Goal: Information Seeking & Learning: Compare options

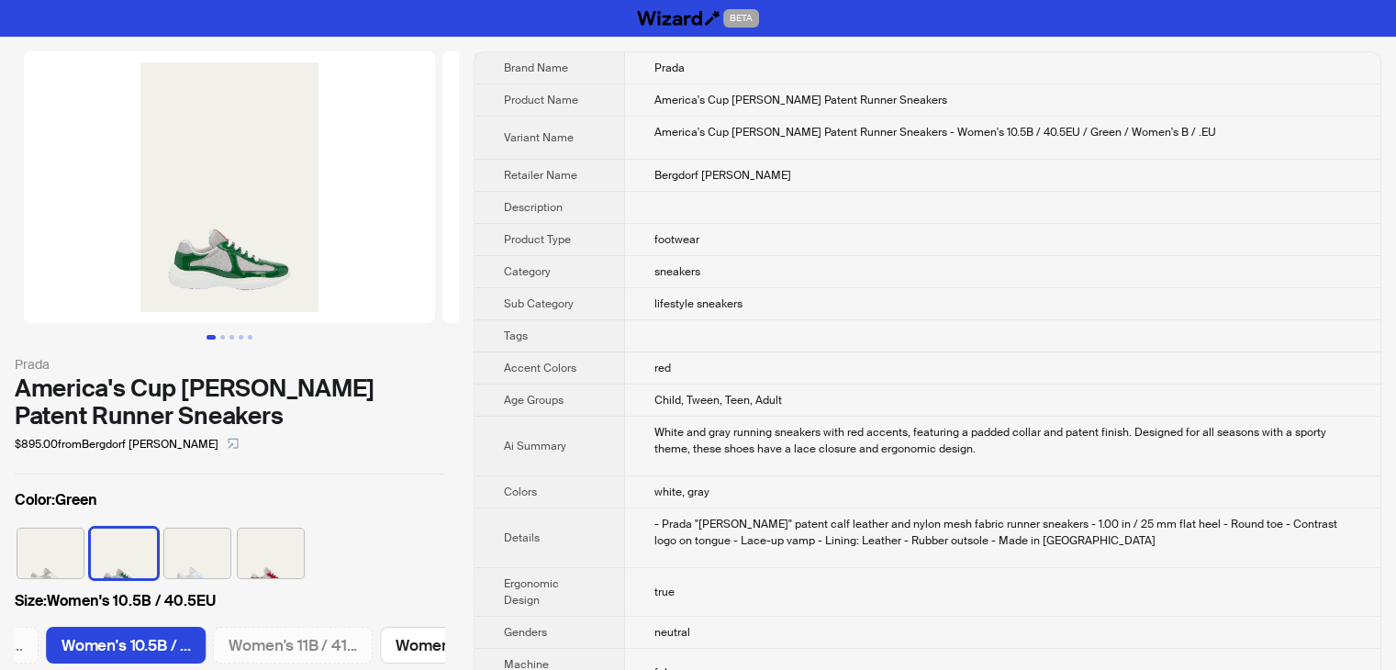
scroll to position [0, 1881]
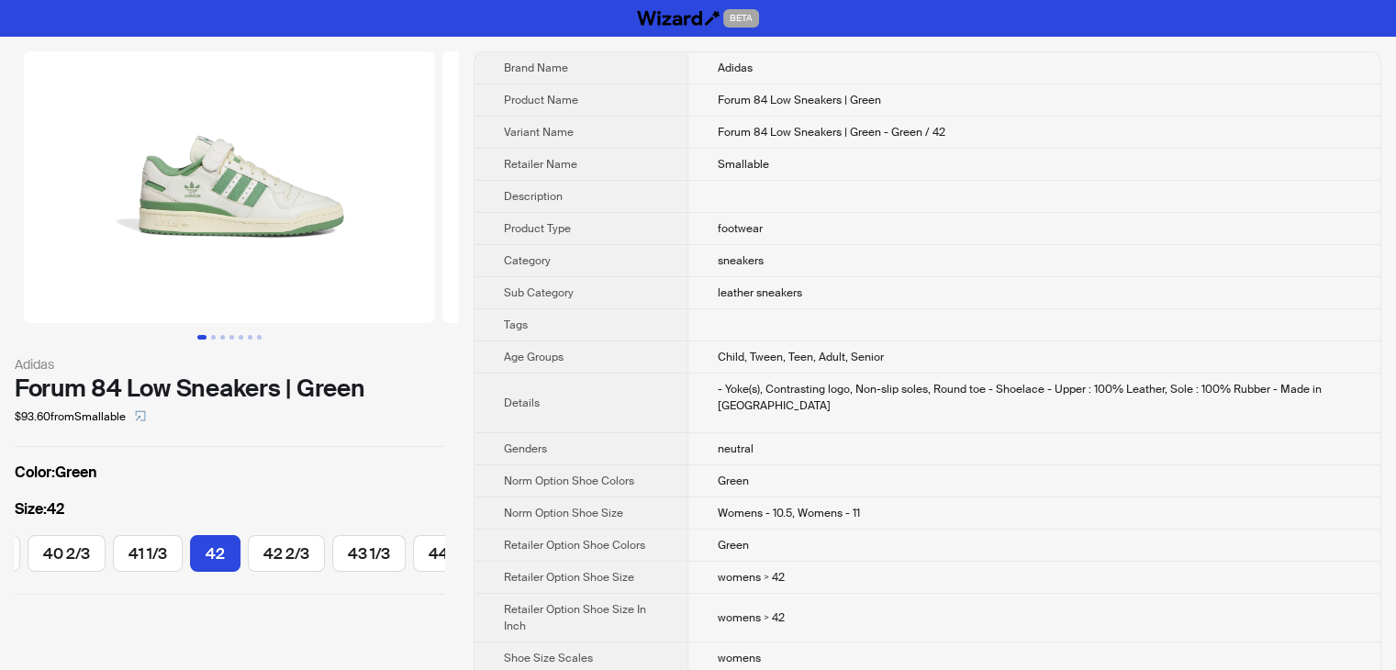
scroll to position [0, 548]
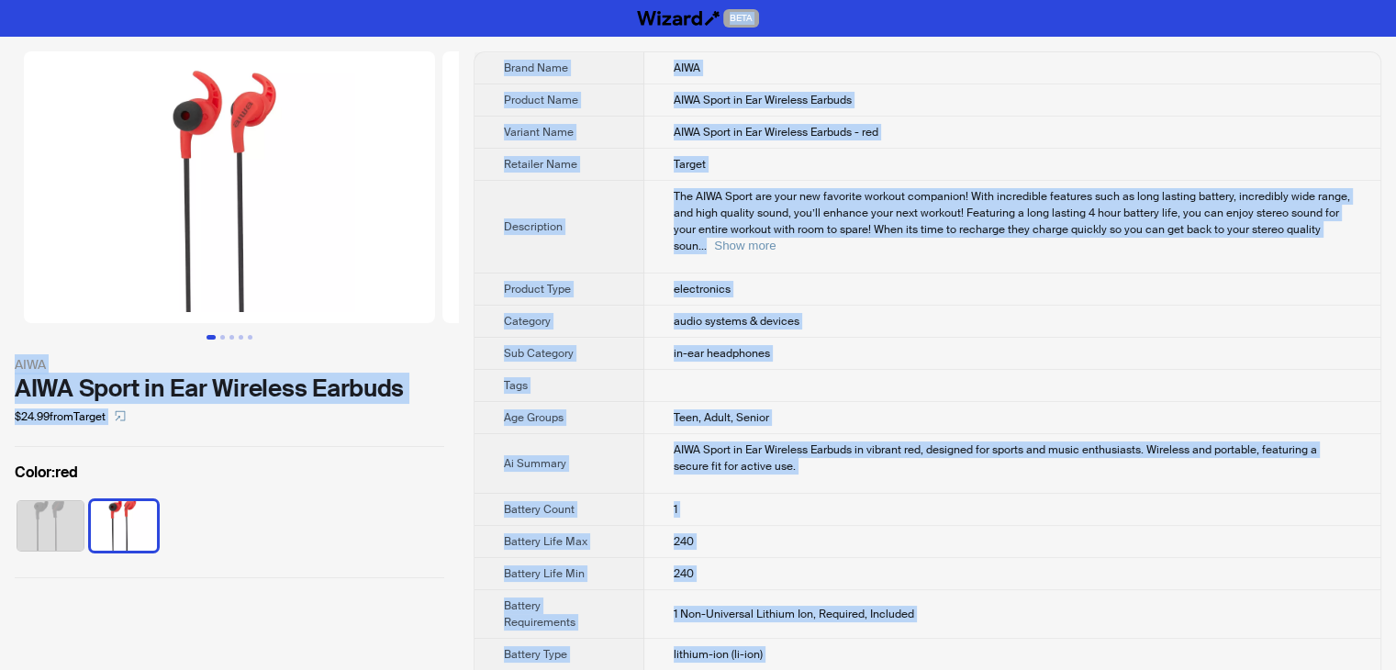
drag, startPoint x: 759, startPoint y: 646, endPoint x: 448, endPoint y: -80, distance: 789.7
copy div "BETA AIWA AIWA Sport in Ear Wireless Earbuds $24.99 from Target Color : red Bra…"
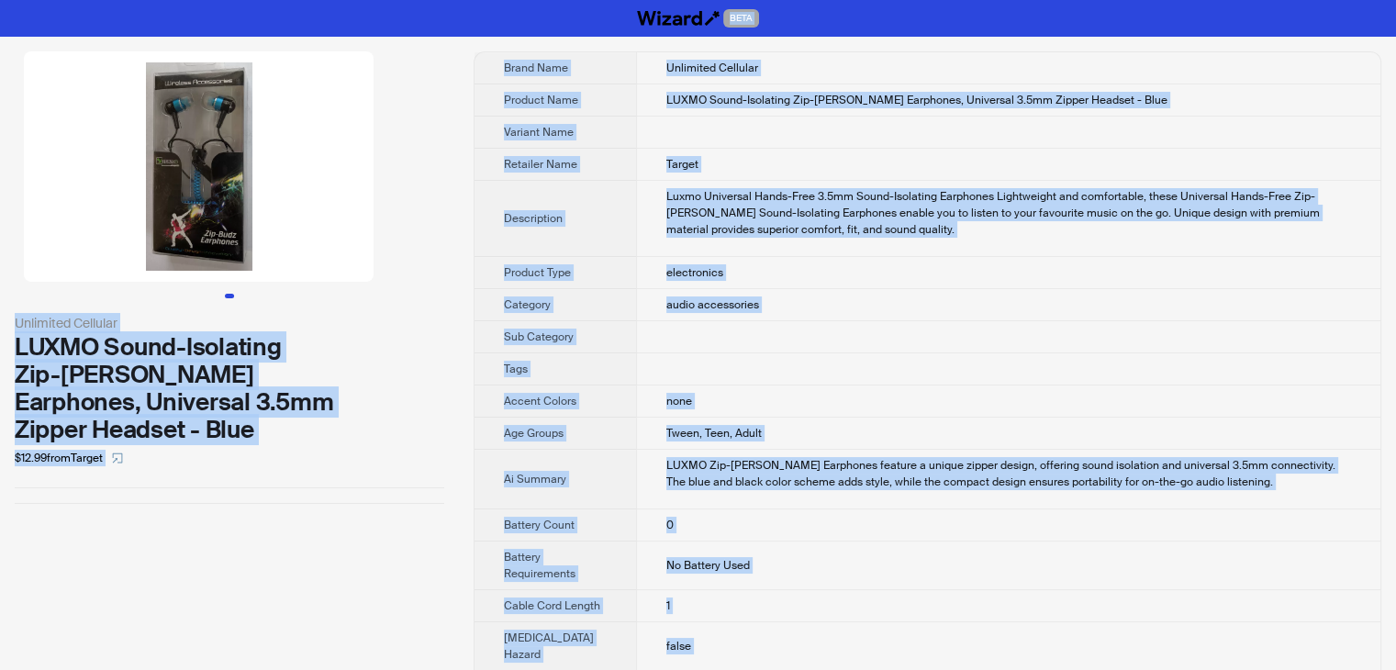
drag, startPoint x: 707, startPoint y: 635, endPoint x: 362, endPoint y: -80, distance: 793.3
copy div "BETA Unlimited Cellular LUXMO Sound-Isolating Zip-[PERSON_NAME] Earphones, Univ…"
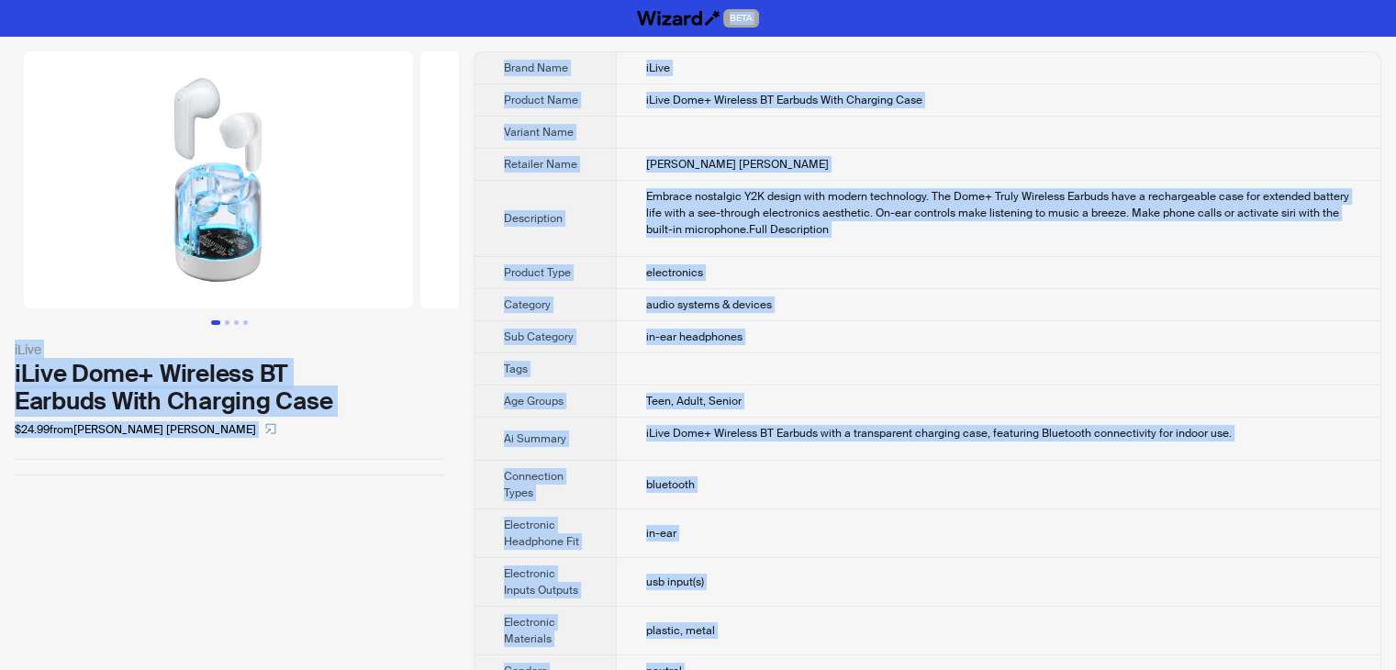
drag, startPoint x: 739, startPoint y: 651, endPoint x: 319, endPoint y: -80, distance: 842.2
click at [319, 0] on html "BETA iLive iLive Dome+ Wireless BT Earbuds With Charging Case $24.99 from JC Pe…" at bounding box center [698, 477] width 1396 height 955
copy div "BETA iLive iLive Dome+ Wireless BT Earbuds With Charging Case $24.99 from JC Pe…"
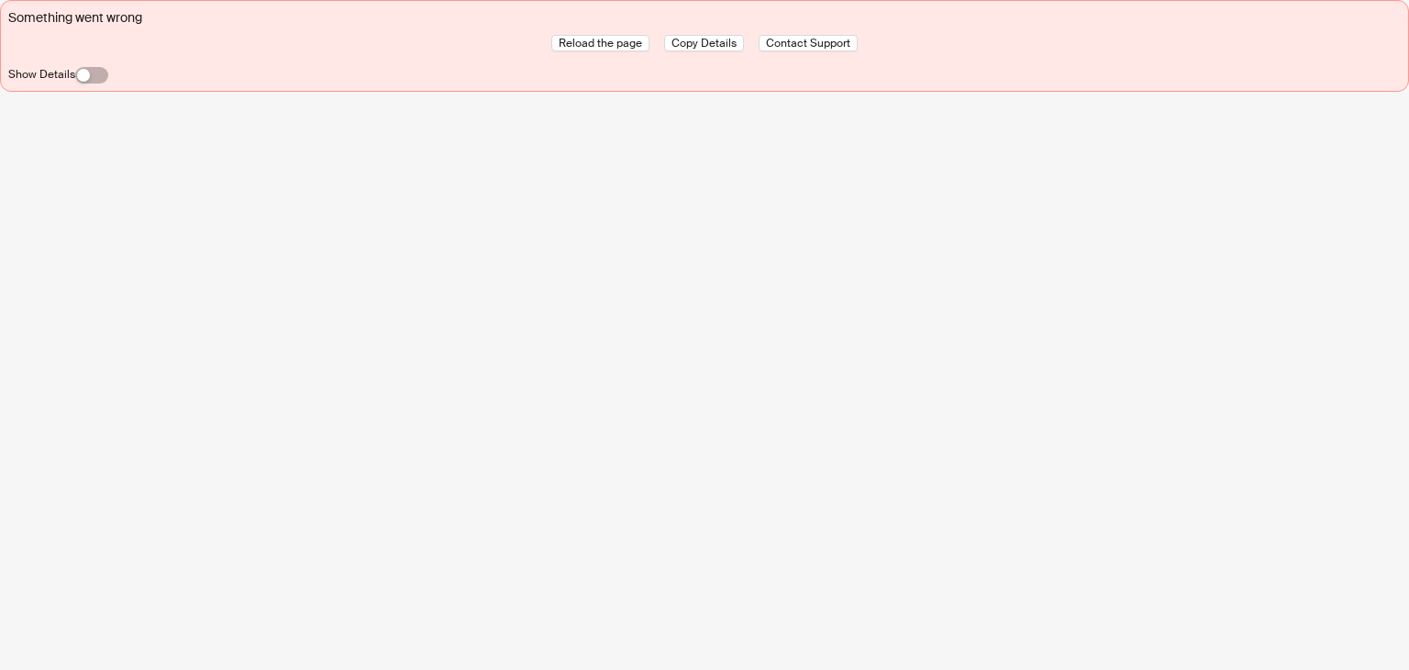
click at [850, 155] on div "Something went wrong Reload the page Copy Details Contact Support Show Details" at bounding box center [704, 335] width 1409 height 670
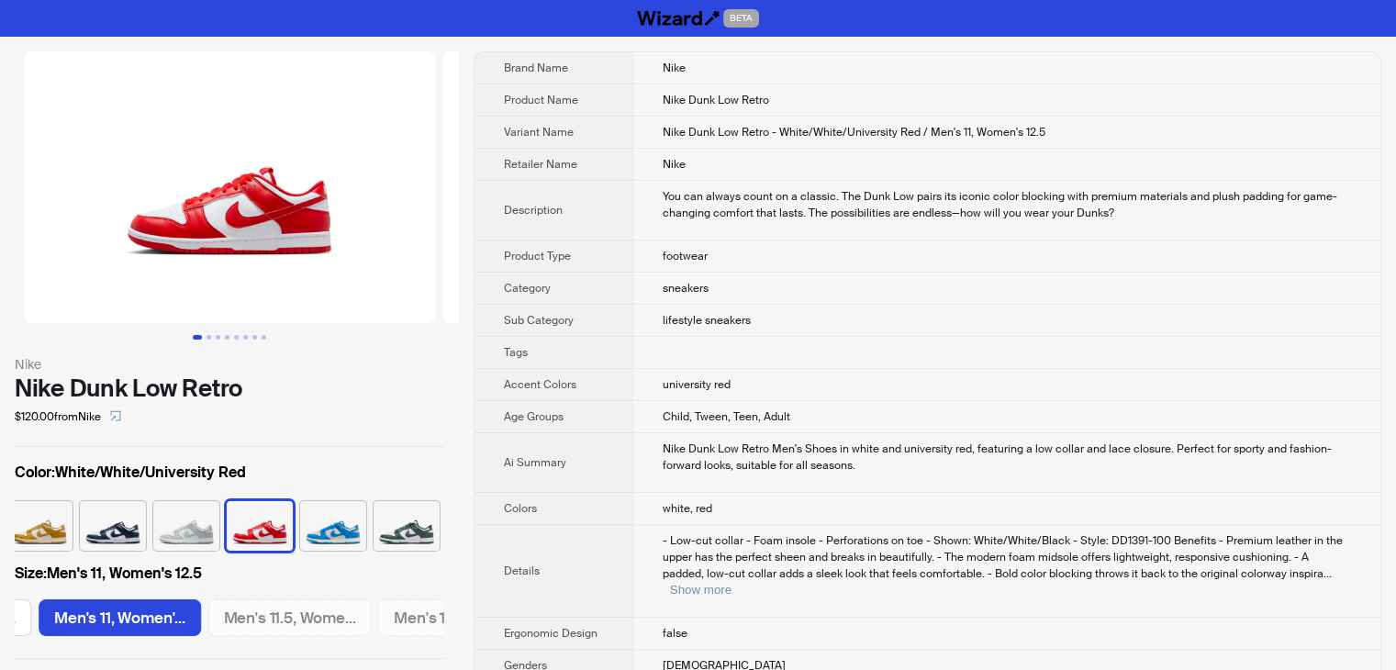
scroll to position [0, 1735]
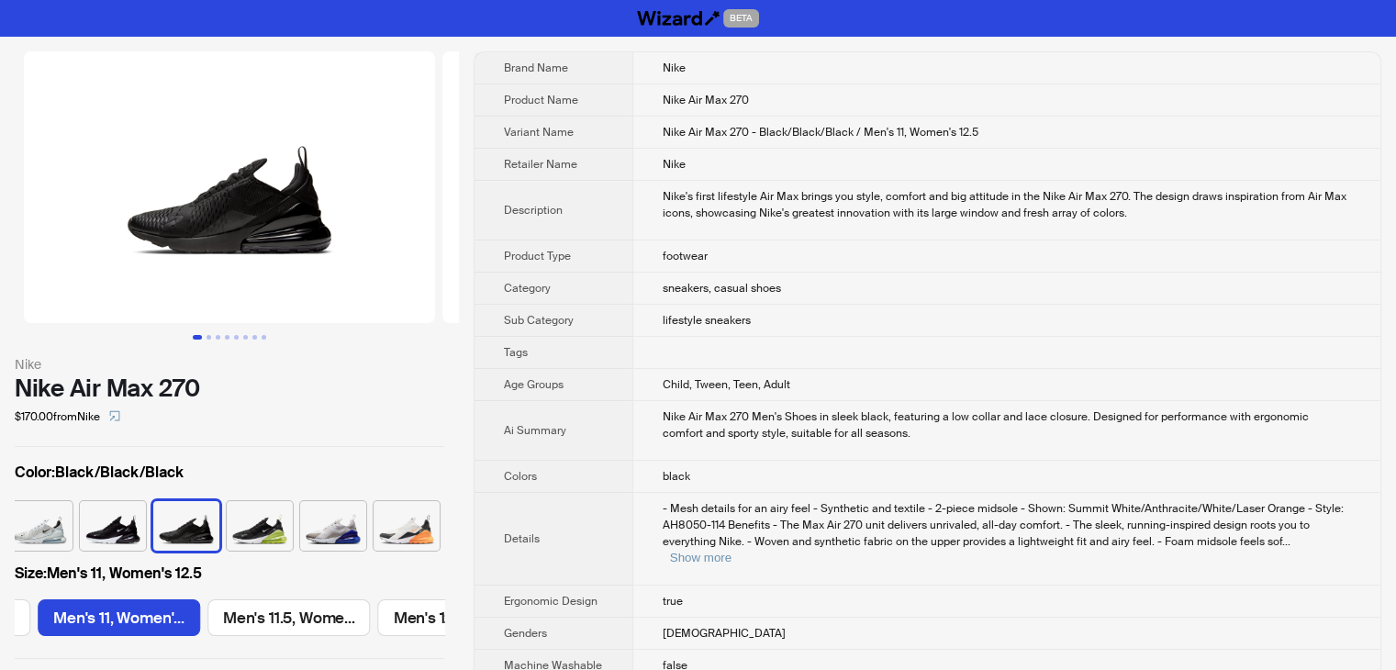
scroll to position [0, 1735]
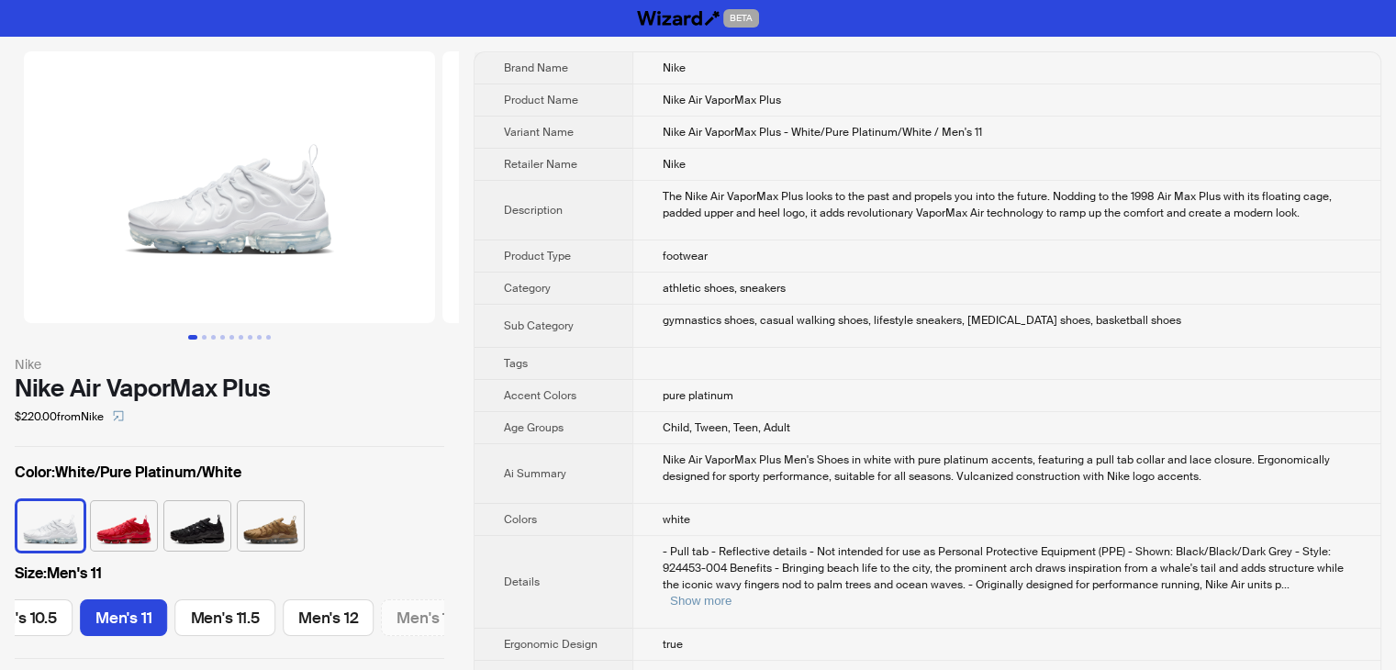
scroll to position [0, 1353]
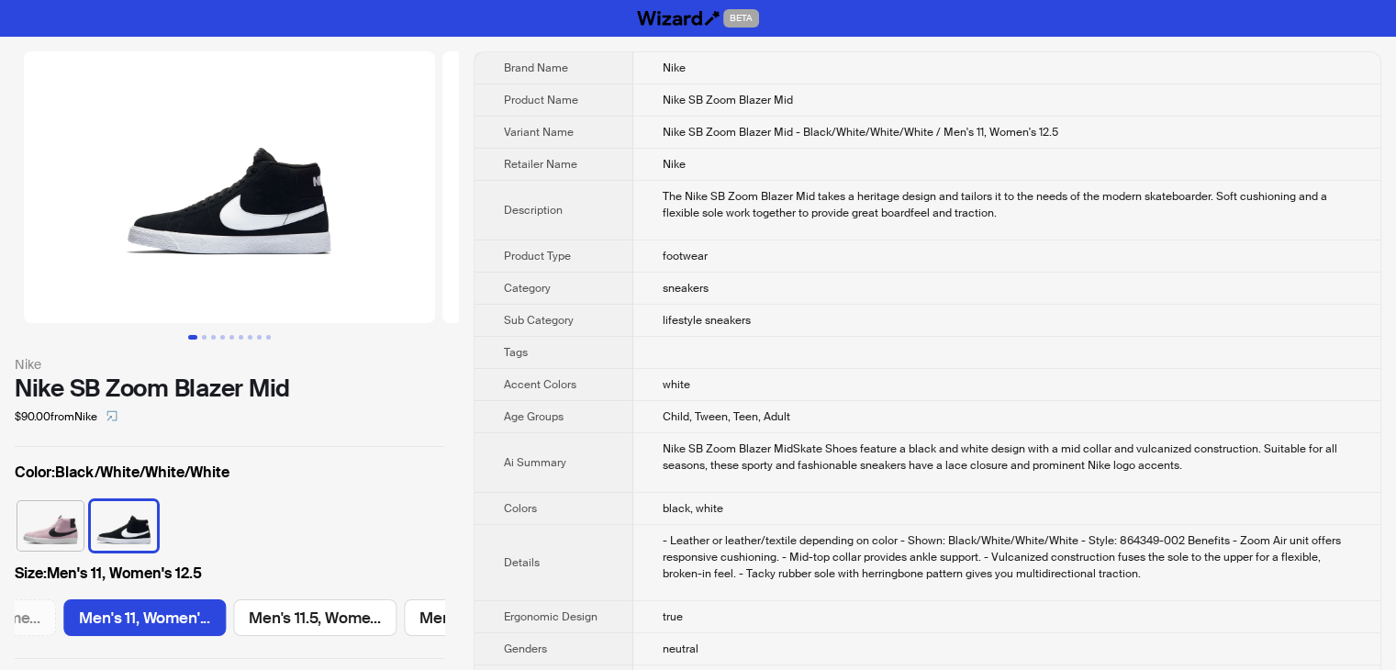
scroll to position [0, 2428]
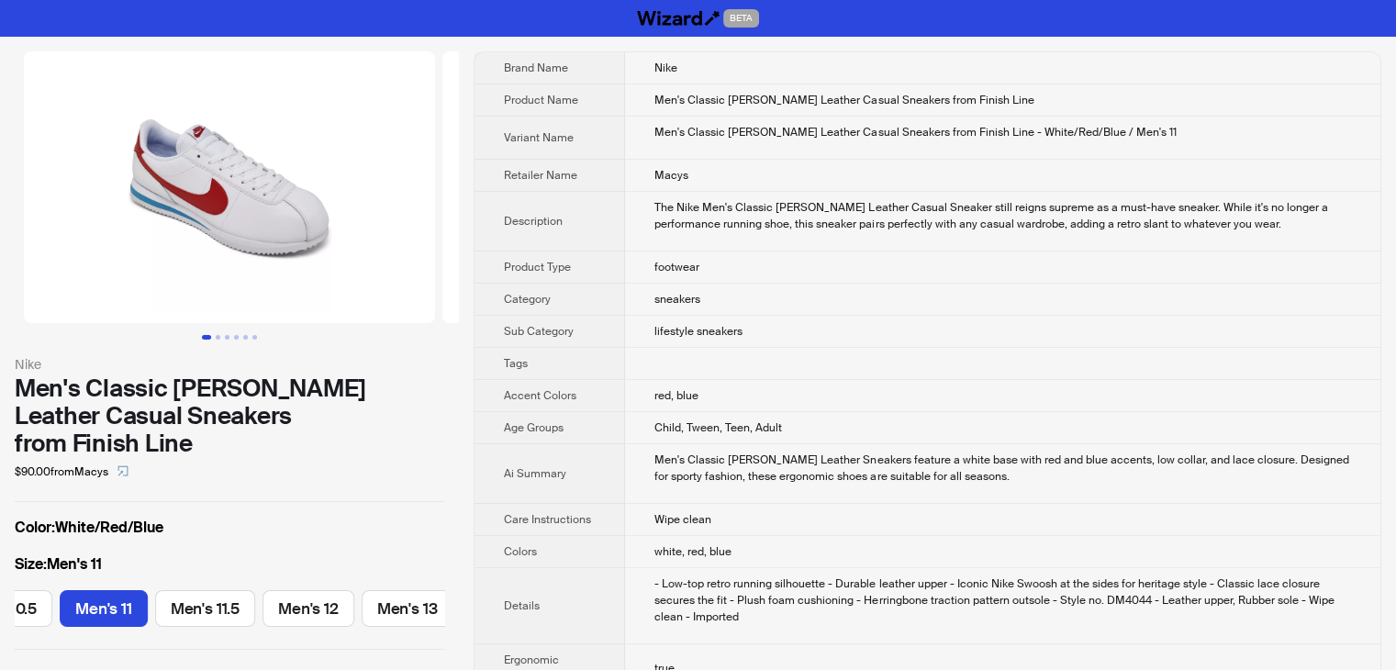
scroll to position [0, 677]
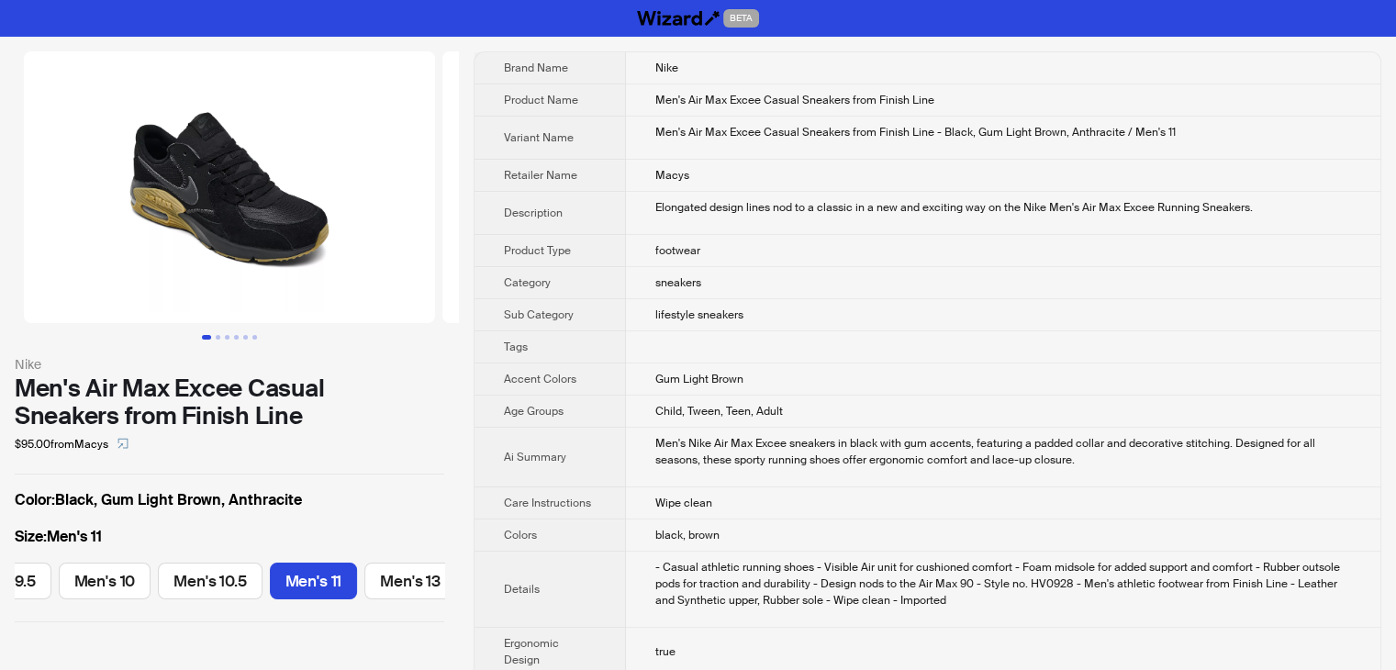
scroll to position [0, 363]
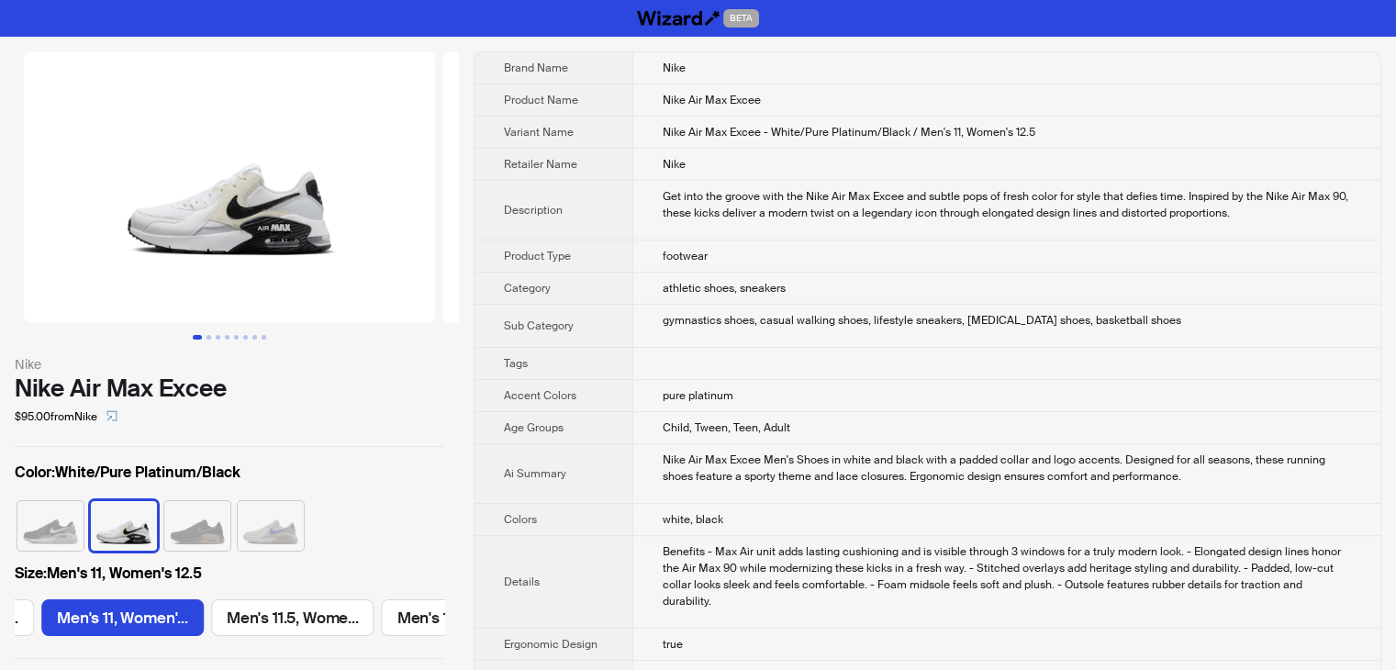
scroll to position [0, 1735]
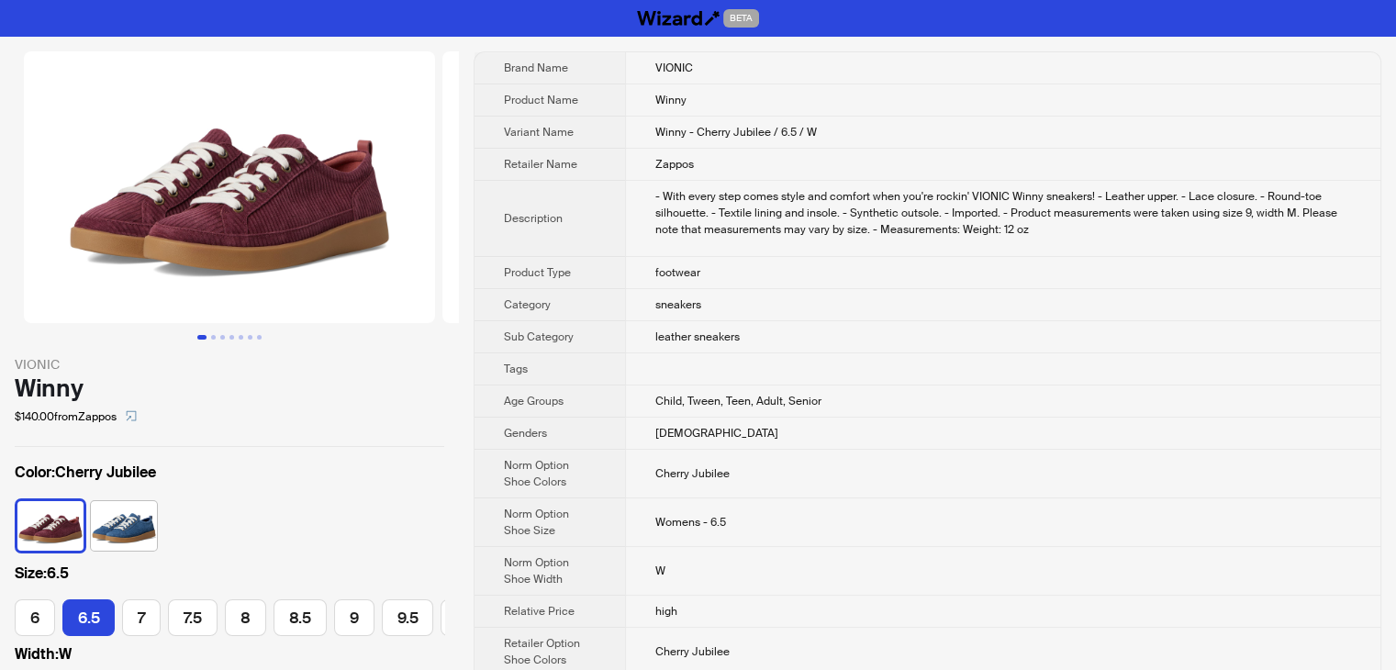
scroll to position [0, 17]
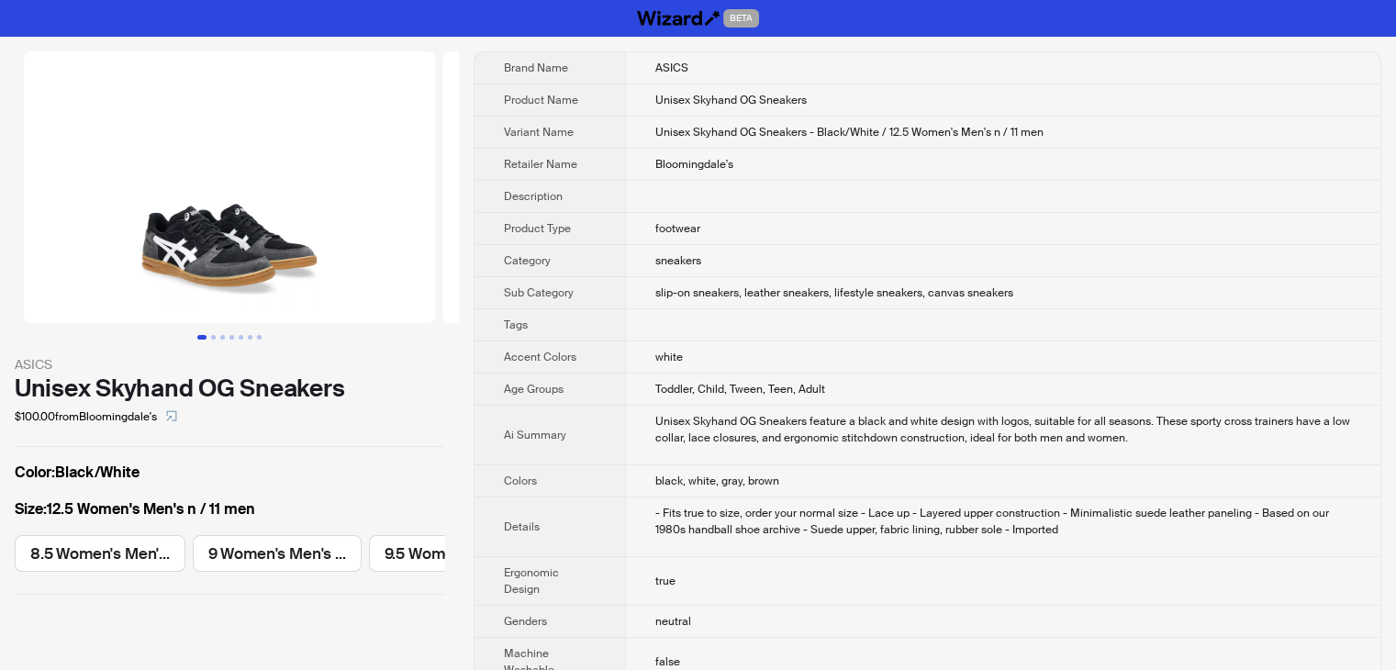
scroll to position [0, 1398]
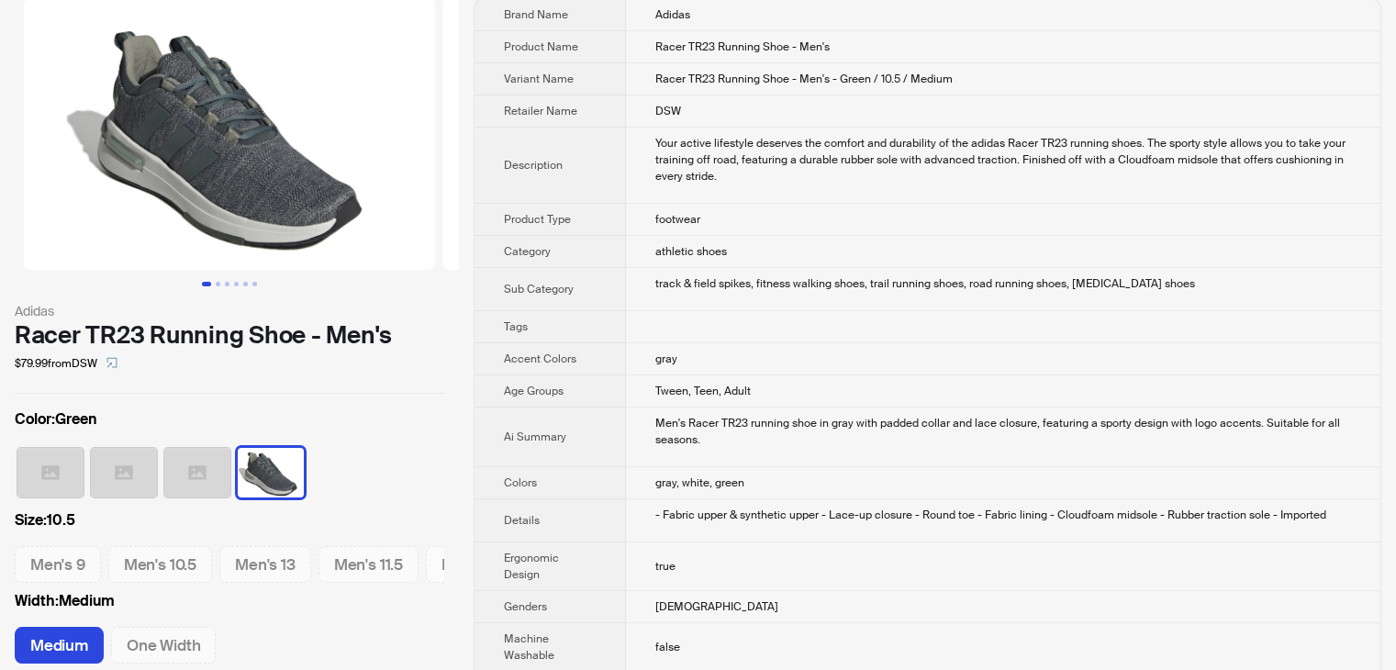
scroll to position [92, 0]
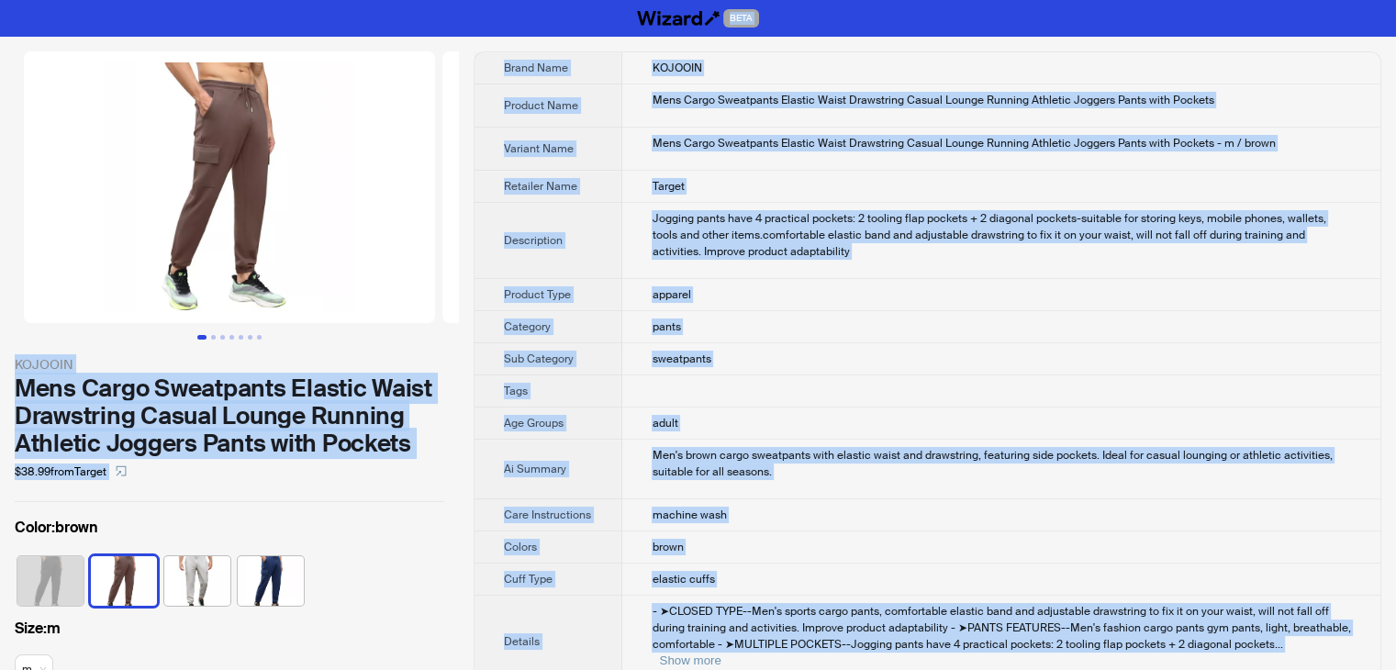
drag, startPoint x: 729, startPoint y: 636, endPoint x: 304, endPoint y: -80, distance: 832.8
copy div "BETA KOJOOIN Mens Cargo Sweatpants Elastic Waist Drawstring Casual Lounge Runni…"
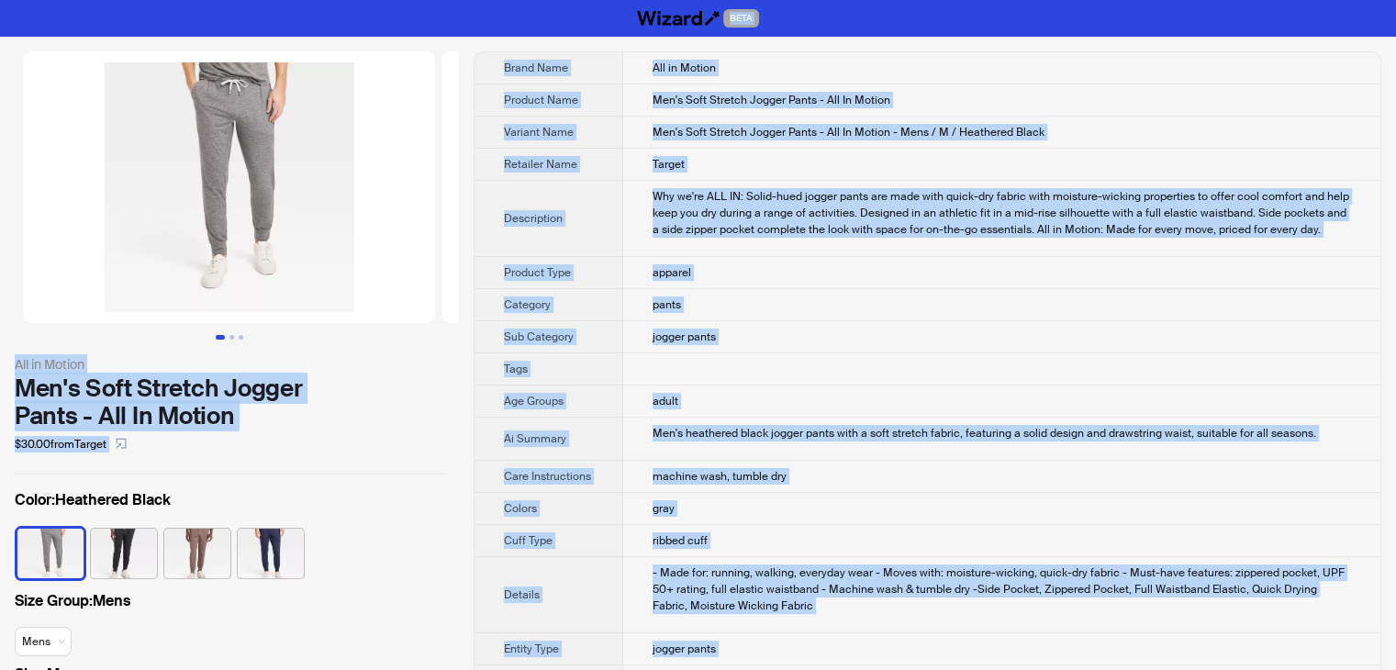
drag, startPoint x: 714, startPoint y: 633, endPoint x: 387, endPoint y: -80, distance: 784.2
copy div "BETA All in Motion Men's Soft Stretch Jogger Pants - All In Motion $30.00 from …"
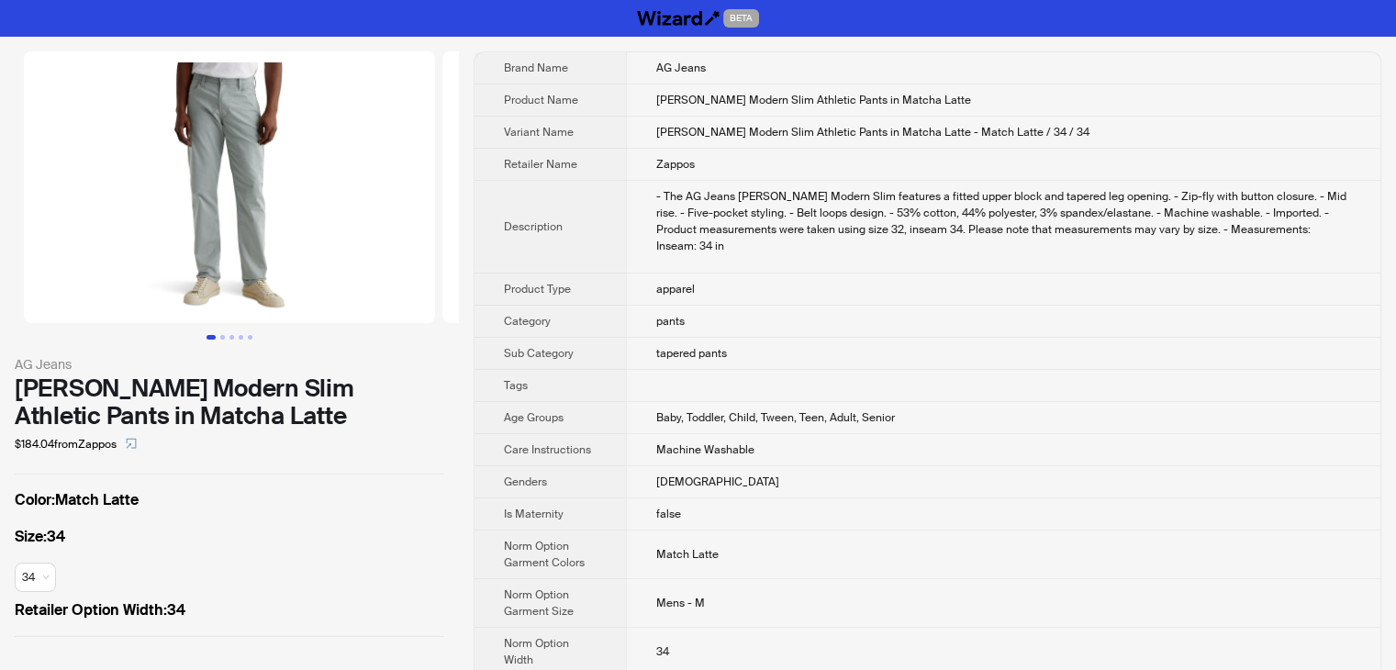
click at [259, 129] on img at bounding box center [229, 187] width 411 height 272
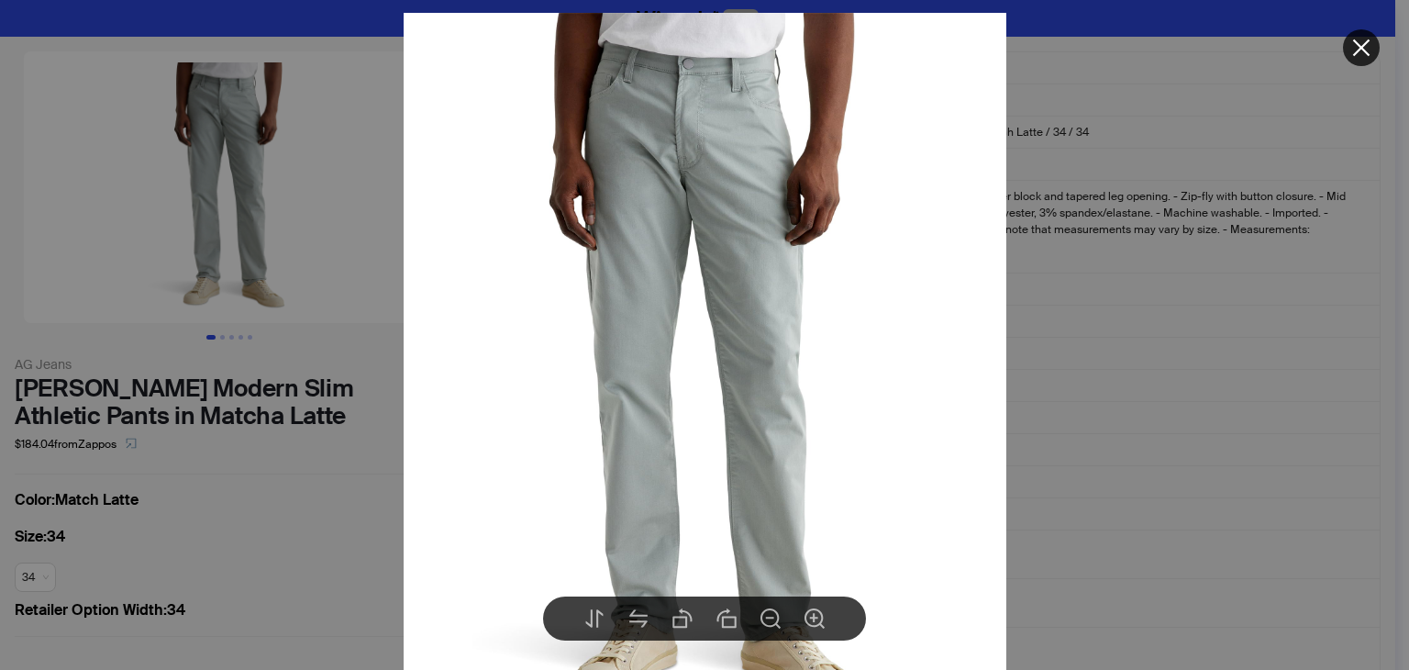
click at [1364, 44] on icon "close" at bounding box center [1361, 47] width 17 height 17
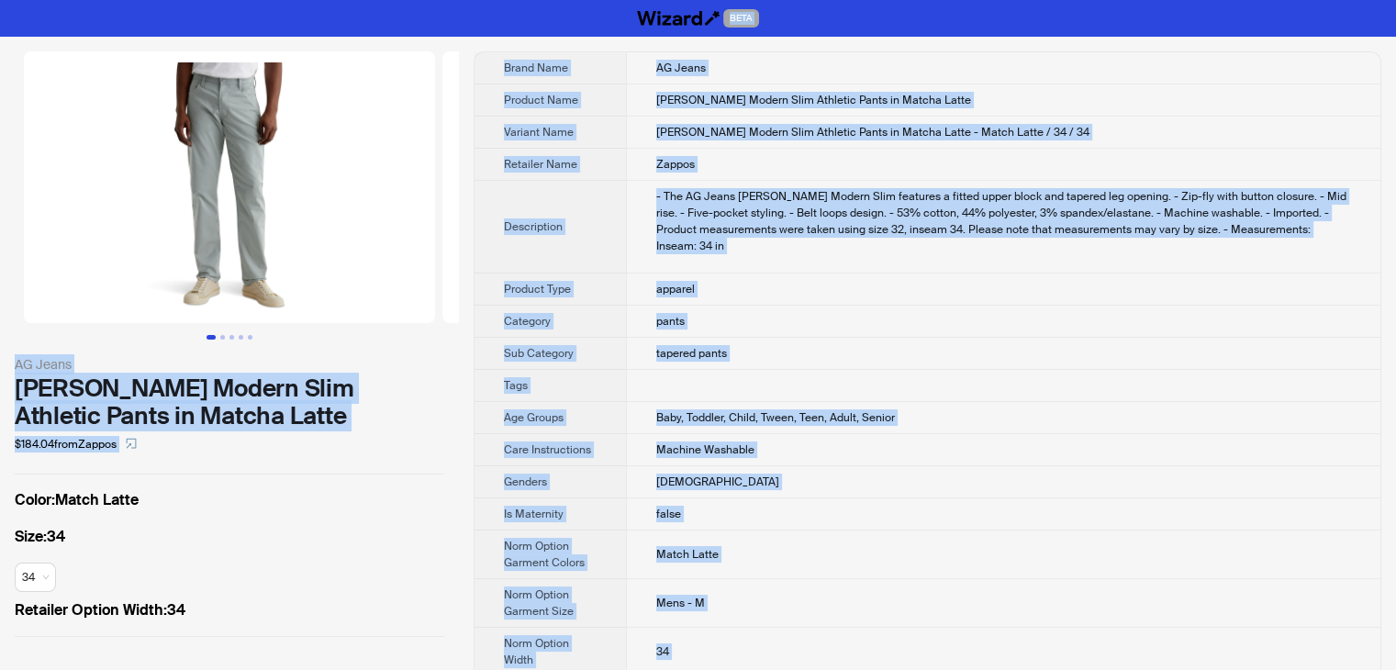
drag, startPoint x: 727, startPoint y: 642, endPoint x: 518, endPoint y: -56, distance: 728.7
click at [518, 0] on html "BETA AG Jeans Tellis Modern Slim Athletic Pants in Matcha Latte $184.04 from Za…" at bounding box center [698, 450] width 1396 height 901
copy div "BETA AG Jeans Tellis Modern Slim Athletic Pants in Matcha Latte $184.04 from Za…"
click at [454, 137] on img at bounding box center [647, 187] width 411 height 272
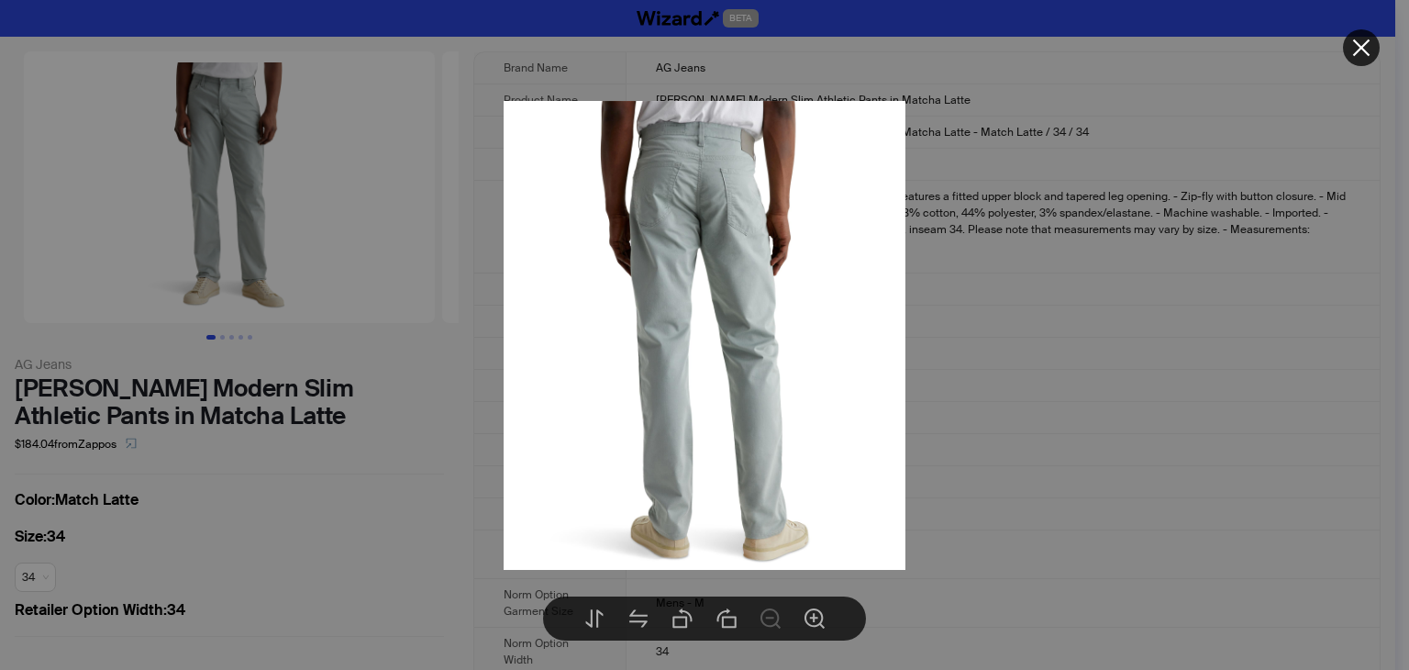
click at [1150, 385] on div at bounding box center [704, 335] width 1409 height 670
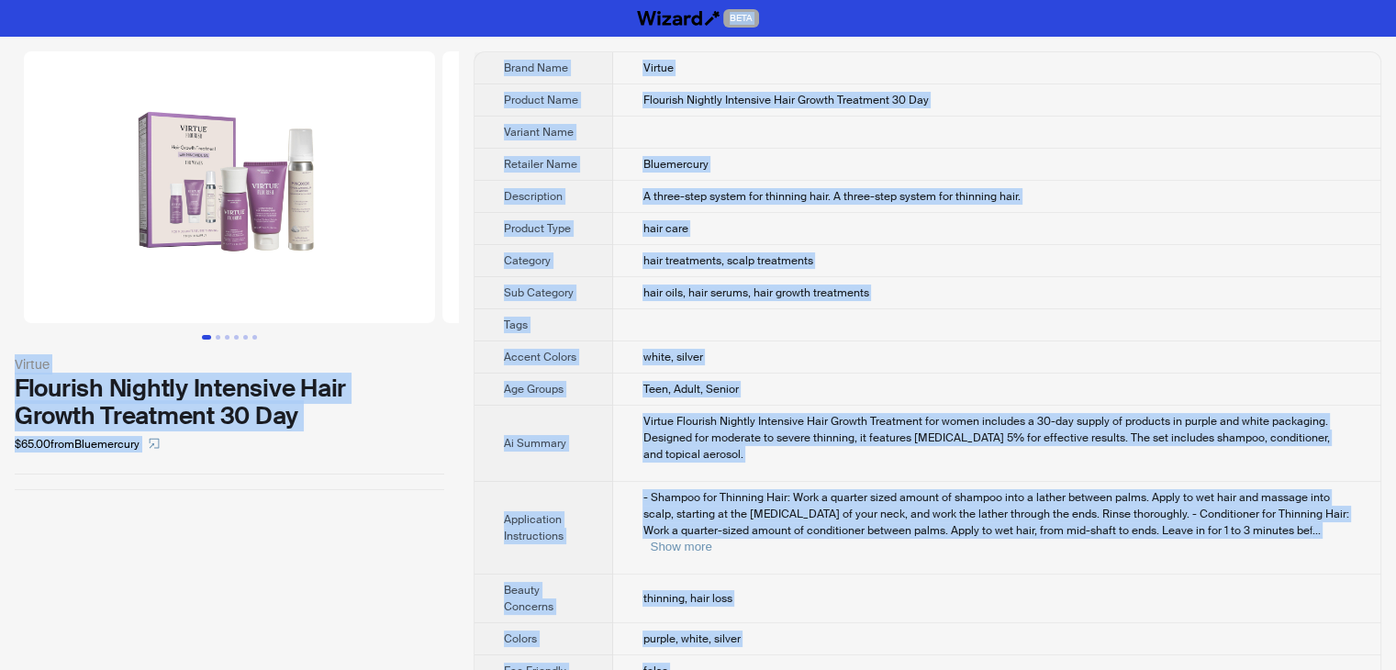
drag, startPoint x: 704, startPoint y: 651, endPoint x: 518, endPoint y: -80, distance: 753.8
click at [518, 0] on html "BETA Virtue Flourish Nightly Intensive Hair Growth Treatment 30 Day $65.00 from…" at bounding box center [698, 647] width 1396 height 1294
copy div "BETA Virtue Flourish Nightly Intensive Hair Growth Treatment 30 Day $65.00 from…"
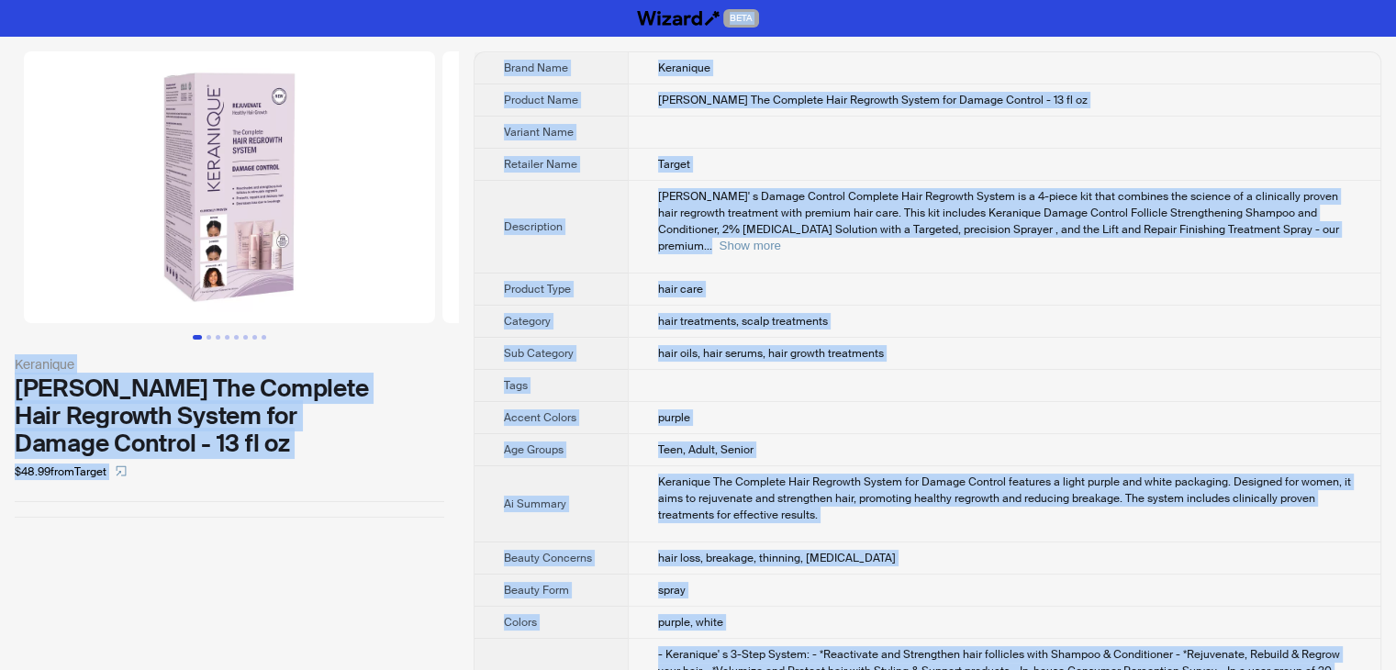
drag, startPoint x: 745, startPoint y: 640, endPoint x: 384, endPoint y: -80, distance: 804.7
copy div "BETA Keranique Keranique The Complete Hair Regrowth System for Damage Control -…"
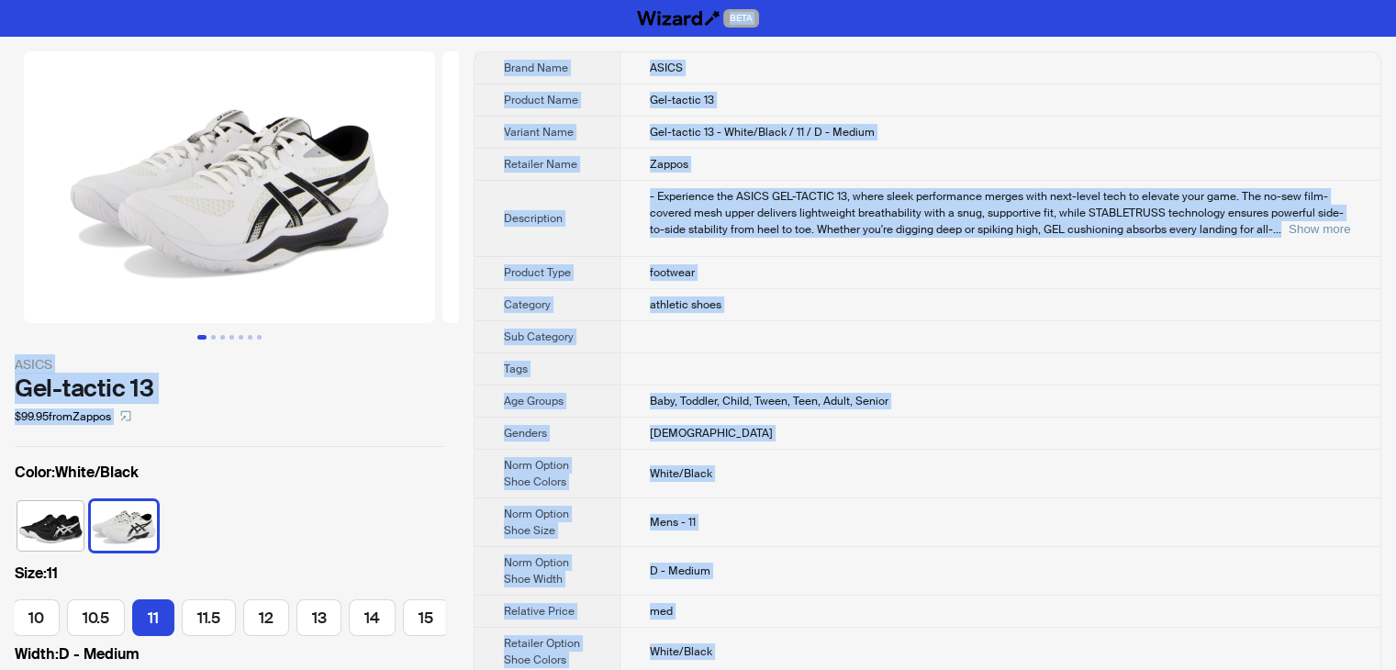
drag, startPoint x: 757, startPoint y: 633, endPoint x: 253, endPoint y: -80, distance: 873.0
click at [253, 0] on html "BETA ASICS Gel-tactic 13 $99.95 from Zappos Color : White/Black Size : 11 7 7.5…" at bounding box center [698, 603] width 1396 height 1207
copy div "BETA ASICS Gel-tactic 13 $99.95 from Zappos Color : White/Black Size : 11 7 7.5…"
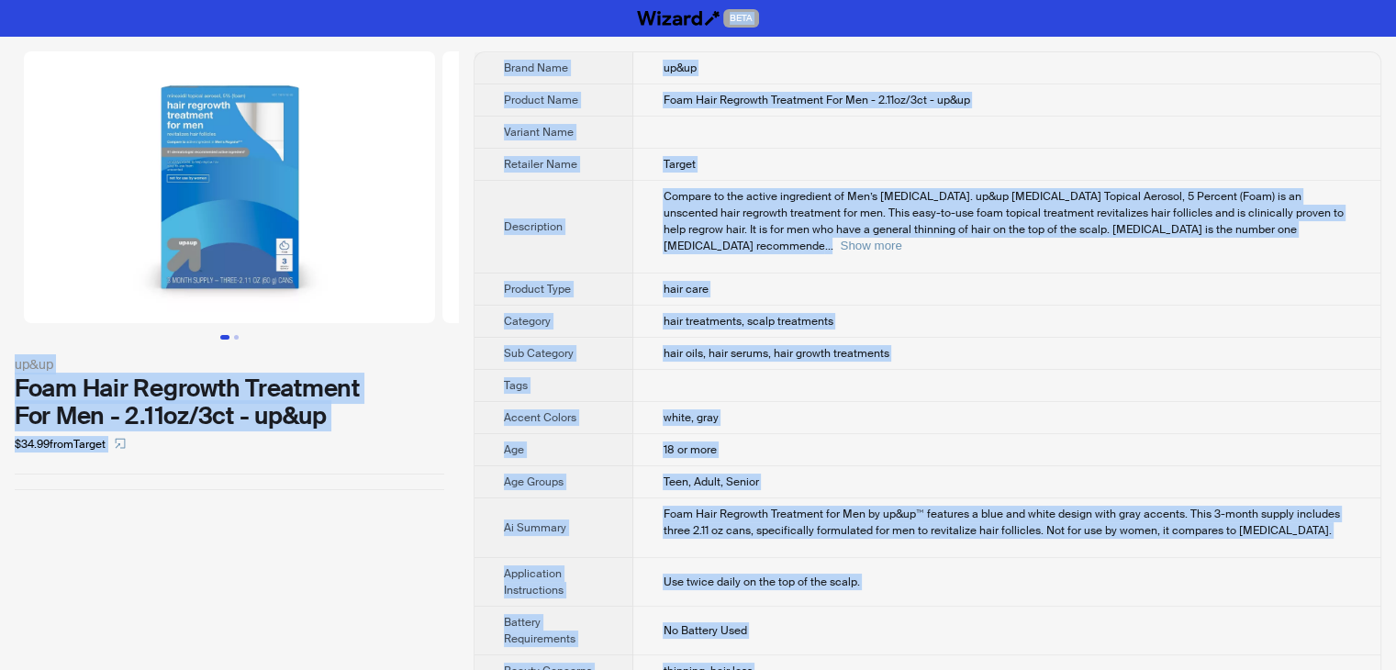
drag, startPoint x: 716, startPoint y: 632, endPoint x: 444, endPoint y: -80, distance: 762.1
copy div "BETA up&up Foam Hair Regrowth Treatment For Men - 2.11oz/3ct - up&up $34.99 fro…"
click at [484, 195] on th "Description" at bounding box center [553, 227] width 159 height 93
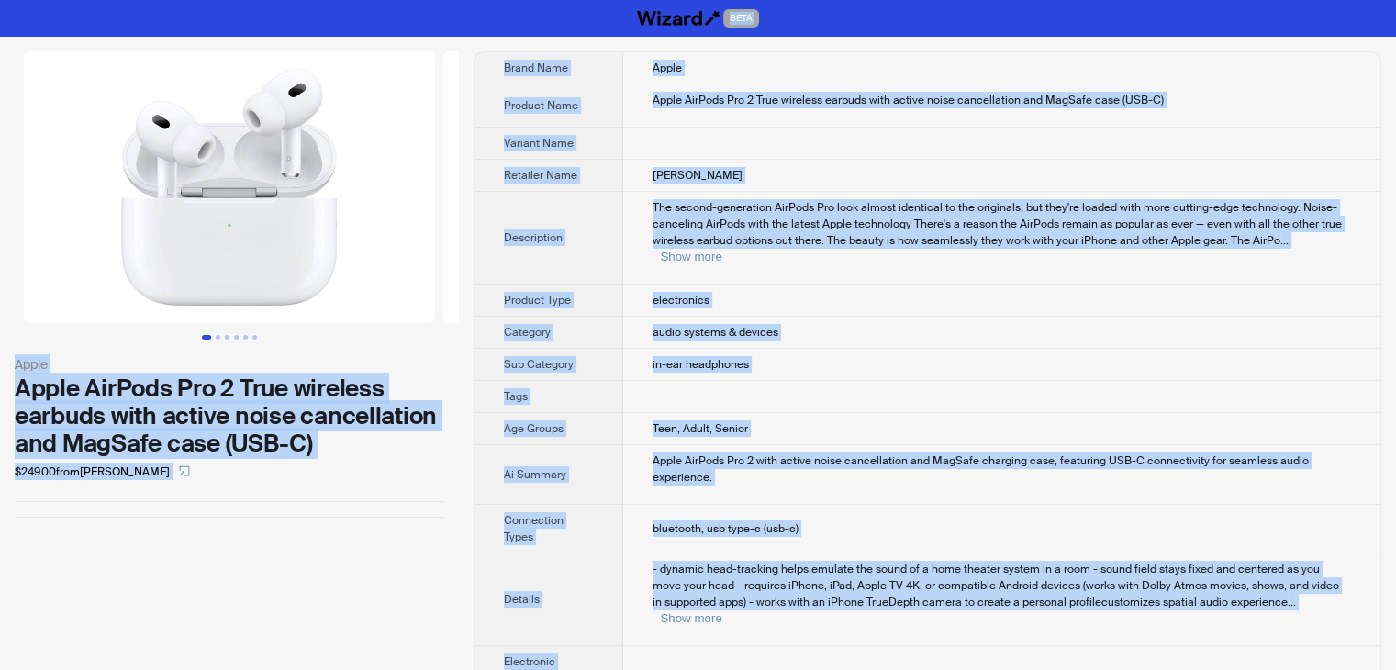
drag, startPoint x: 741, startPoint y: 643, endPoint x: 302, endPoint y: -80, distance: 846.2
click at [302, 0] on html "BETA Apple Apple AirPods Pro 2 True wireless earbuds with active noise cancella…" at bounding box center [698, 562] width 1396 height 1125
copy div "BETA Apple Apple AirPods Pro 2 True wireless earbuds with active noise cancella…"
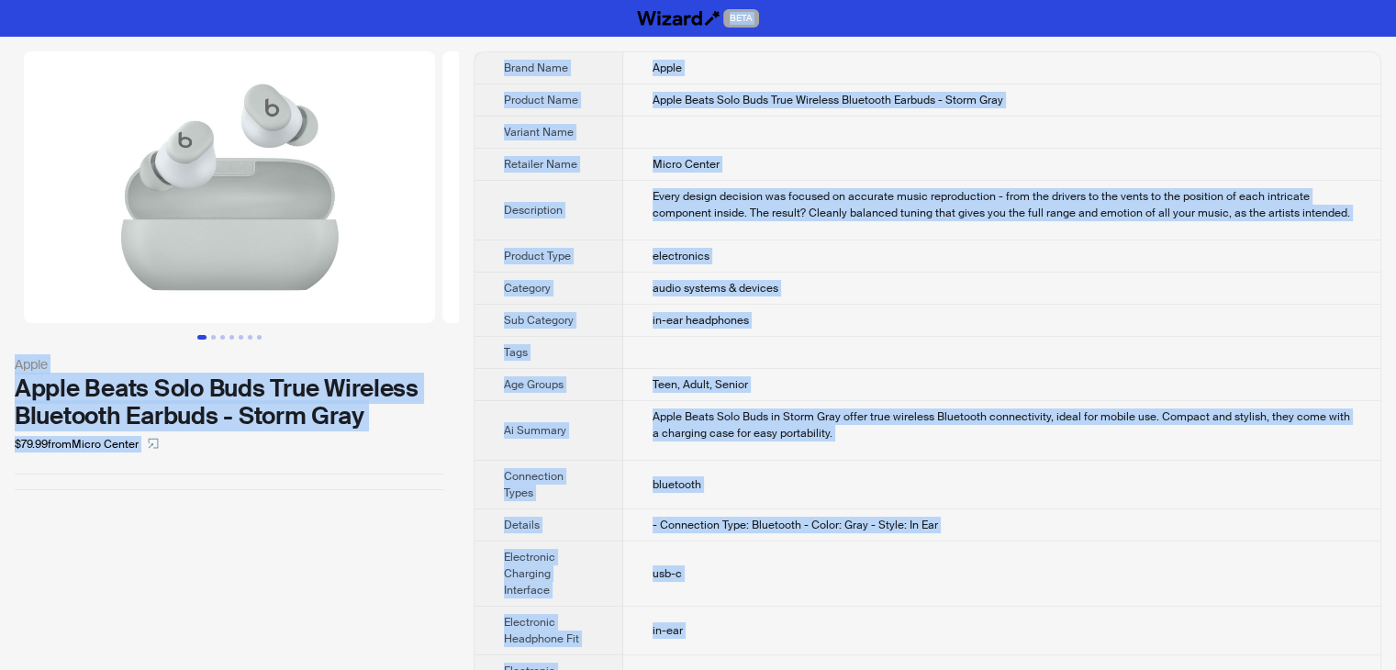
drag, startPoint x: 735, startPoint y: 643, endPoint x: 340, endPoint y: -80, distance: 824.1
click at [340, 0] on html "BETA Apple Apple Beats Solo Buds True Wireless Bluetooth Earbuds - Storm Gray $…" at bounding box center [698, 486] width 1396 height 972
copy div "BETA Apple Apple Beats Solo Buds True Wireless Bluetooth Earbuds - Storm Gray $…"
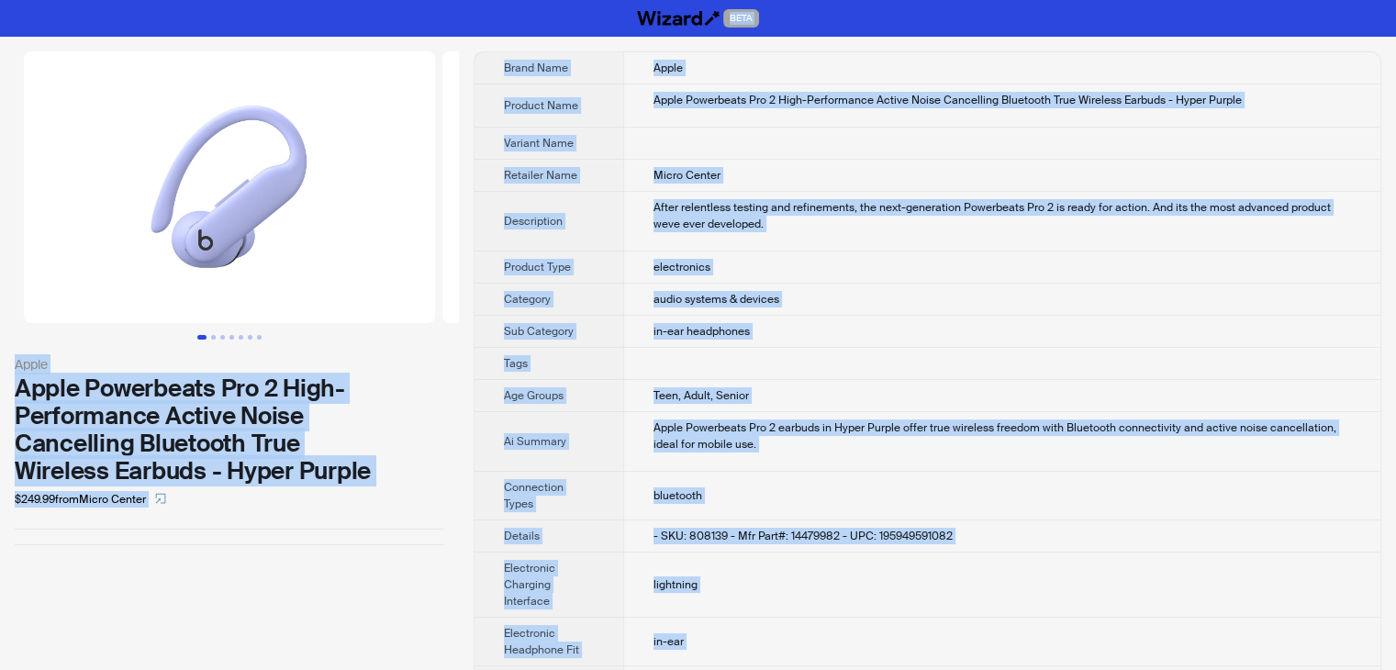
drag, startPoint x: 927, startPoint y: 632, endPoint x: 215, endPoint y: -80, distance: 1007.0
click at [215, 0] on html "BETA Apple Apple Powerbeats Pro 2 High-Performance Active Noise Cancelling Blue…" at bounding box center [698, 521] width 1396 height 1042
copy div "BETA Apple Apple Powerbeats Pro 2 High-Performance Active Noise Cancelling Blue…"
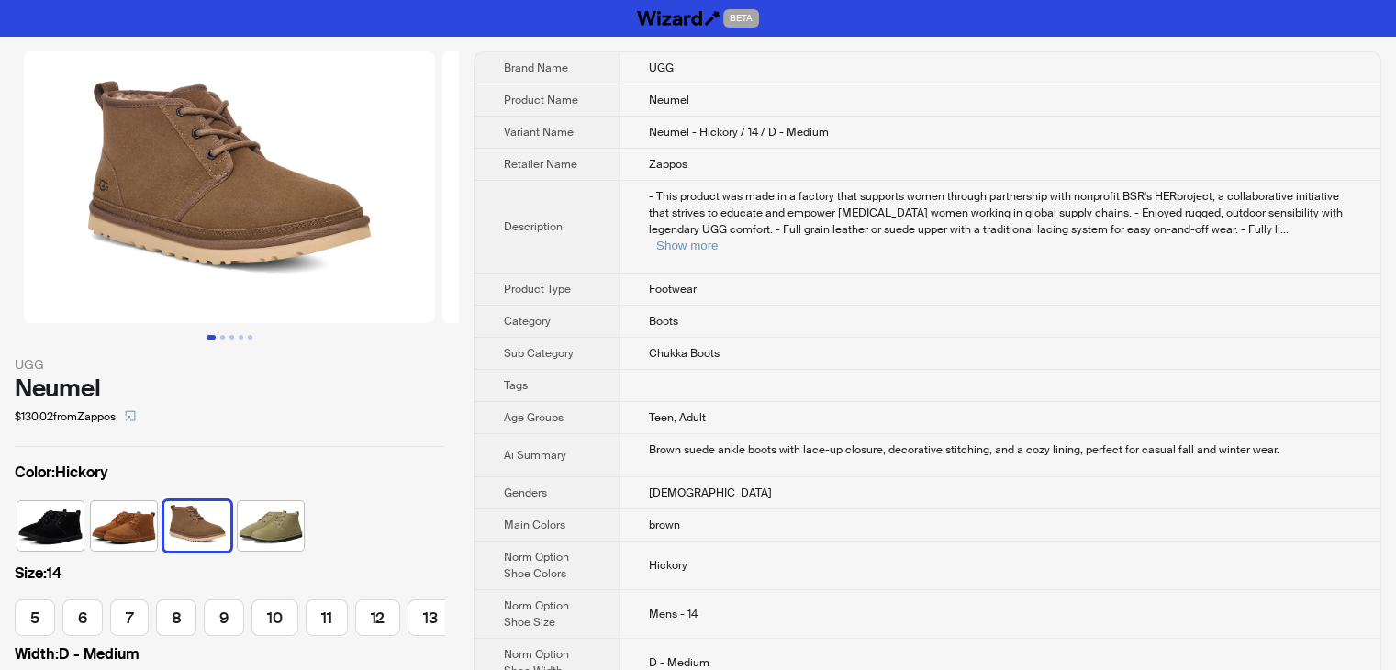
scroll to position [0, 271]
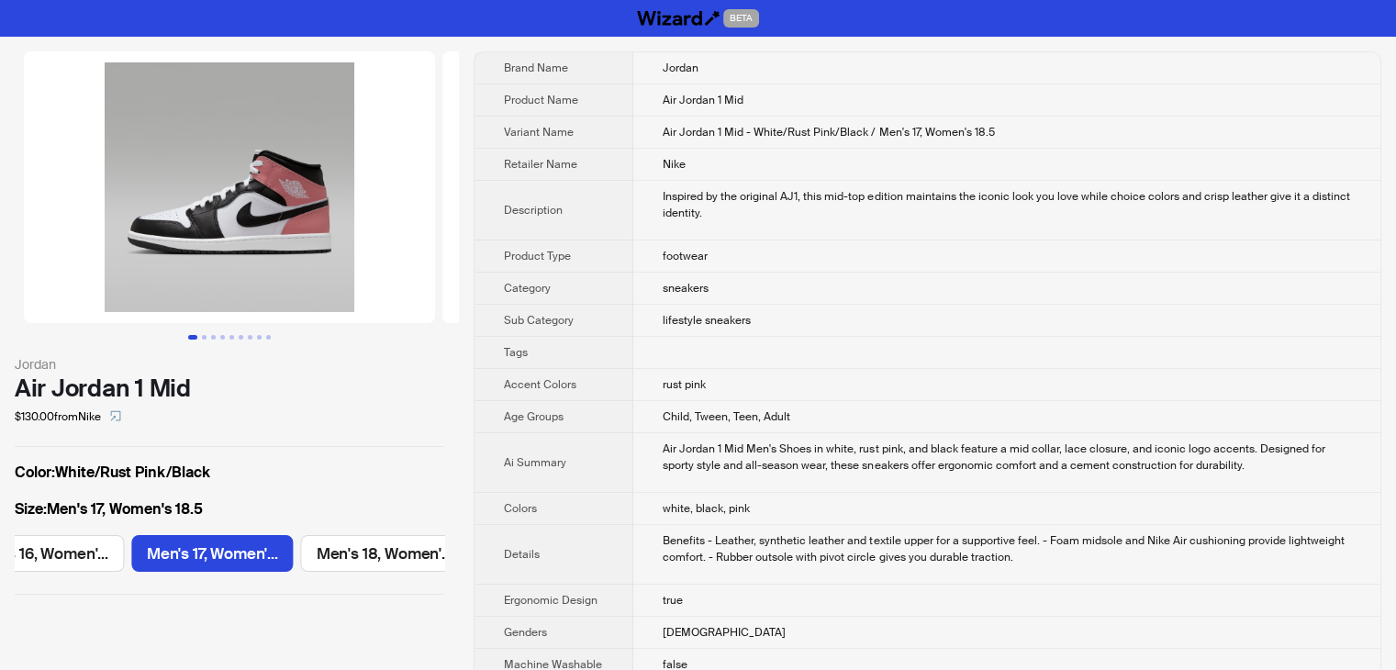
scroll to position [0, 2683]
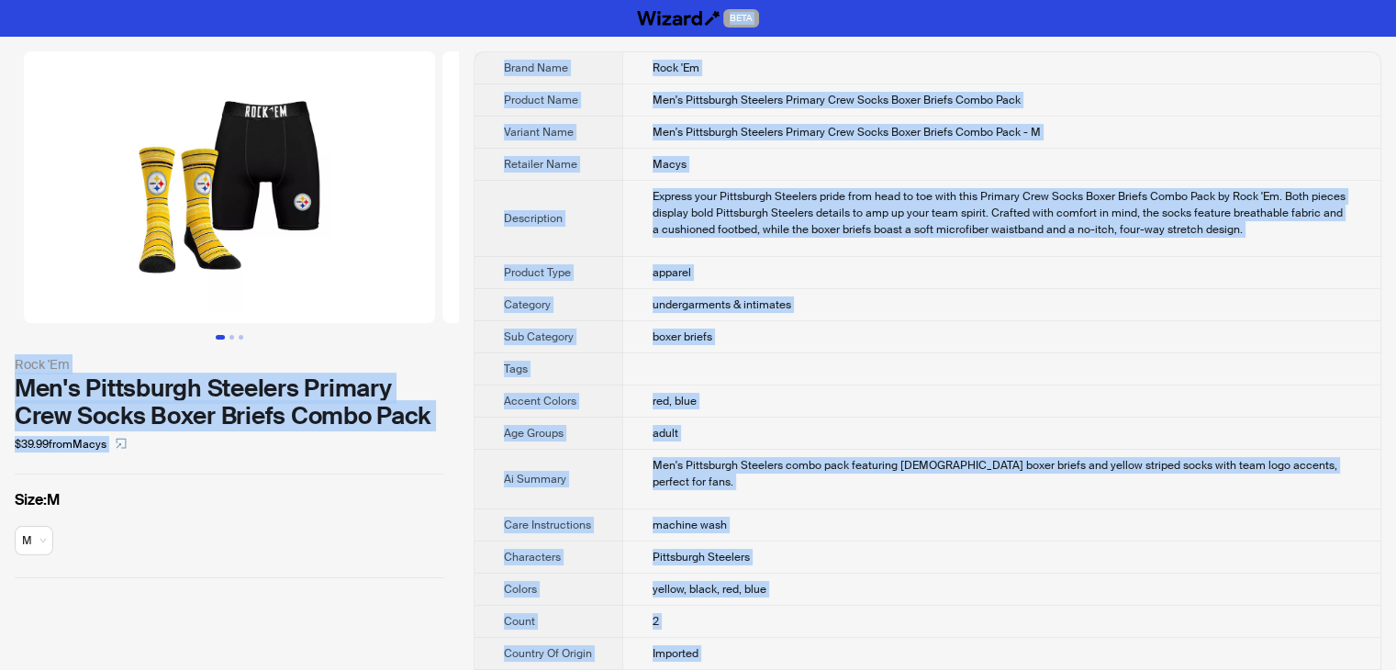
drag, startPoint x: 693, startPoint y: 638, endPoint x: 396, endPoint y: -80, distance: 776.3
copy div "BETA Rock 'Em Men's Pittsburgh Steelers Primary Crew Socks Boxer Briefs Combo P…"
click at [982, 159] on td "Macys" at bounding box center [1001, 165] width 758 height 32
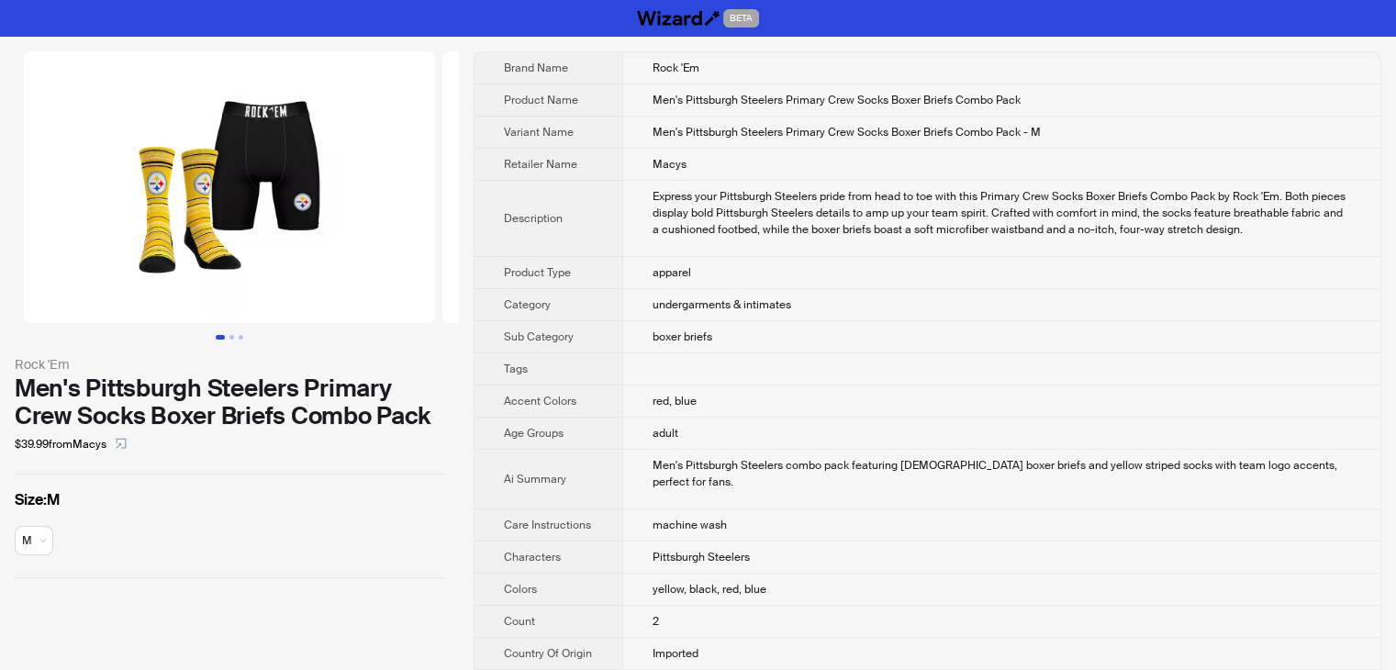
click at [832, 348] on td "boxer briefs" at bounding box center [1001, 337] width 758 height 32
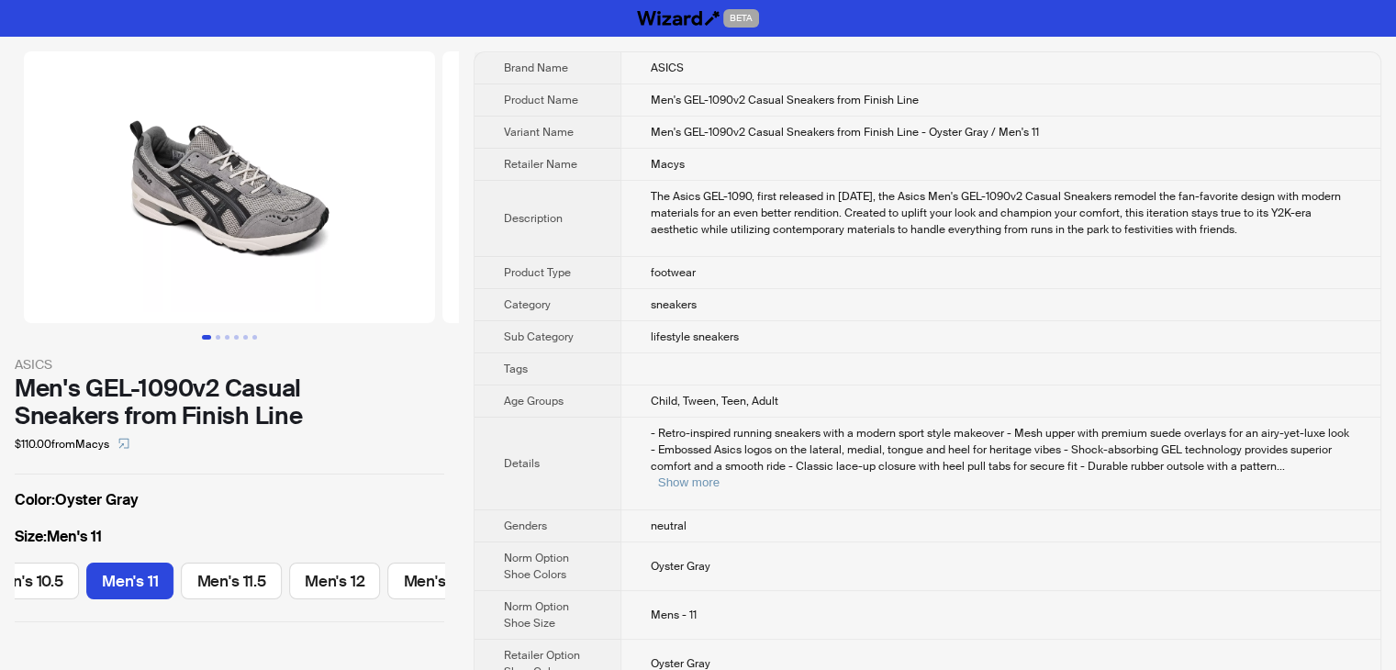
scroll to position [0, 762]
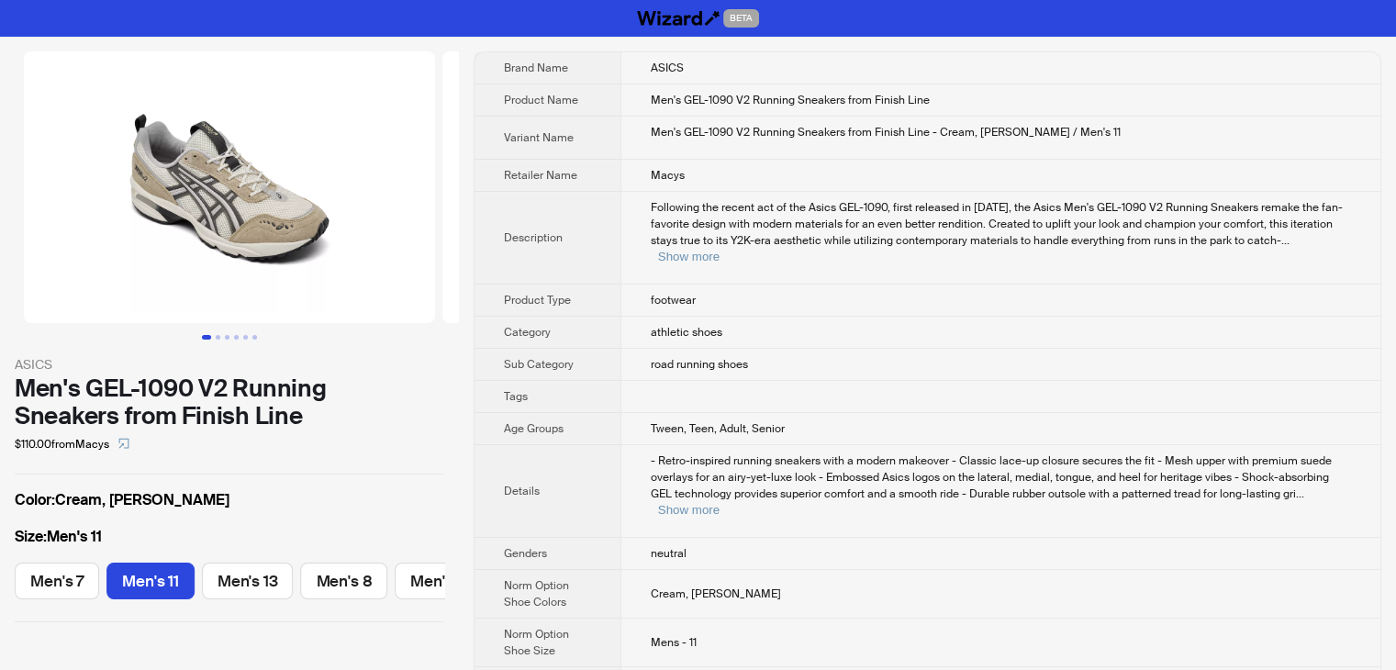
scroll to position [0, 861]
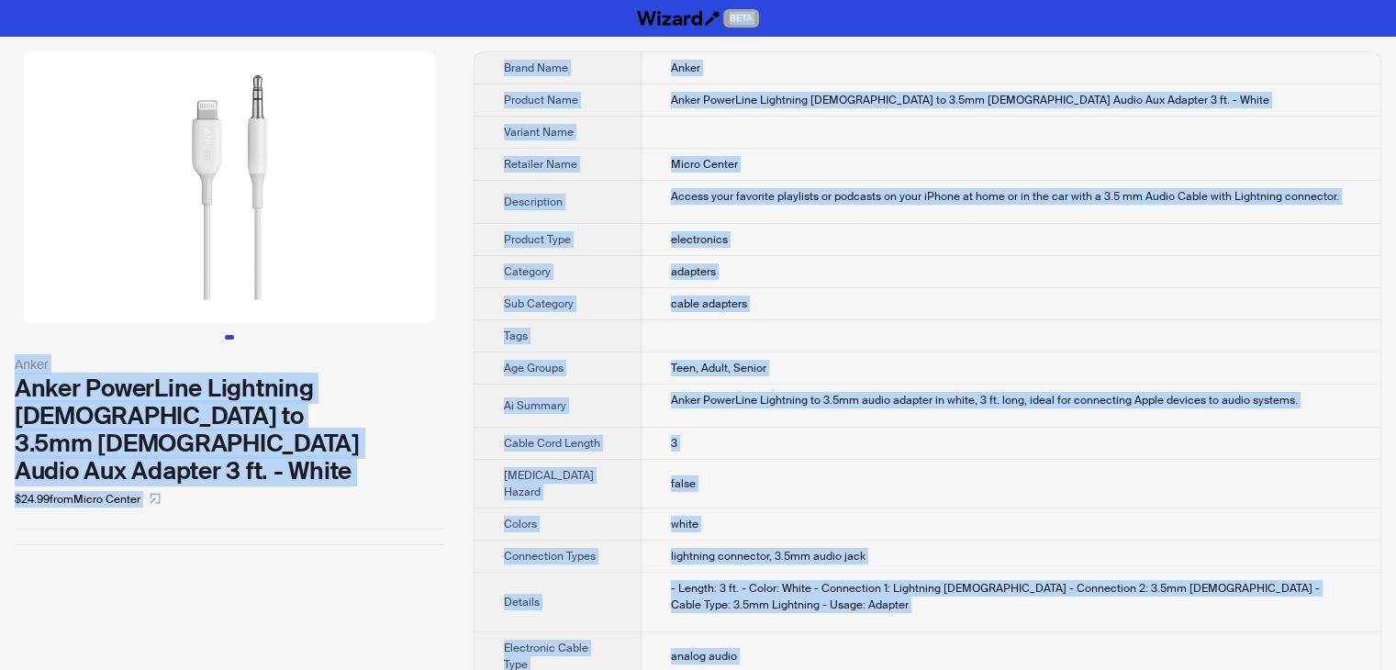
drag, startPoint x: 759, startPoint y: 645, endPoint x: 507, endPoint y: -80, distance: 767.6
click at [507, 0] on html "BETA [PERSON_NAME] PowerLine Lightning [DEMOGRAPHIC_DATA] to 3.5mm [DEMOGRAPHIC…" at bounding box center [698, 635] width 1396 height 1271
copy div "BETA Anker Anker PowerLine Lightning Male to 3.5mm Male Audio Aux Adapter 3 ft.…"
click at [385, 495] on div "Anker Anker PowerLine Lightning Male to 3.5mm Male Audio Aux Adapter 3 ft. - Wh…" at bounding box center [229, 298] width 459 height 523
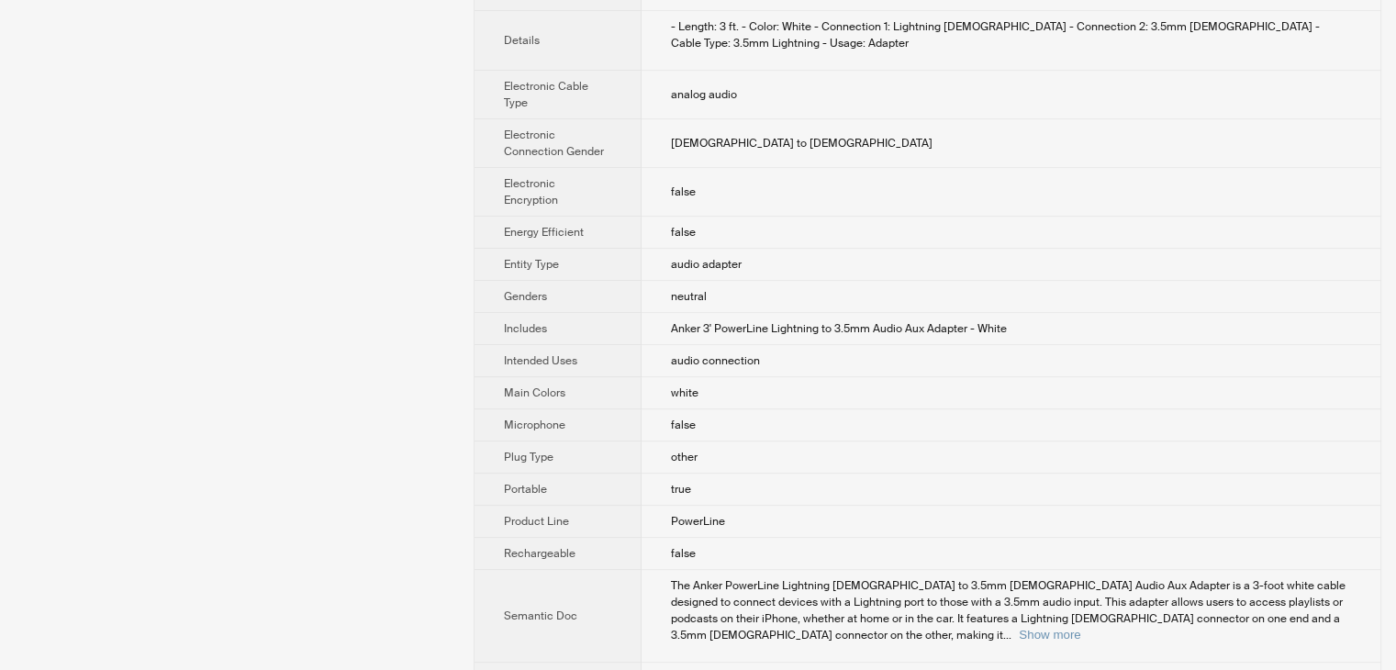
scroll to position [195, 0]
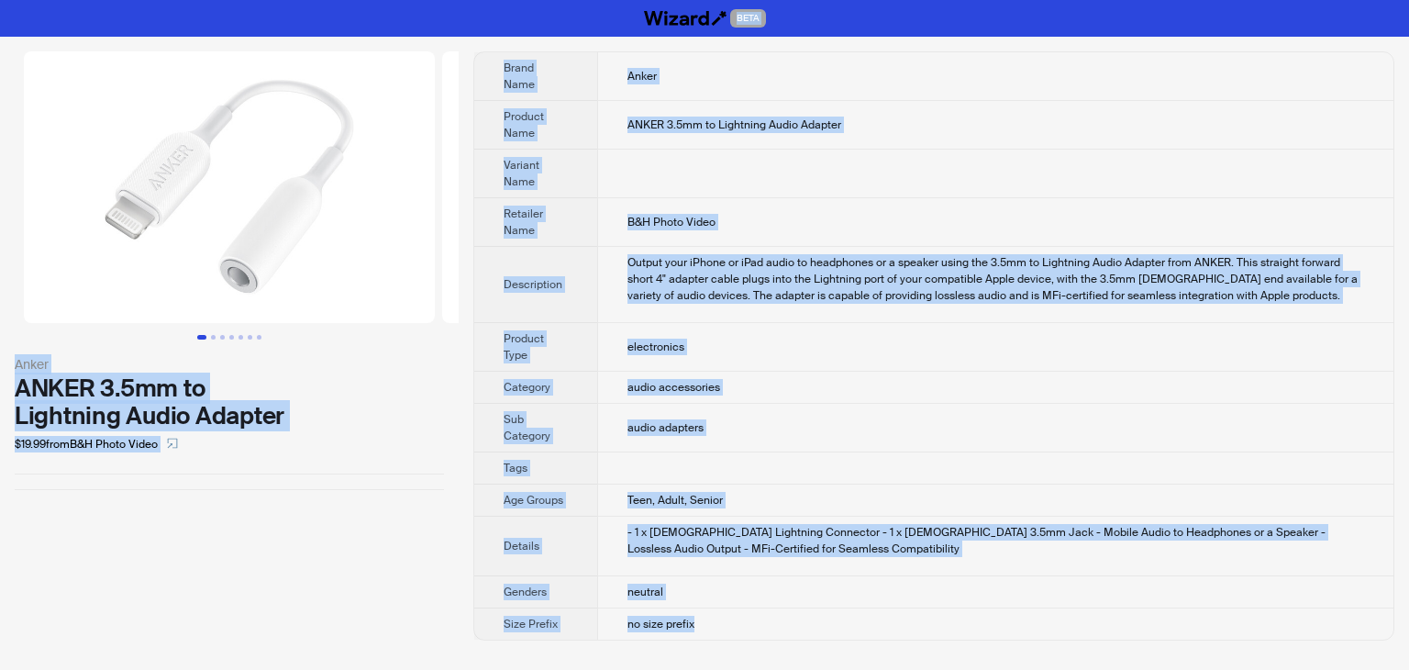
drag, startPoint x: 732, startPoint y: 608, endPoint x: 473, endPoint y: -80, distance: 735.2
click at [473, 0] on html "BETA [PERSON_NAME] 3.5mm to Lightning Audio Adapter $19.99 from B&H Photo Video…" at bounding box center [704, 335] width 1409 height 670
copy div "BETA [PERSON_NAME] 3.5mm to Lightning Audio Adapter $19.99 from B&H Photo Video…"
click at [875, 381] on td "audio accessories" at bounding box center [995, 388] width 796 height 32
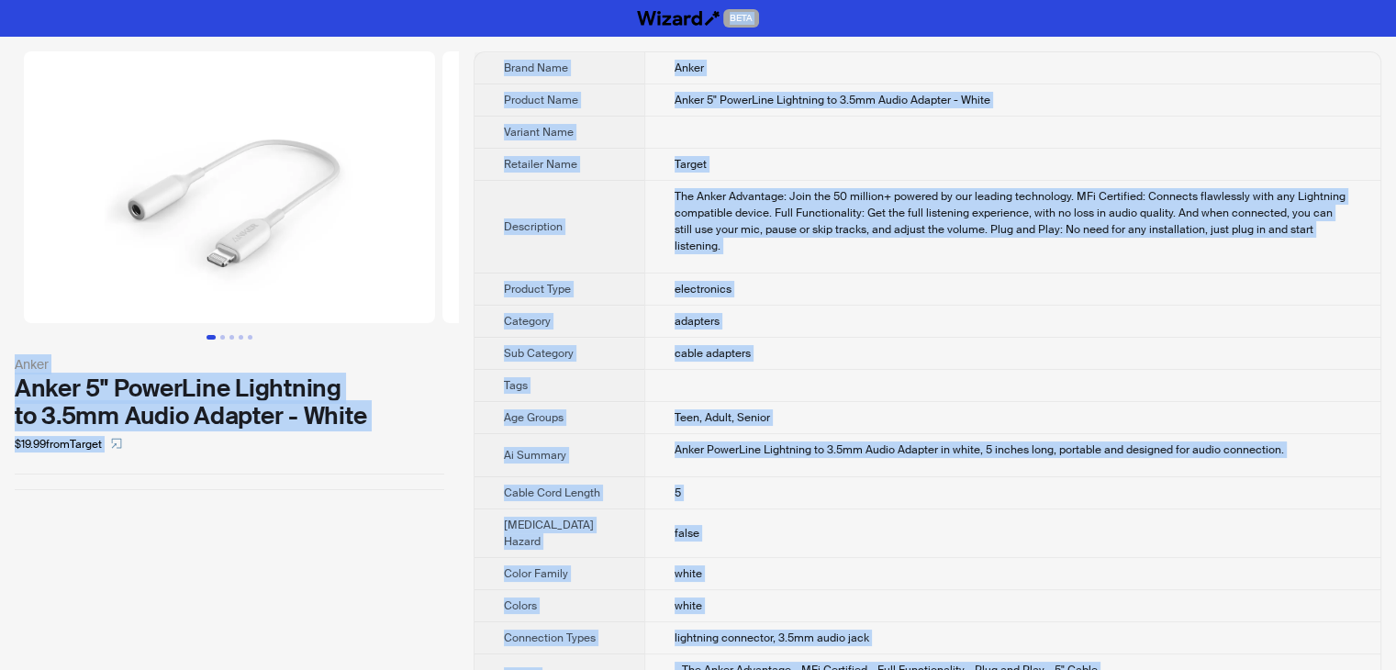
drag, startPoint x: 903, startPoint y: 631, endPoint x: 506, endPoint y: -80, distance: 814.6
copy div "BETA Anker Anker 5" PowerLine Lightning to 3.5mm Audio Adapter - White $19.99 f…"
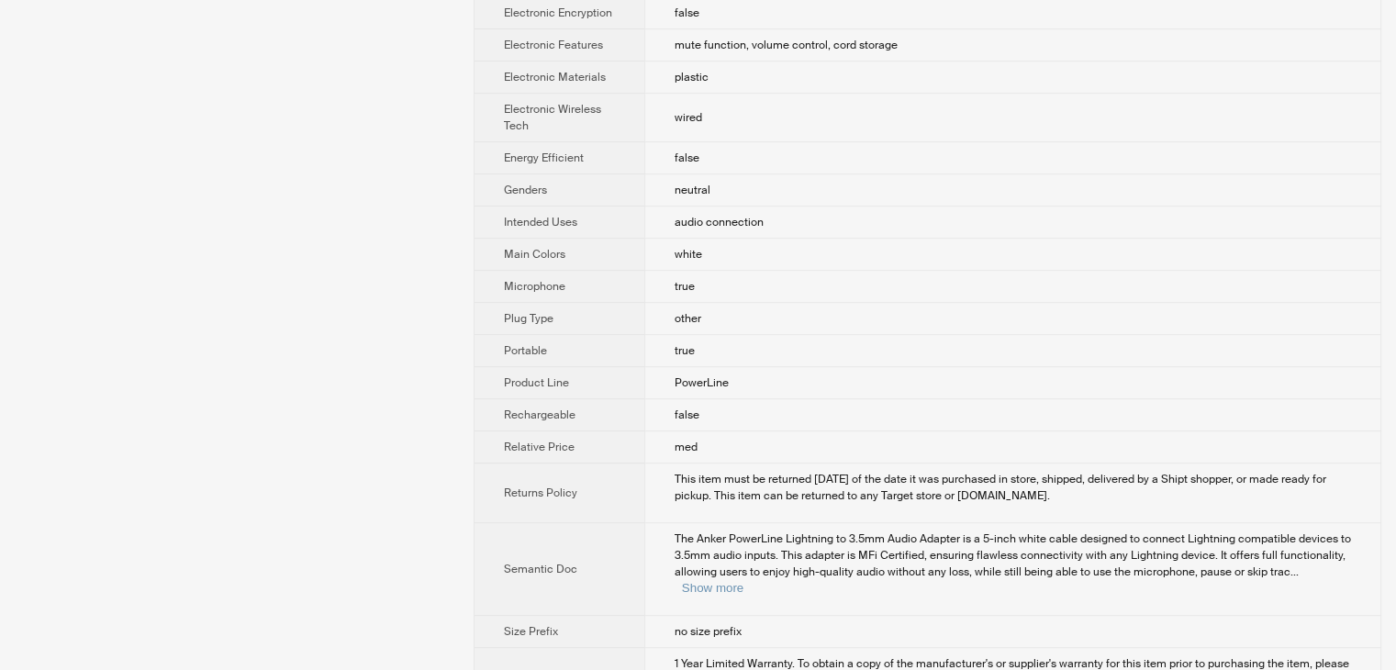
scroll to position [988, 0]
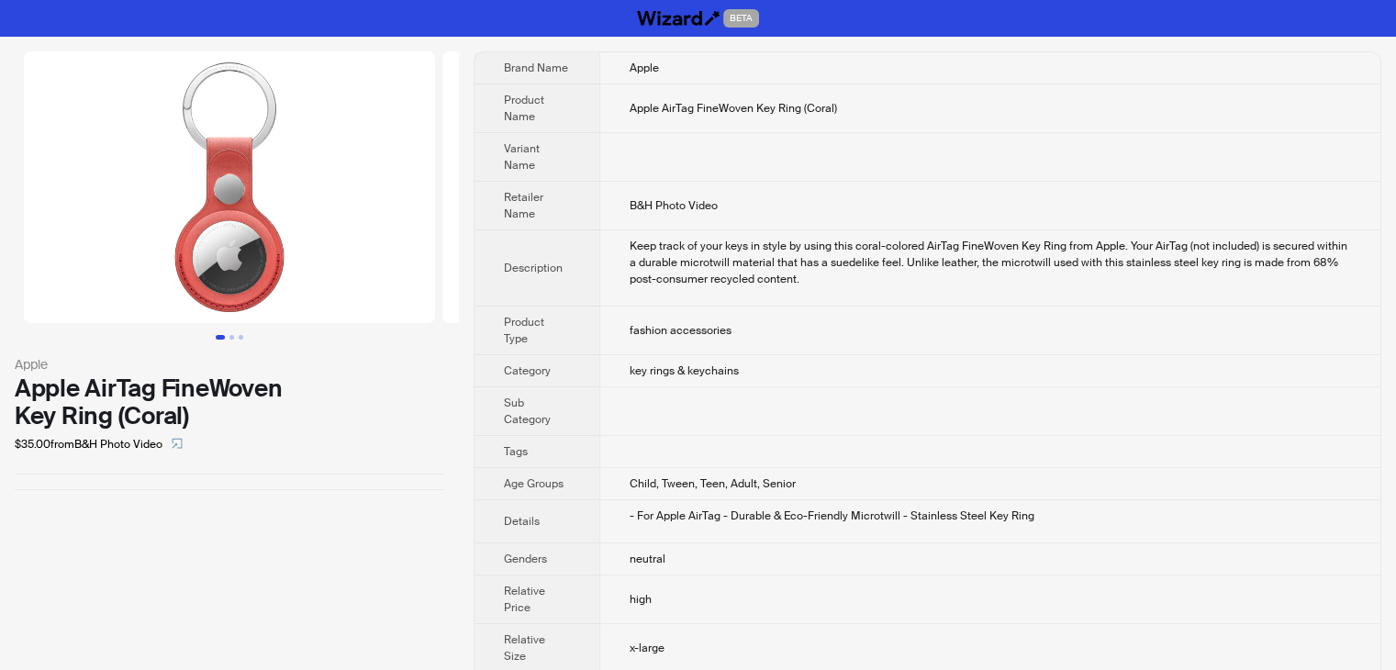
click at [345, 529] on div "Apple Apple AirTag FineWoven Key Ring (Coral) $35.00 from B&H Photo Video" at bounding box center [229, 378] width 459 height 683
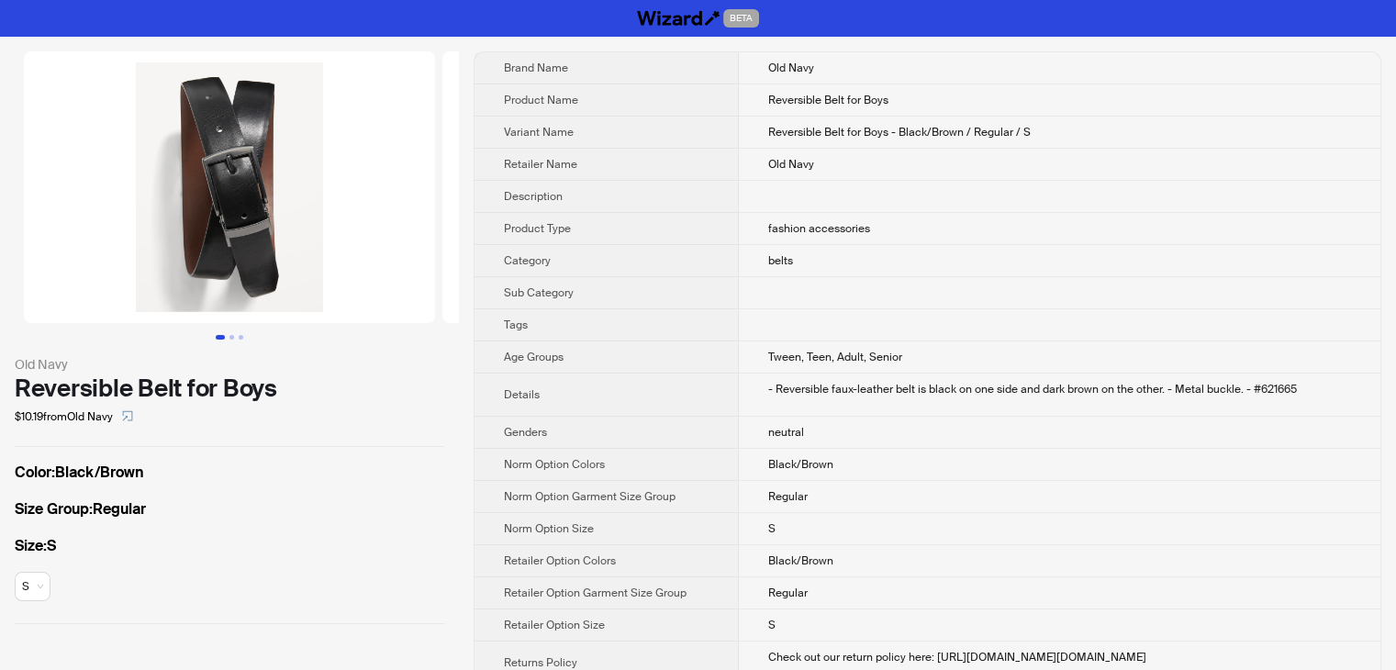
click at [1024, 173] on td "Old Navy" at bounding box center [1059, 165] width 641 height 32
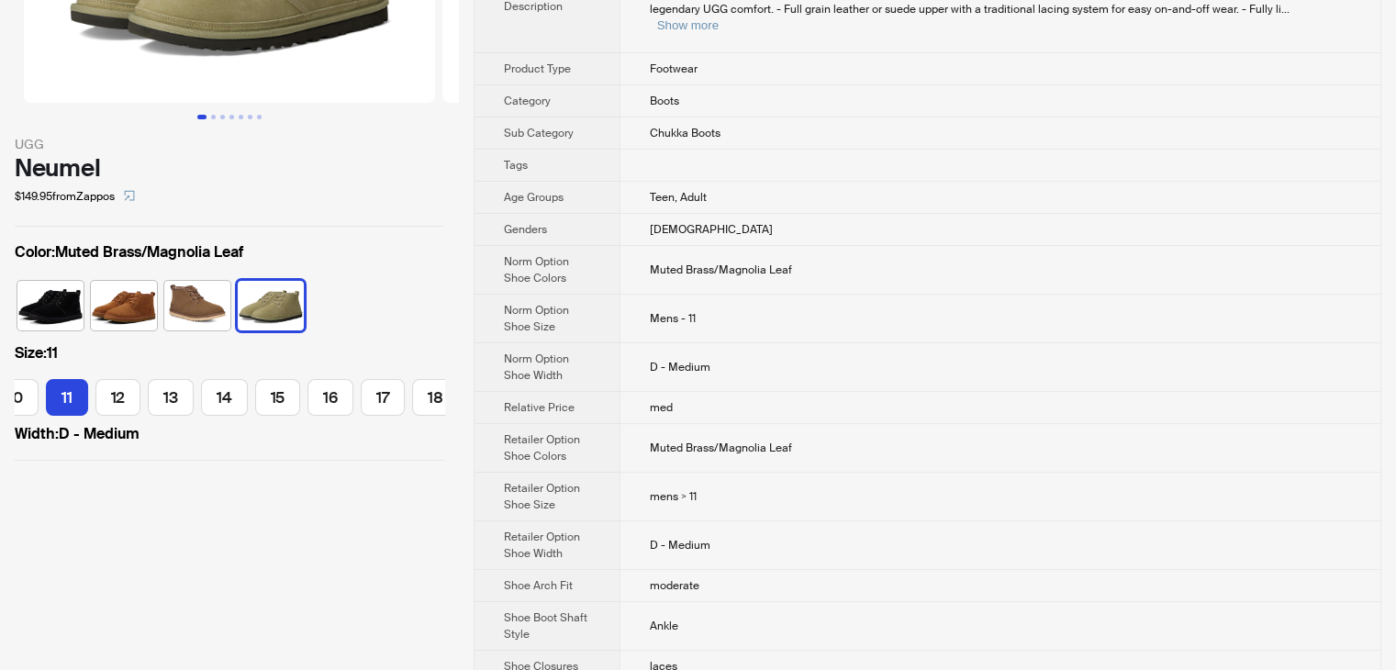
scroll to position [89, 0]
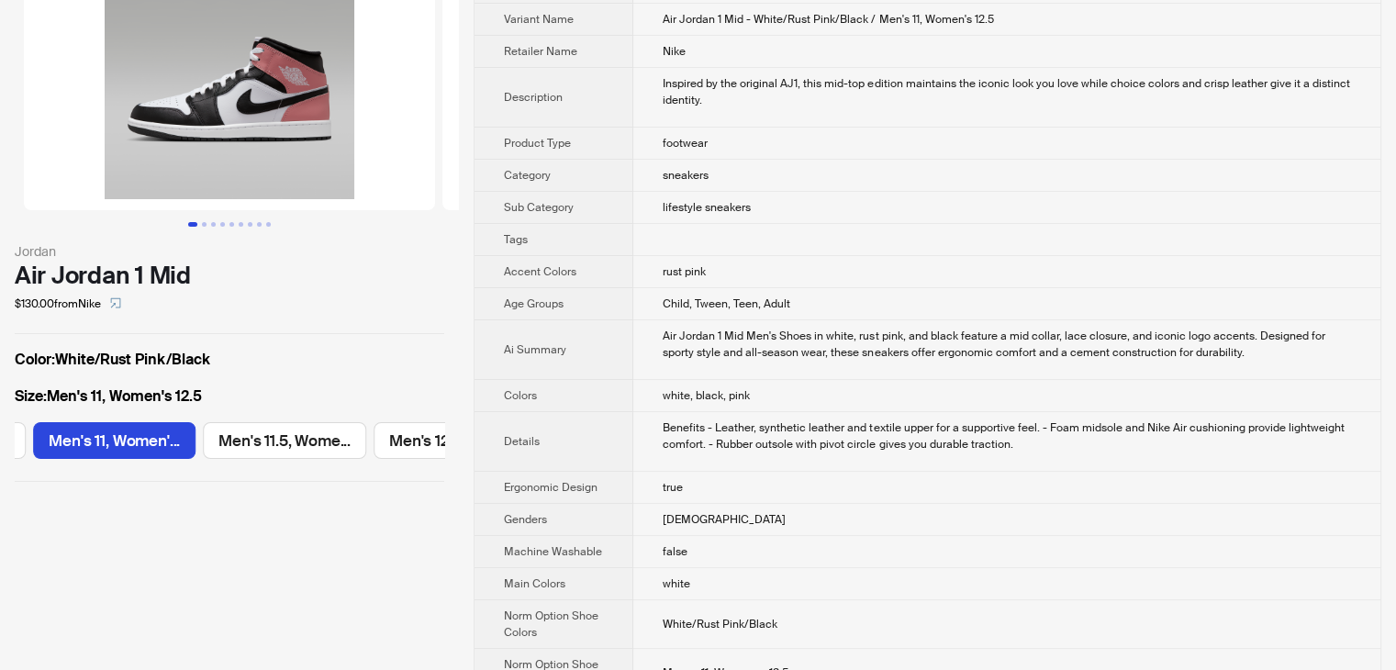
scroll to position [275, 0]
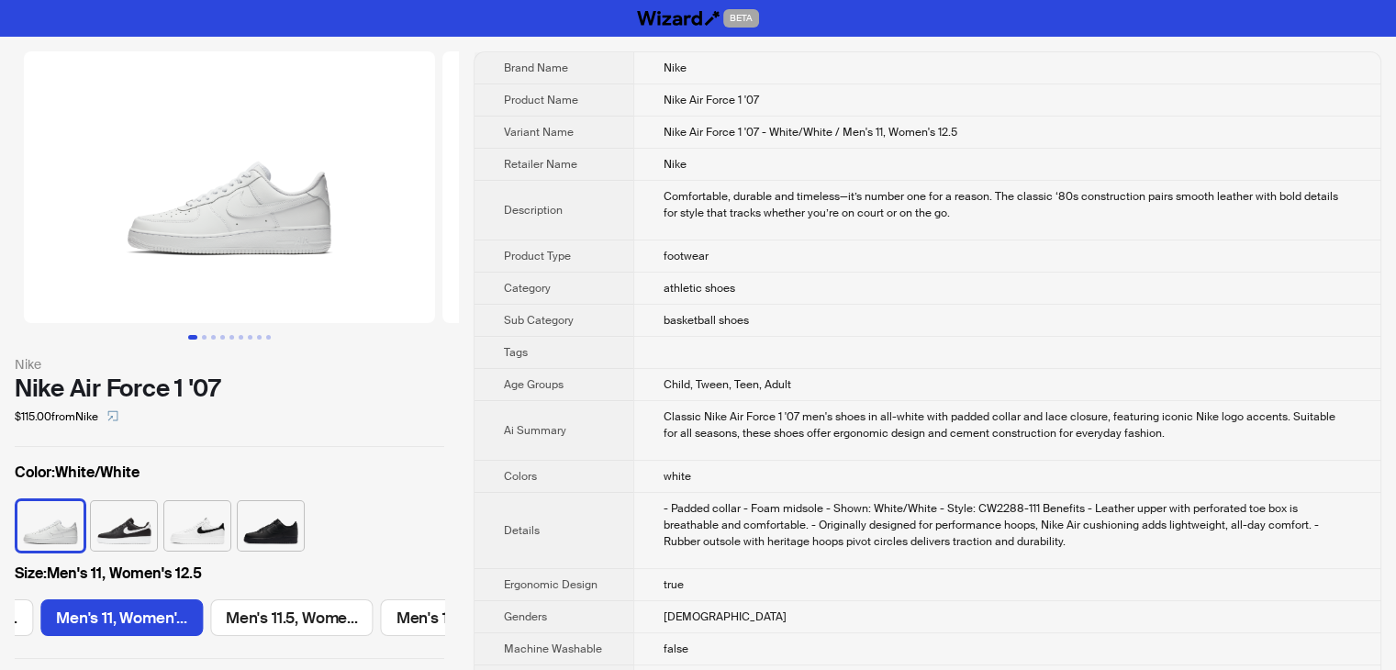
scroll to position [184, 0]
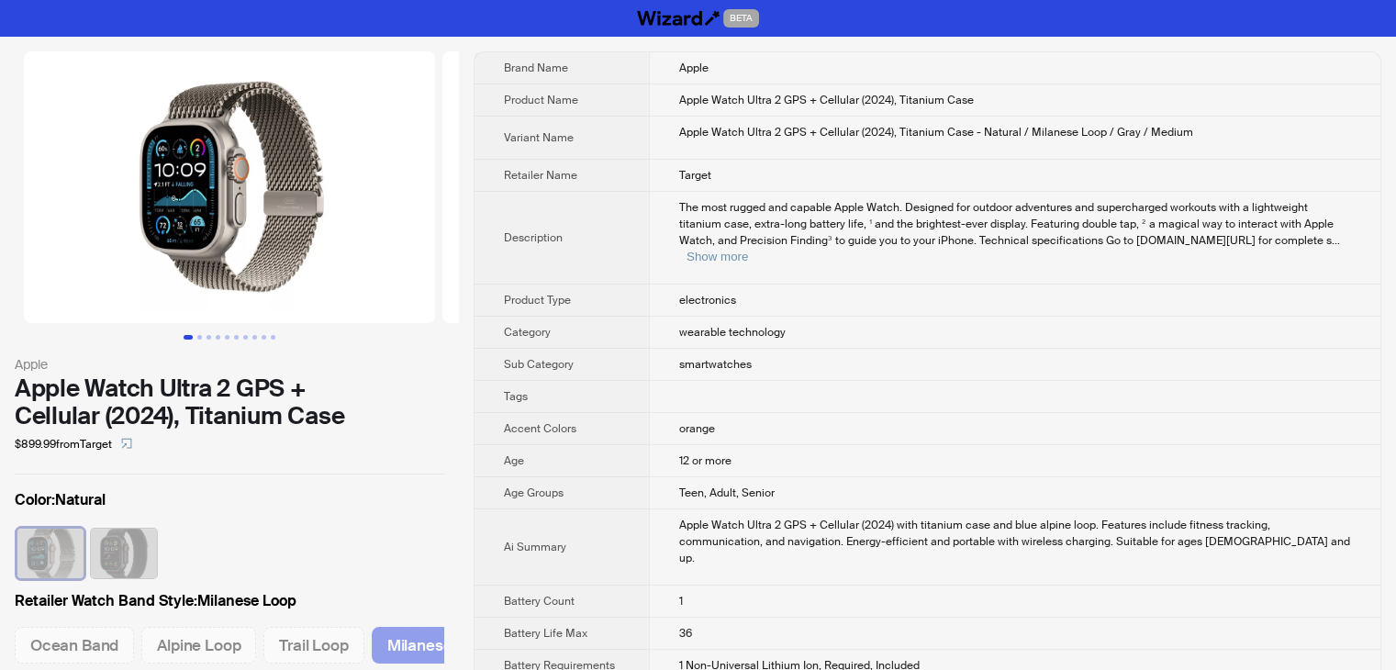
scroll to position [0, 62]
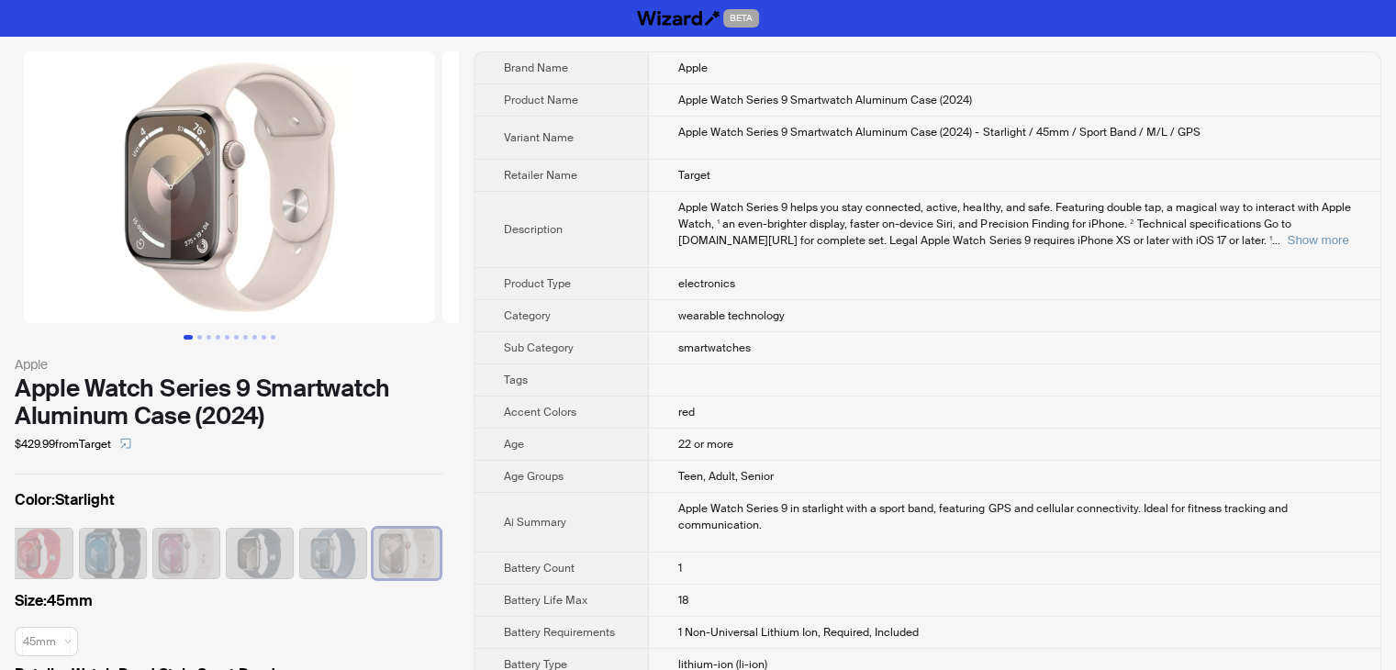
scroll to position [536, 0]
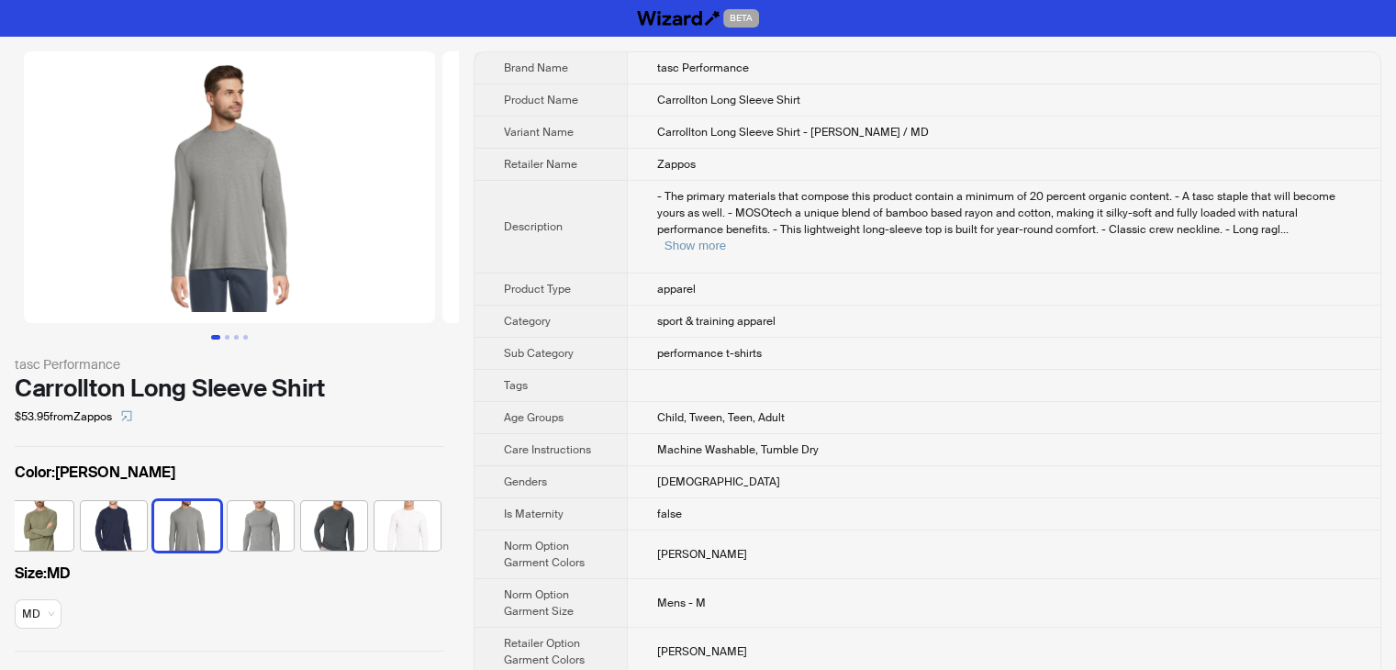
scroll to position [0, 84]
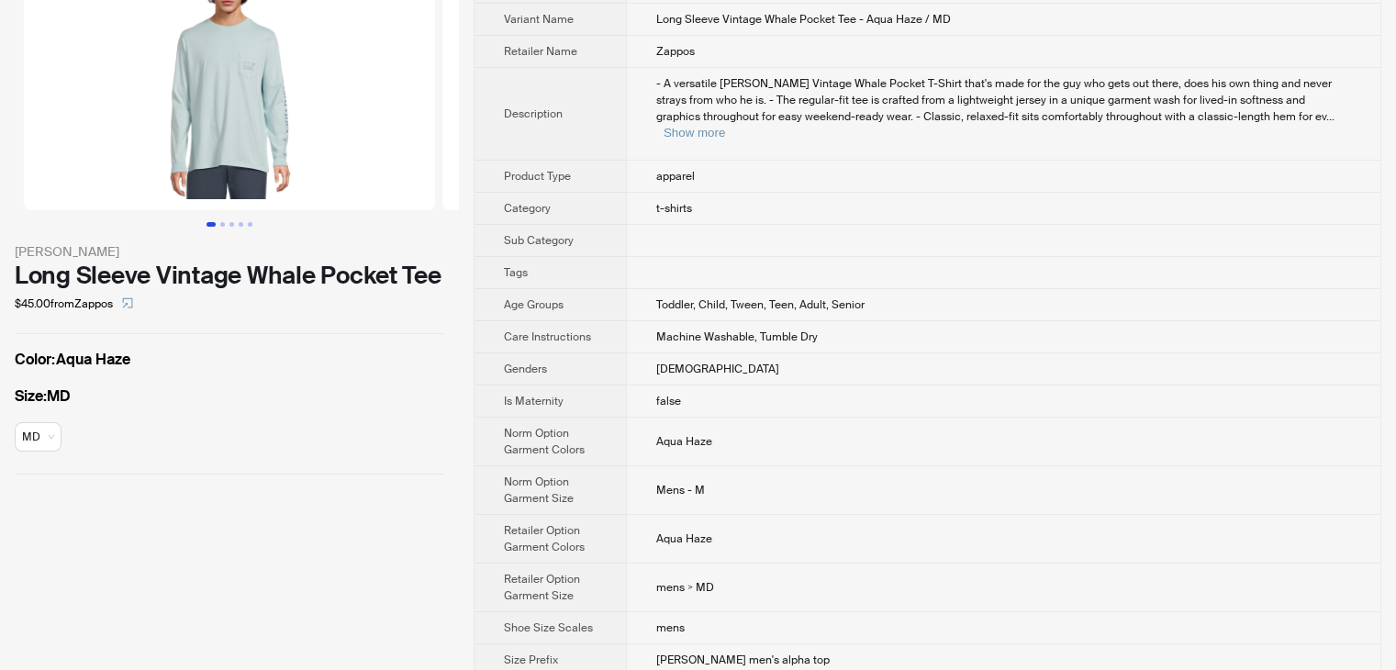
scroll to position [114, 0]
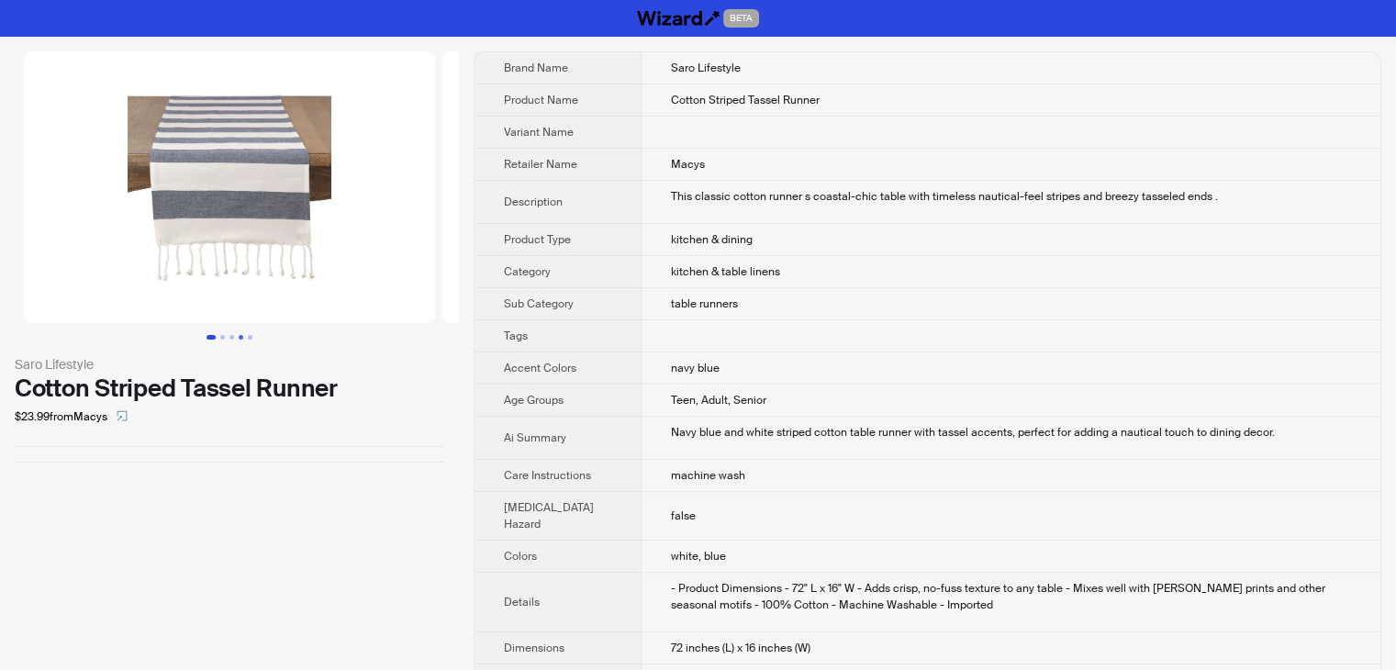
click at [239, 340] on button "Go to slide 4" at bounding box center [241, 337] width 5 height 5
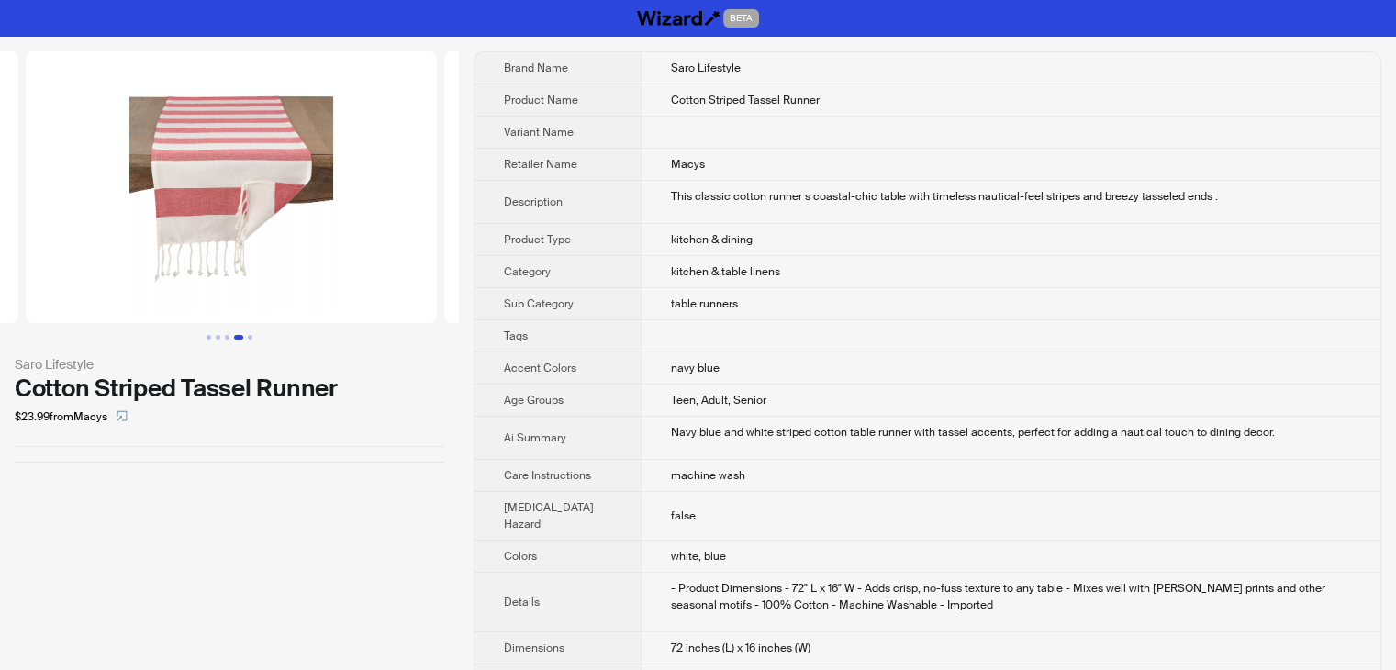
scroll to position [0, 1255]
click at [249, 339] on button "Go to slide 5" at bounding box center [250, 337] width 5 height 5
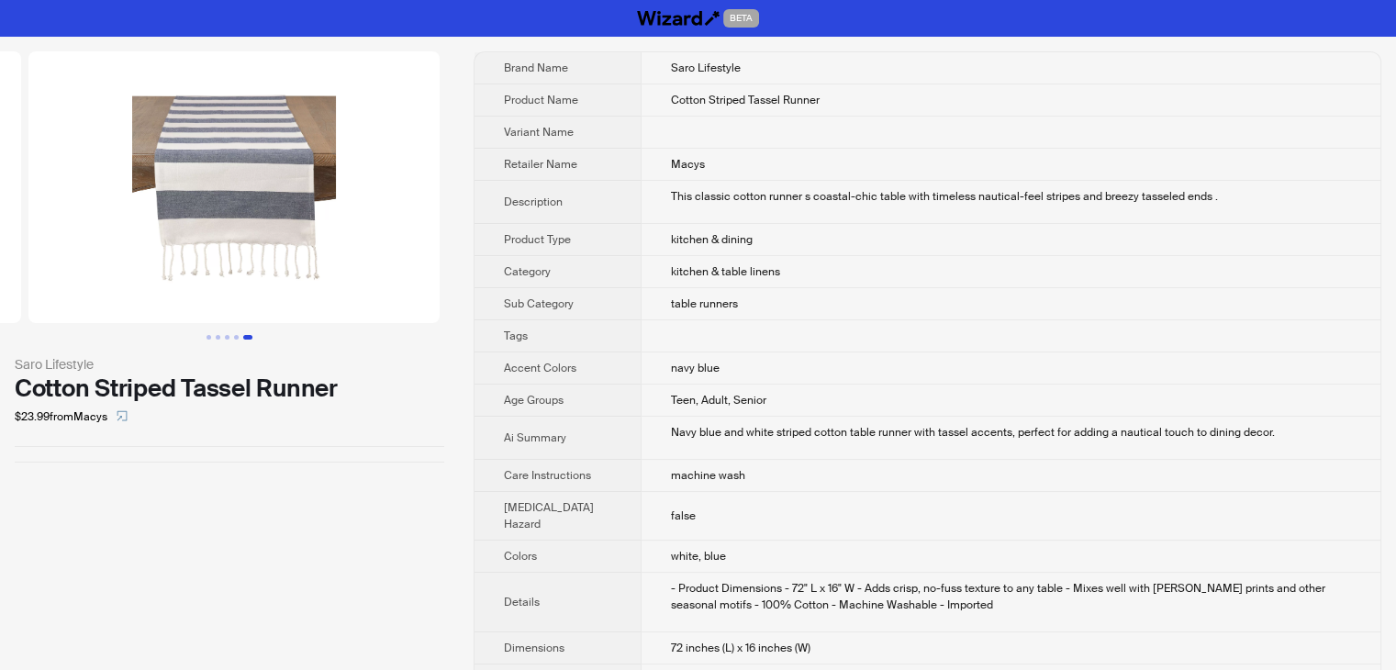
scroll to position [0, 1674]
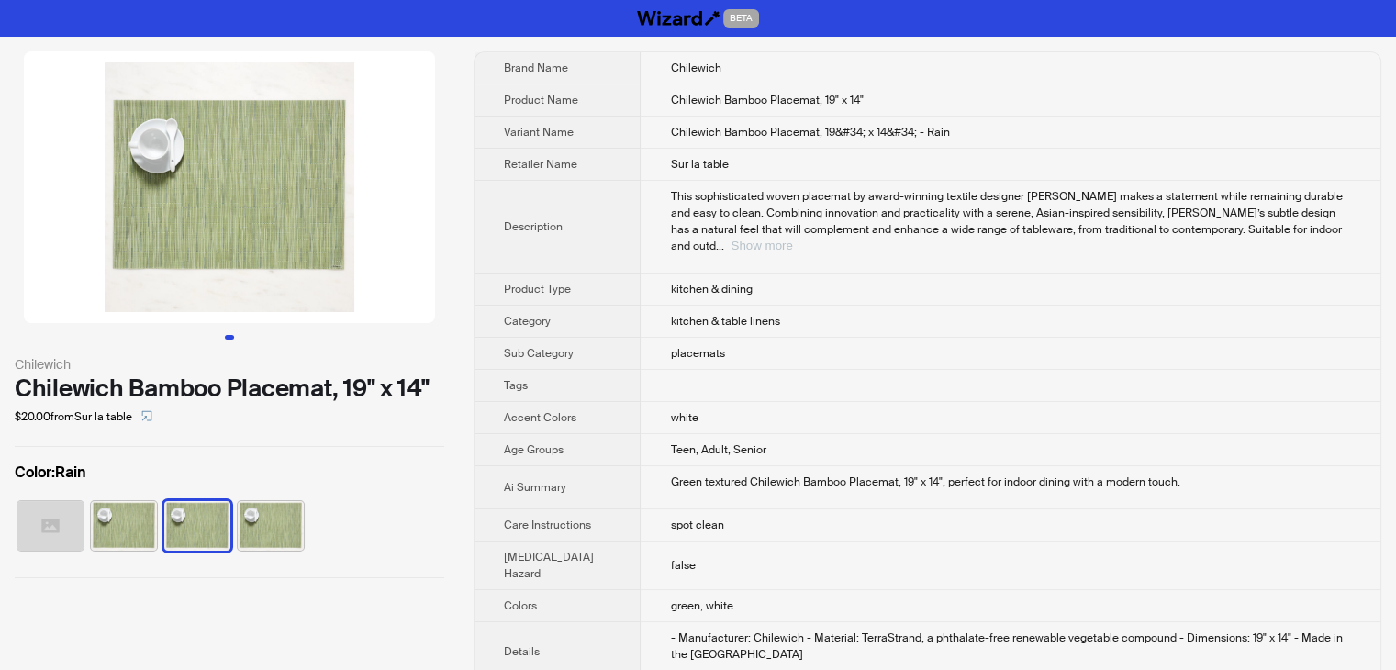
click at [792, 239] on button "Show more" at bounding box center [760, 246] width 61 height 14
click at [128, 523] on img at bounding box center [124, 526] width 66 height 50
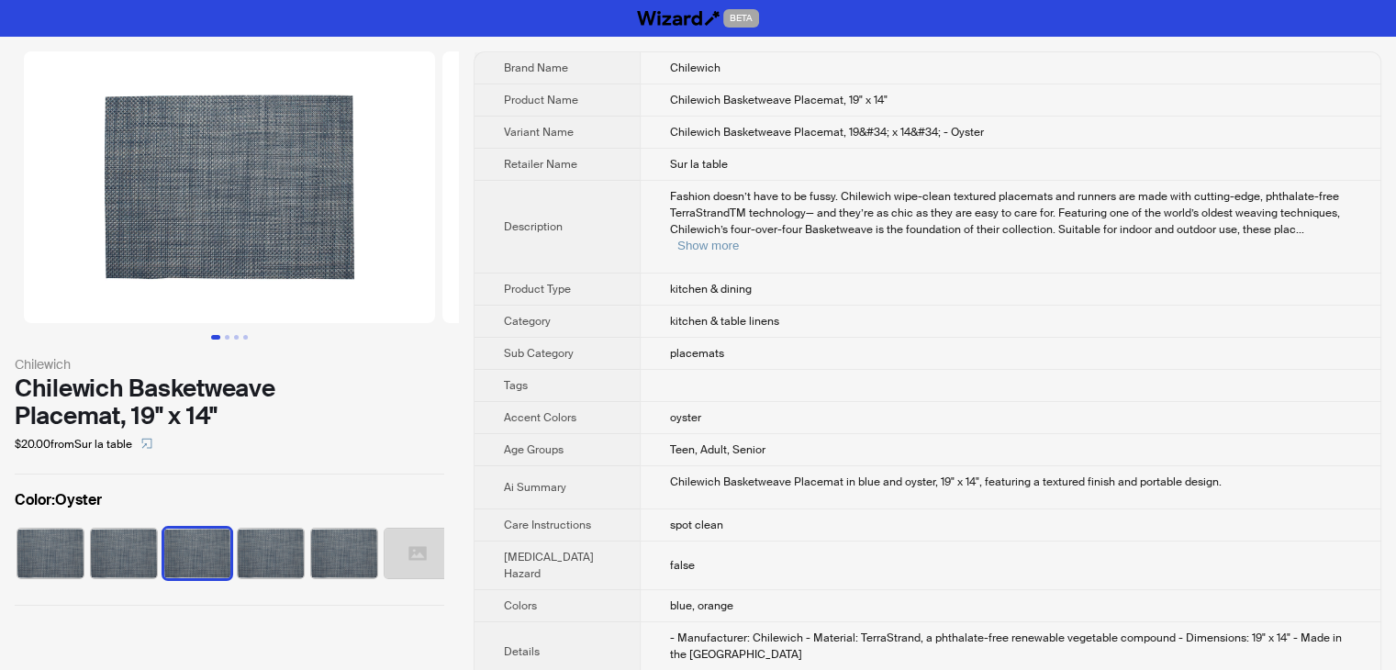
scroll to position [0, 120]
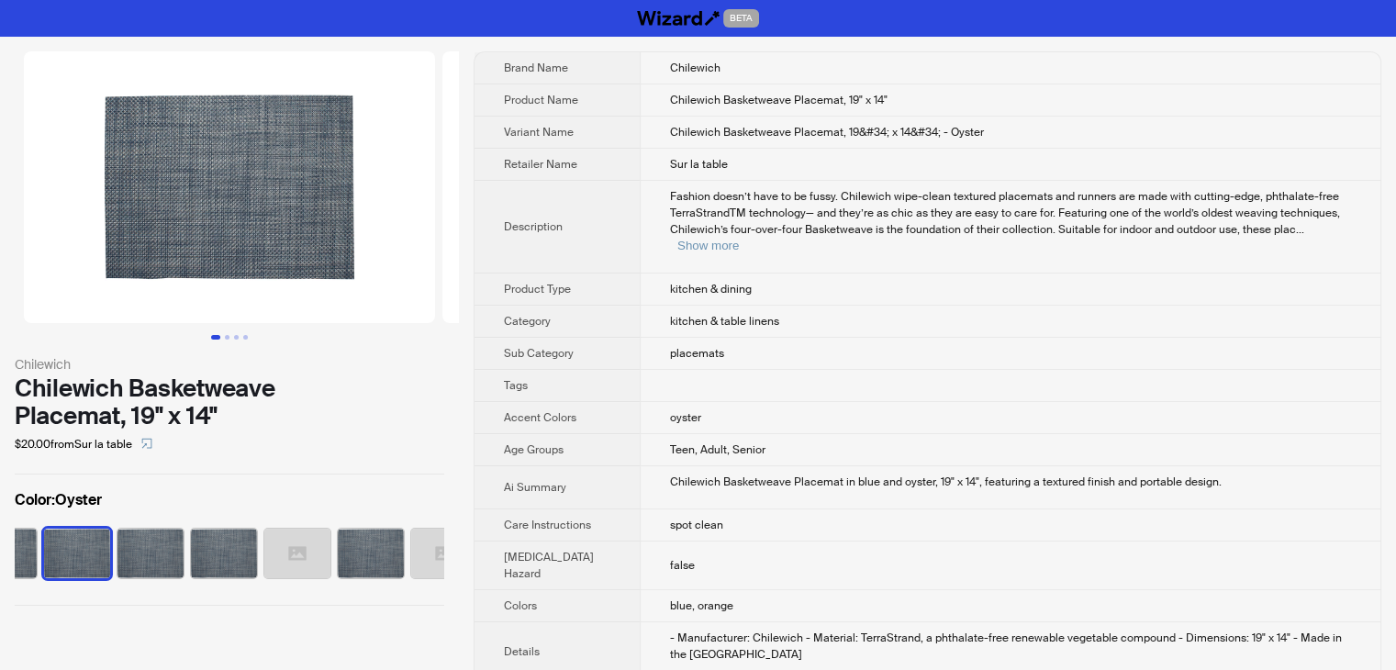
drag, startPoint x: 783, startPoint y: 414, endPoint x: 752, endPoint y: 599, distance: 187.8
drag, startPoint x: 752, startPoint y: 599, endPoint x: 1118, endPoint y: 124, distance: 599.4
click at [1118, 124] on td "Chilewich Basketweave Placemat, 19&#34; x 14&#34; - Oyster" at bounding box center [1010, 133] width 740 height 32
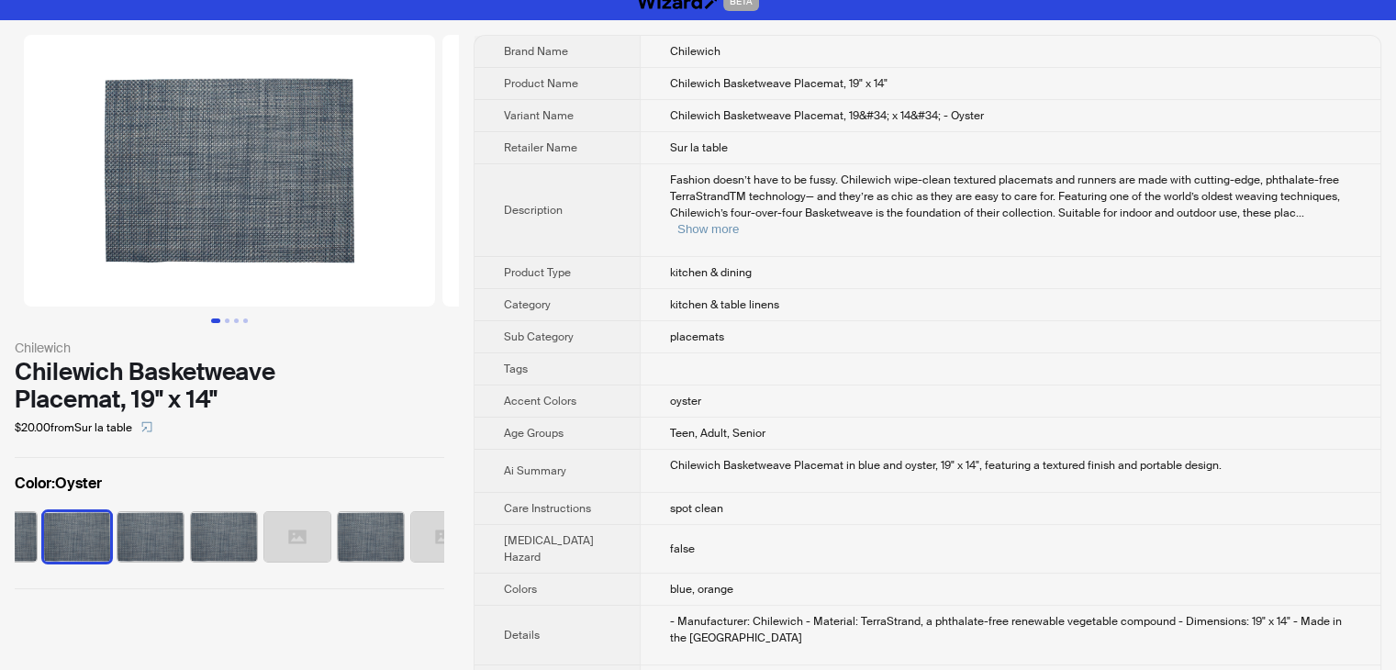
scroll to position [0, 0]
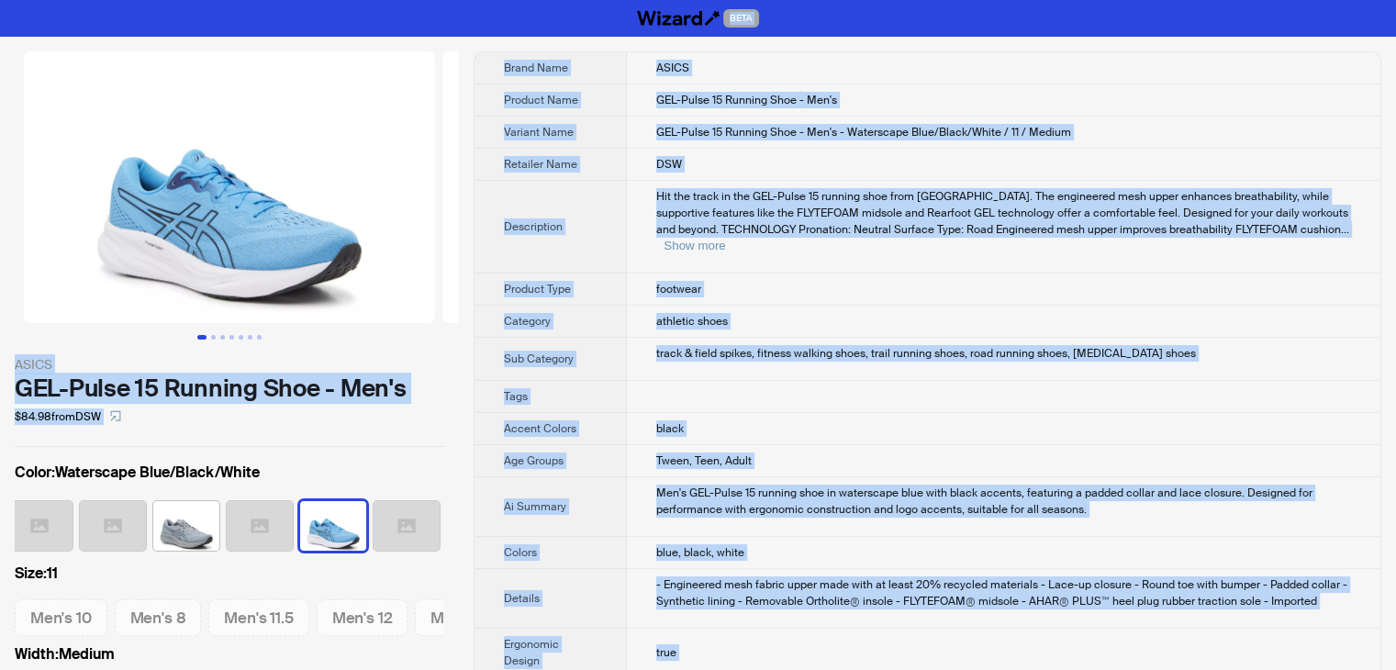
drag, startPoint x: 745, startPoint y: 656, endPoint x: 378, endPoint y: -80, distance: 822.3
copy div "BETA ASICS GEL-Pulse 15 Running Shoe - Men's $84.98 from DSW Color : Waterscape…"
click at [505, 127] on span "Variant Name" at bounding box center [539, 132] width 70 height 15
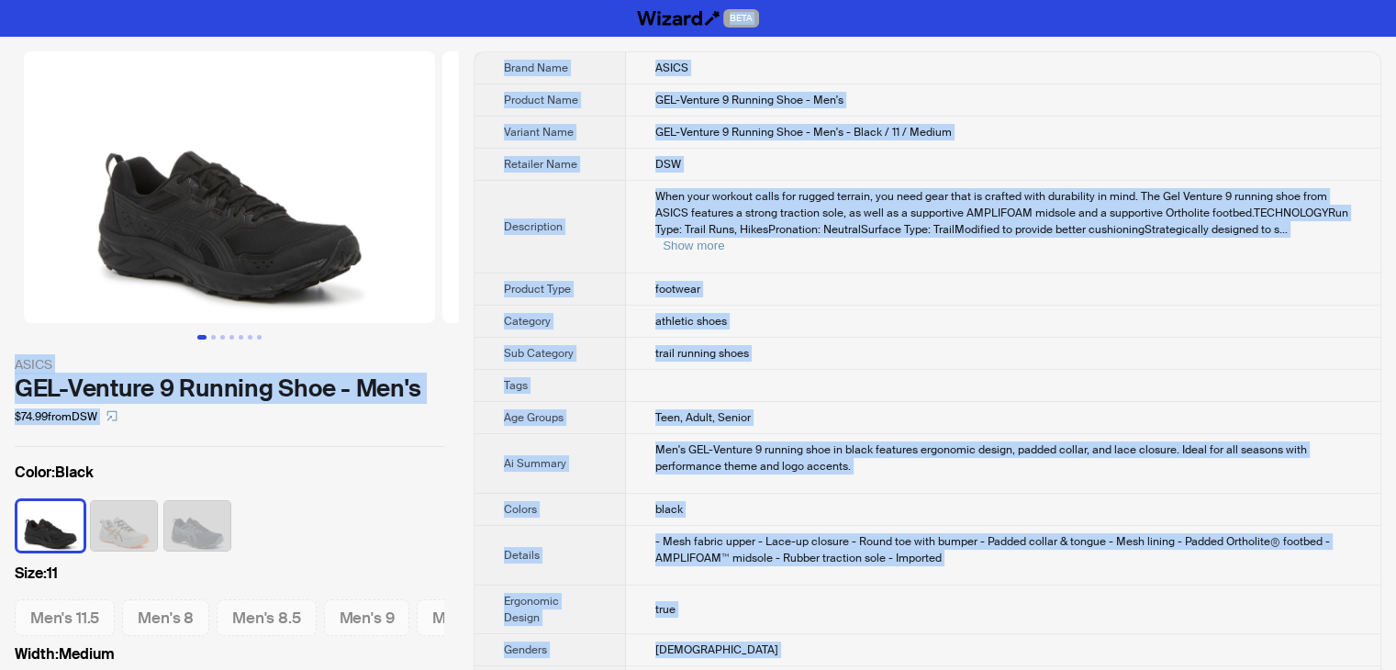
drag, startPoint x: 715, startPoint y: 638, endPoint x: 340, endPoint y: -68, distance: 799.2
copy div "LORE IPSUM DOL-Sitamet 5 Consect Adip - Eli's $24.21 doei TEM Incid : Utlab Etd…"
click at [791, 150] on td "DSW" at bounding box center [1003, 165] width 754 height 32
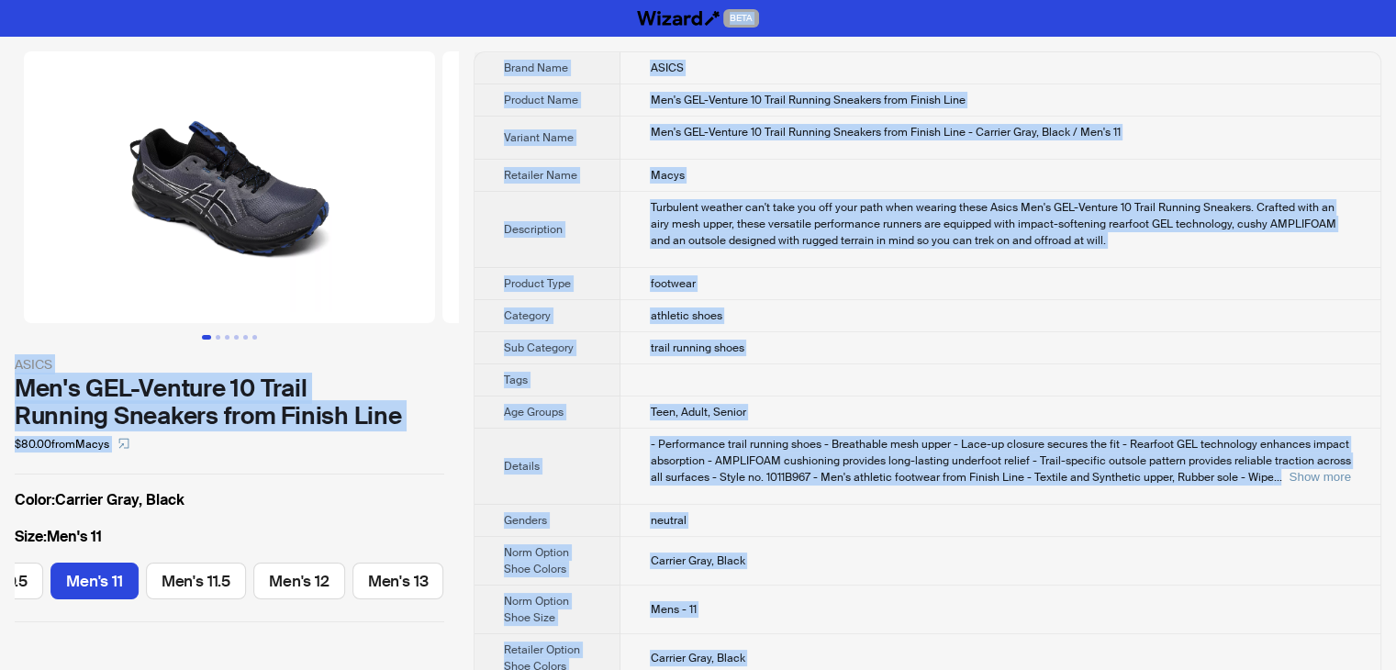
drag, startPoint x: 687, startPoint y: 640, endPoint x: 241, endPoint y: -80, distance: 846.4
click at [241, 0] on html "BETA ASICS Men's GEL-Venture 10 Trail Running Sneakers from Finish Line $80.00 …" at bounding box center [698, 451] width 1396 height 903
copy div "BETA ASICS Men's GEL-Venture 10 Trail Running Sneakers from Finish Line $80.00 …"
click at [848, 231] on div "Turbulent weather can't take you off your path when wearing these Asics Men's G…" at bounding box center [1000, 224] width 701 height 50
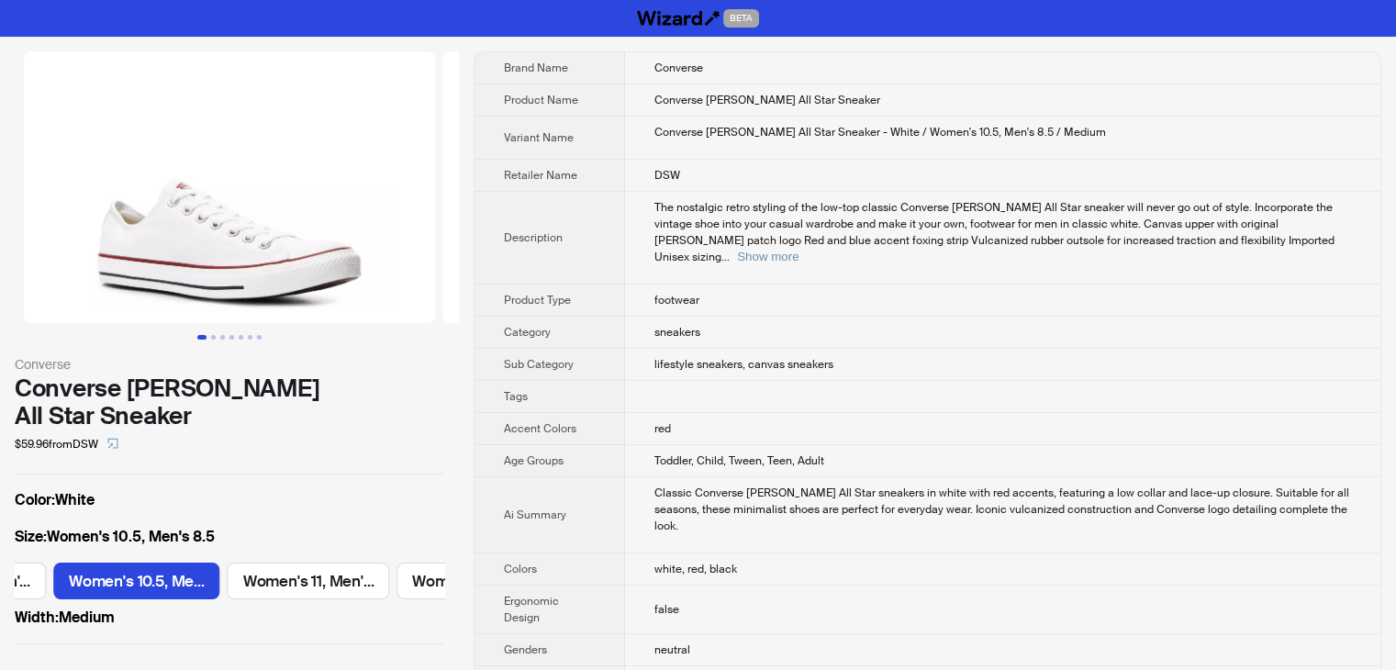
scroll to position [0, 1910]
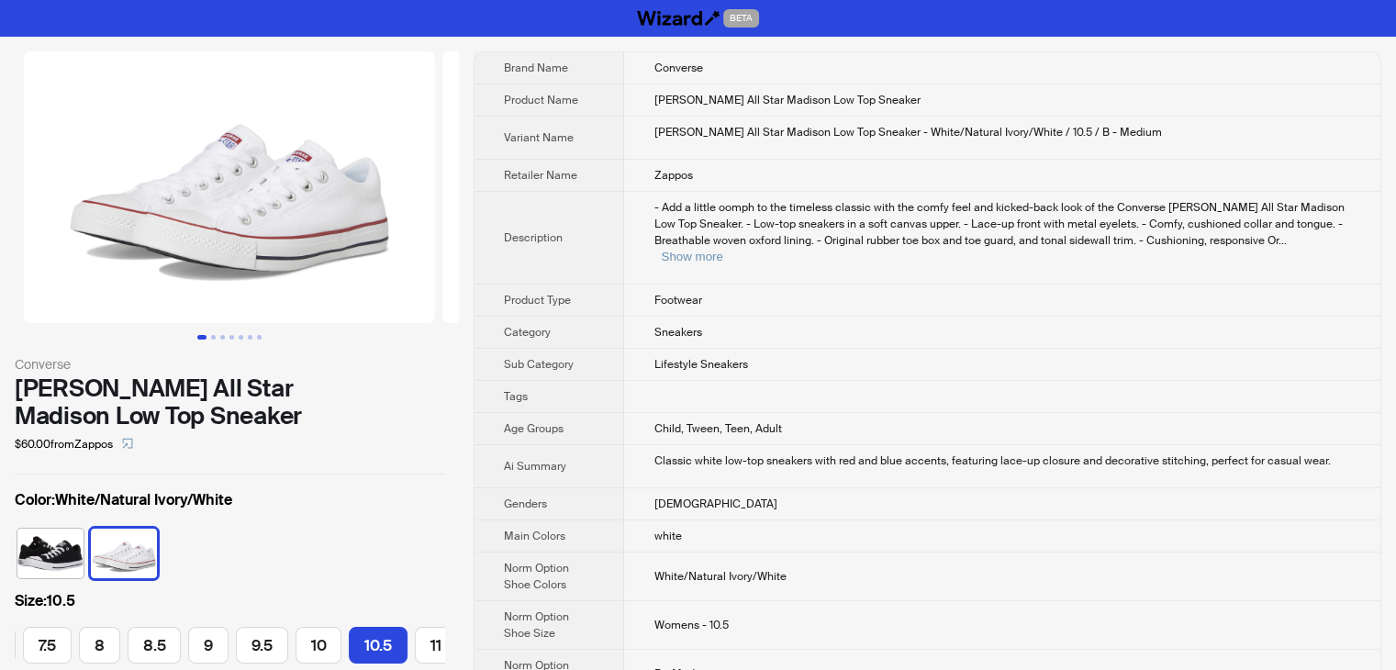
scroll to position [0, 262]
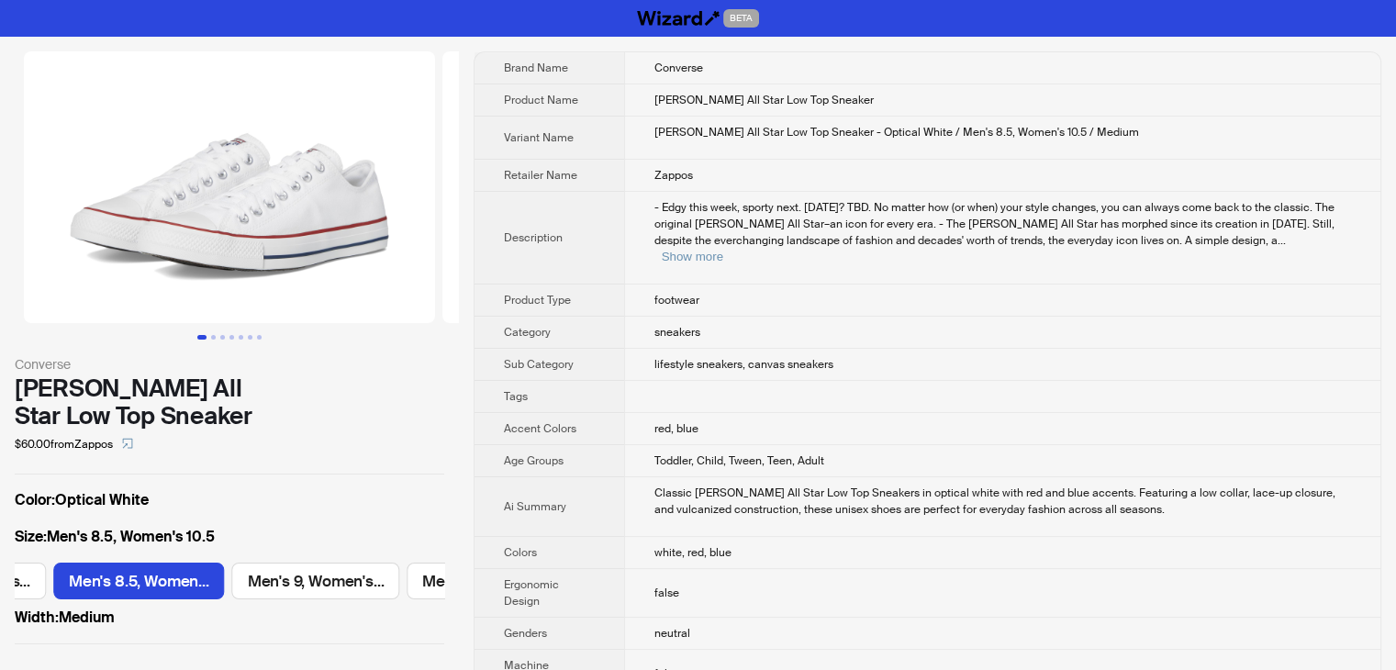
scroll to position [0, 1909]
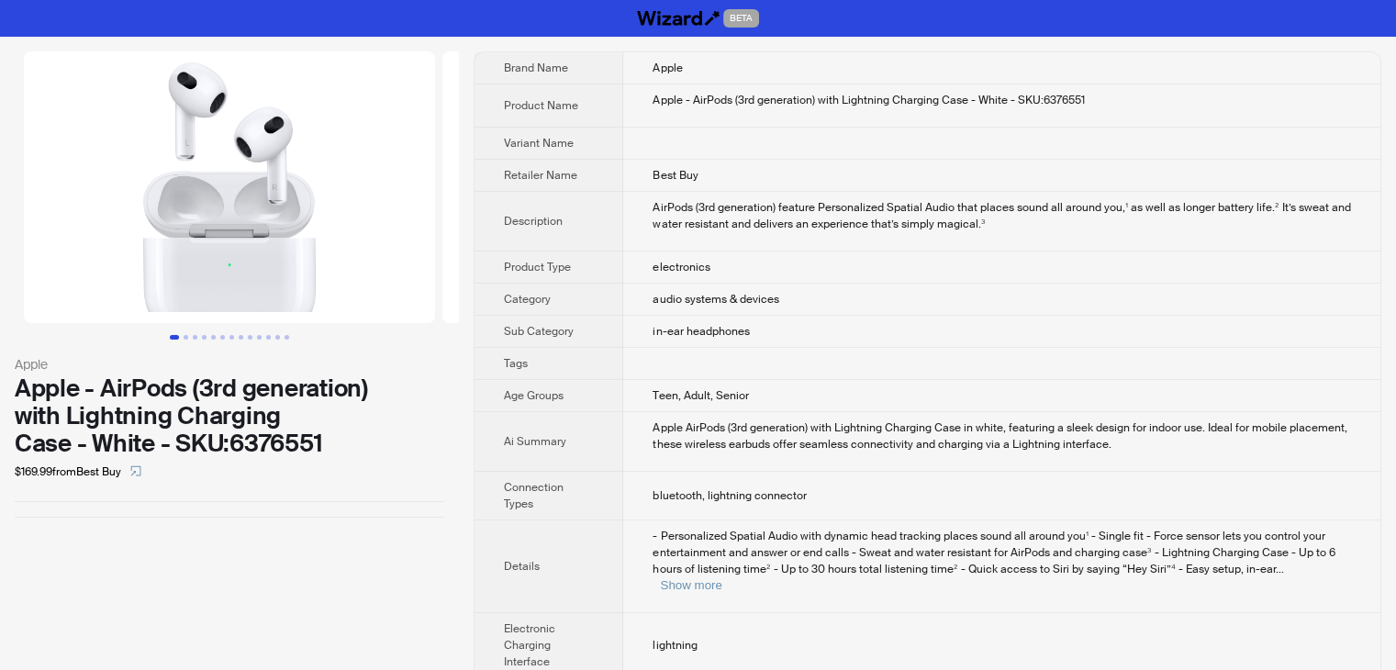
scroll to position [92, 0]
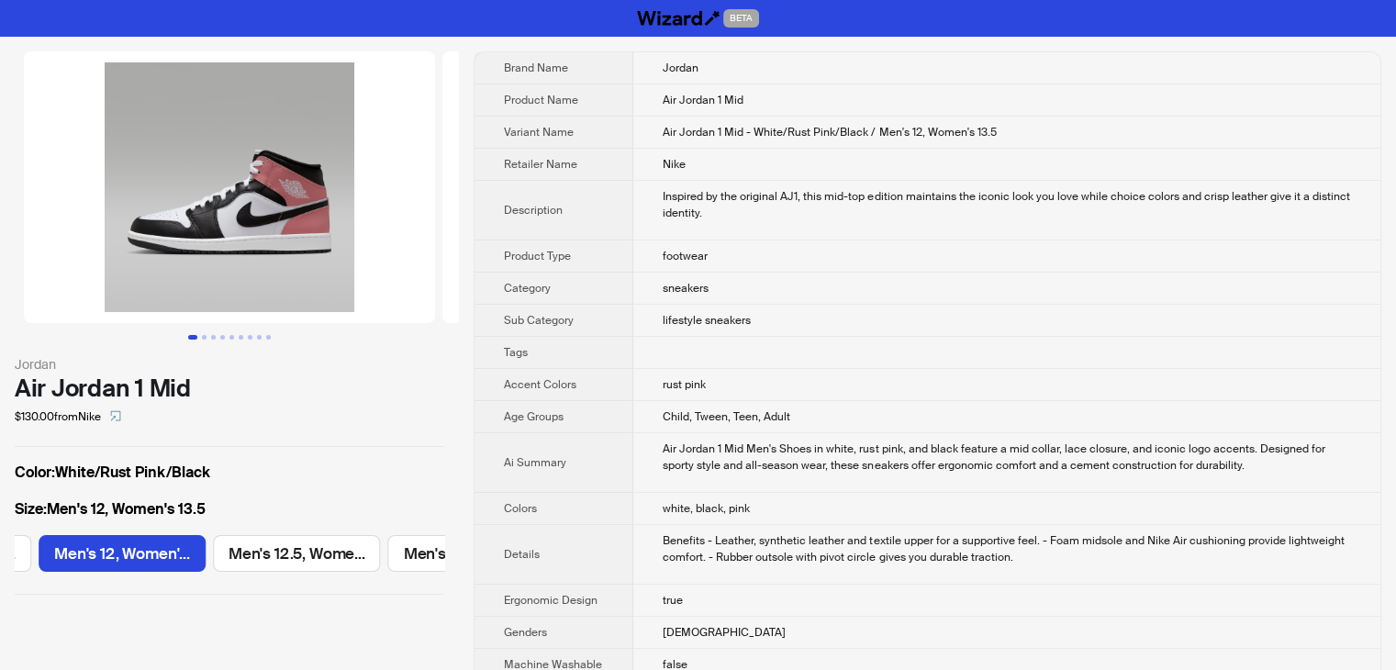
scroll to position [0, 1734]
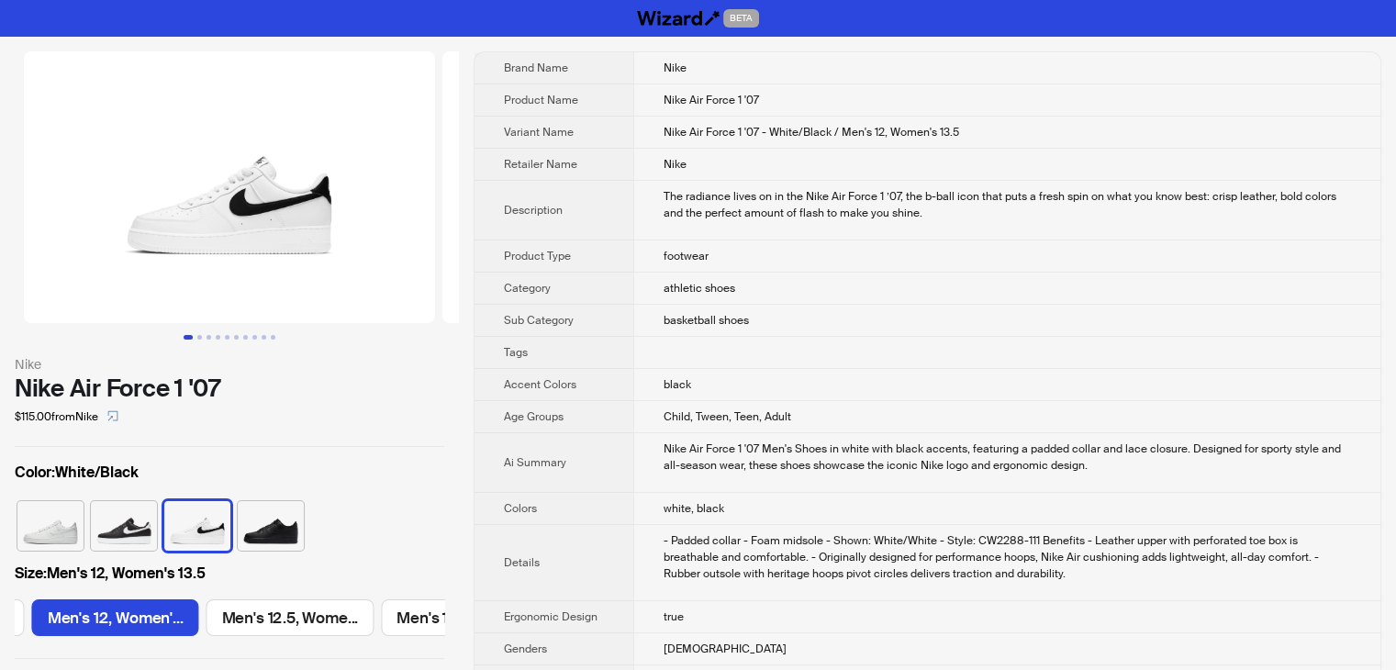
scroll to position [0, 2969]
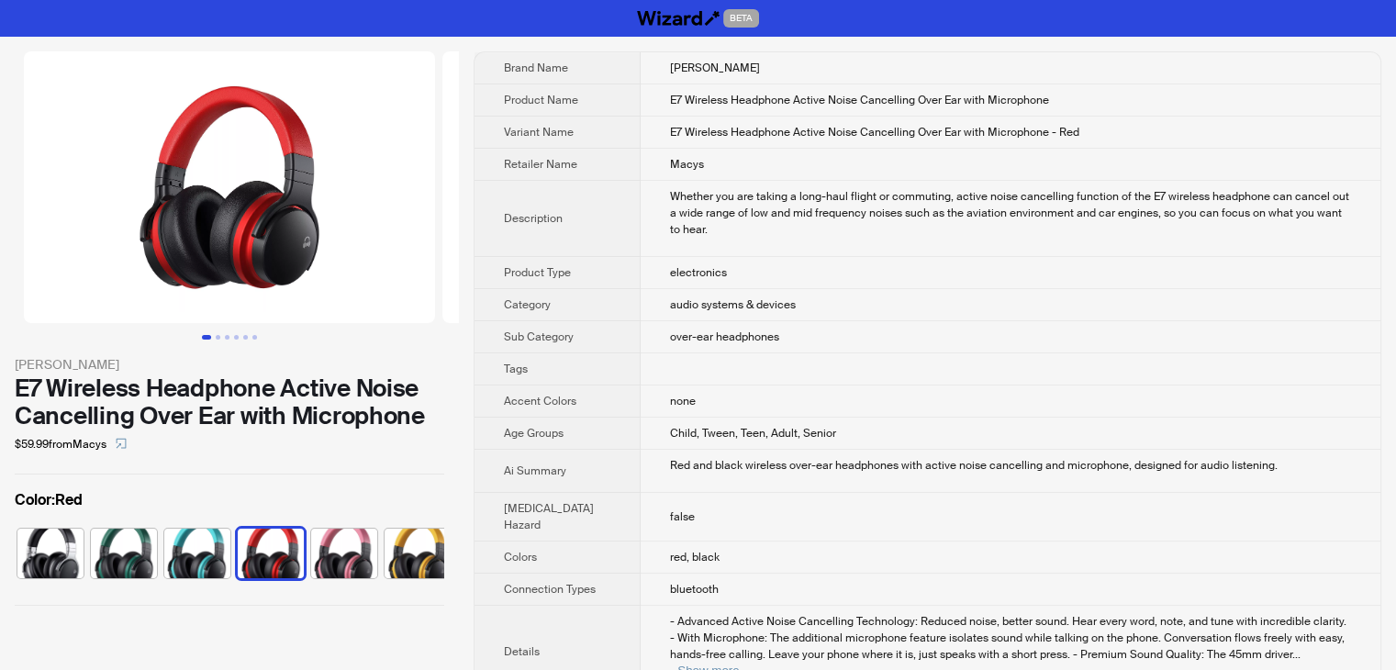
scroll to position [0, 11]
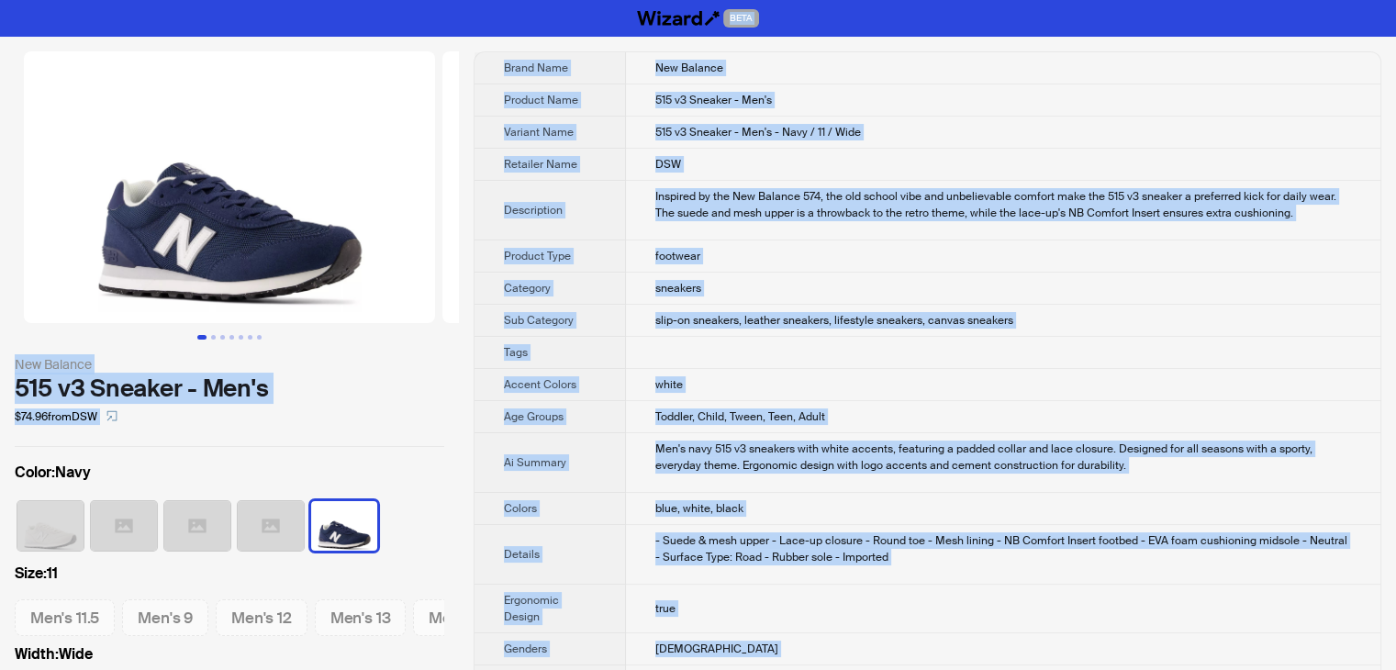
drag, startPoint x: 819, startPoint y: 651, endPoint x: 454, endPoint y: -80, distance: 816.6
copy div "BETA New Balance 515 v3 Sneaker - Men's $74.96 from DSW Color : Navy Size : 11 …"
click at [942, 133] on td "515 v3 Sneaker - Men's - Navy / 11 / Wide" at bounding box center [1003, 133] width 754 height 32
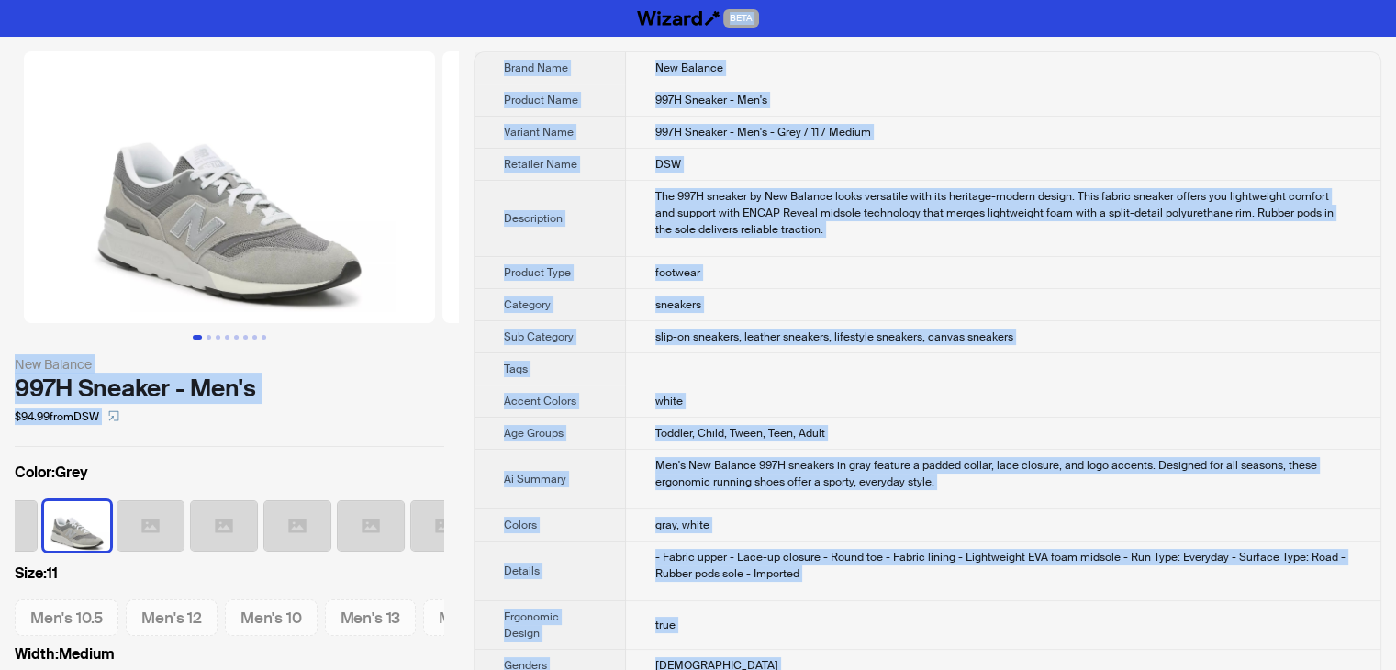
drag, startPoint x: 816, startPoint y: 640, endPoint x: 440, endPoint y: -80, distance: 811.4
copy div "BETA New Balance 997H Sneaker - Men's $94.99 from DSW Color : Grey Size : 11 Me…"
drag, startPoint x: 898, startPoint y: 78, endPoint x: 848, endPoint y: 40, distance: 62.9
click at [899, 77] on td "New Balance" at bounding box center [1003, 68] width 754 height 32
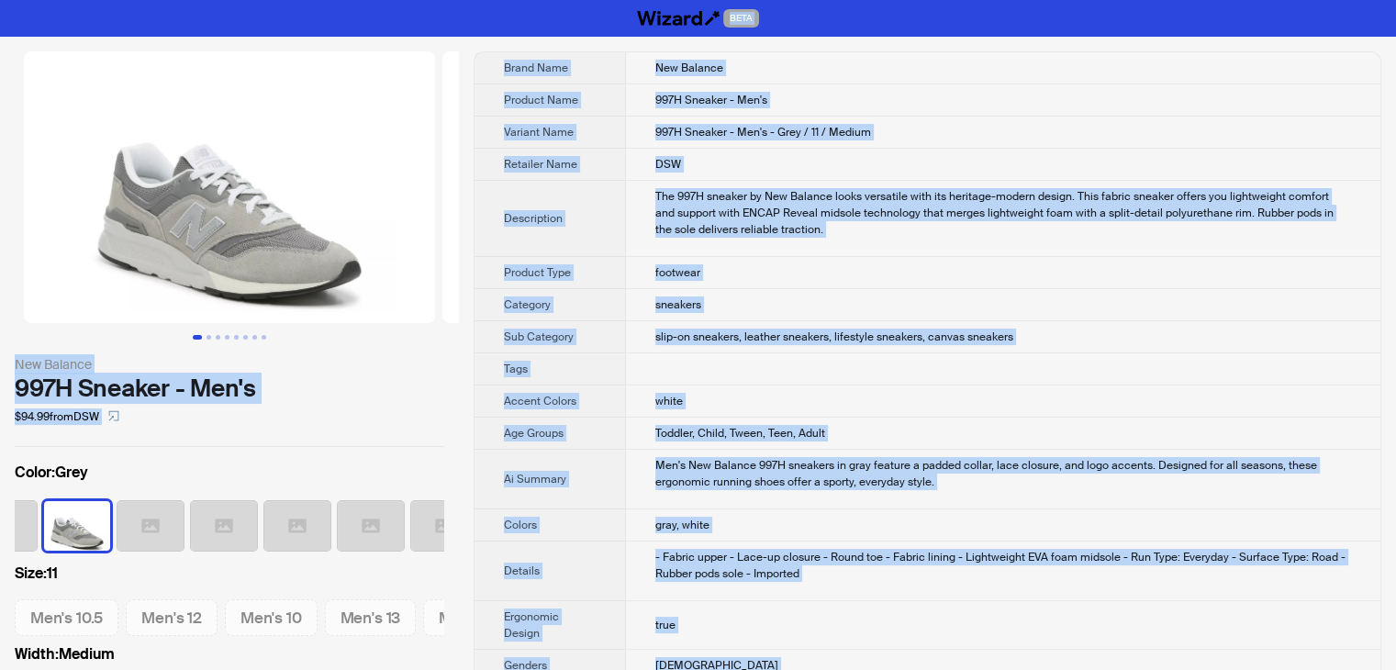
click at [849, 108] on td "997H Sneaker - Men's" at bounding box center [1003, 100] width 754 height 32
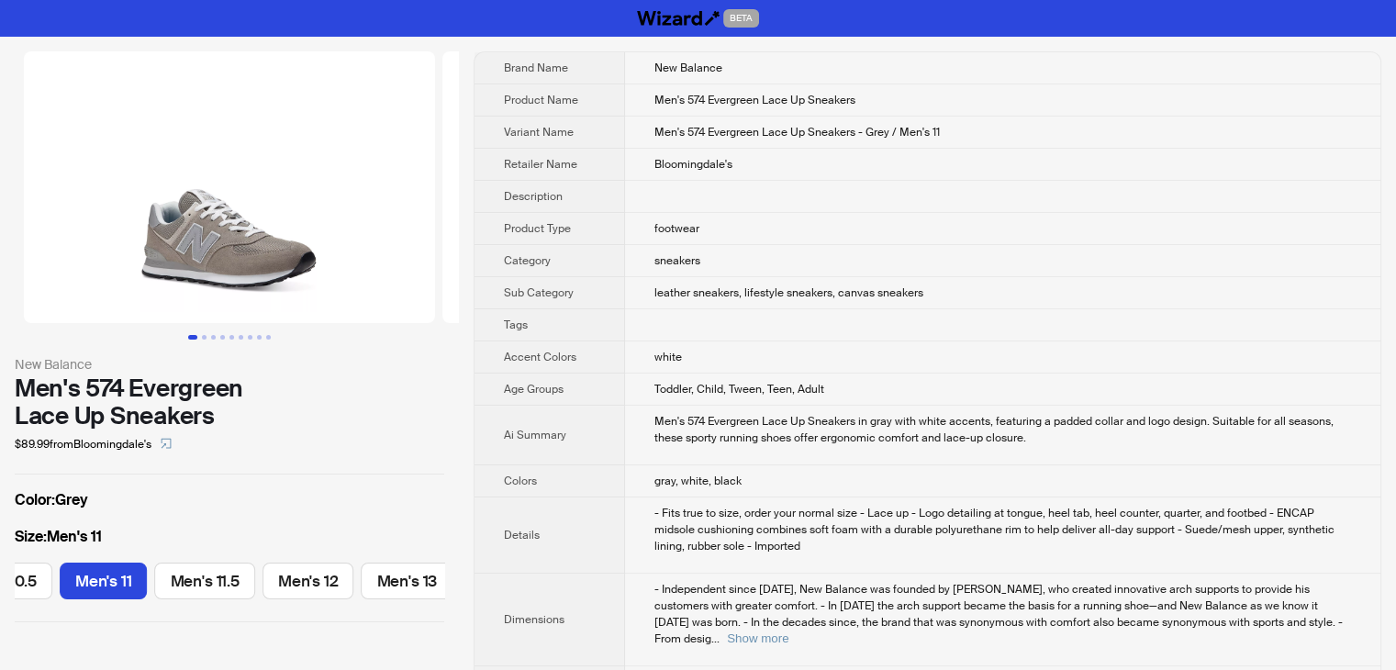
scroll to position [0, 767]
click at [803, 383] on span "Toddler, Child, Tween, Teen, Adult" at bounding box center [739, 389] width 170 height 15
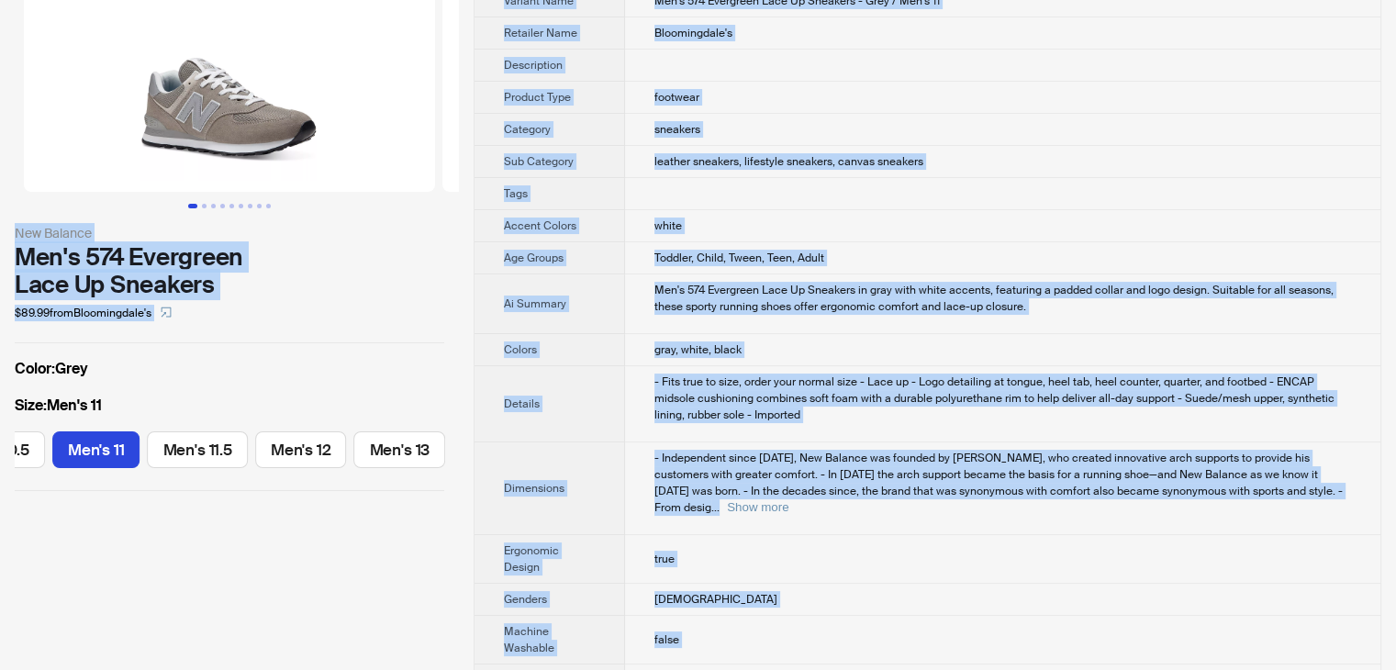
scroll to position [0, 0]
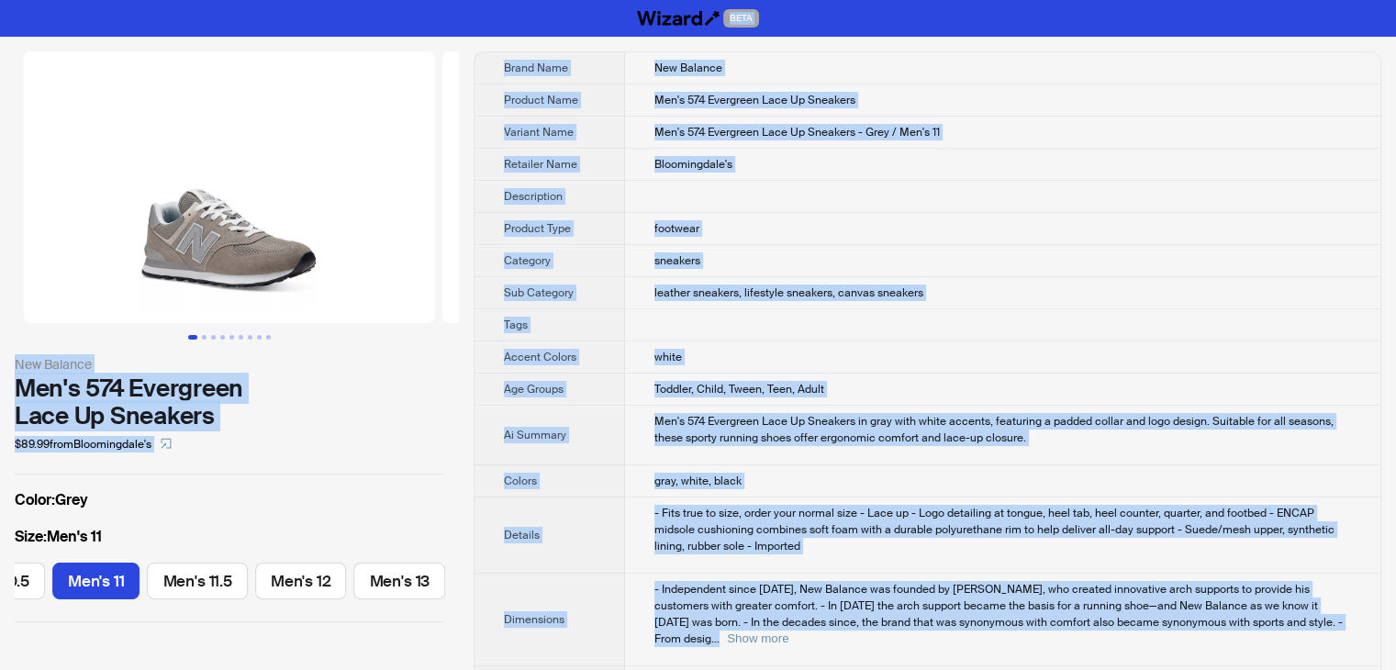
drag, startPoint x: 719, startPoint y: 636, endPoint x: 371, endPoint y: -80, distance: 796.1
copy div "BETA New Balance Men's 574 Evergreen Lace Up Sneakers $89.99 from Bloomingdale'…"
click at [921, 156] on td "Bloomingdale's" at bounding box center [1002, 165] width 755 height 32
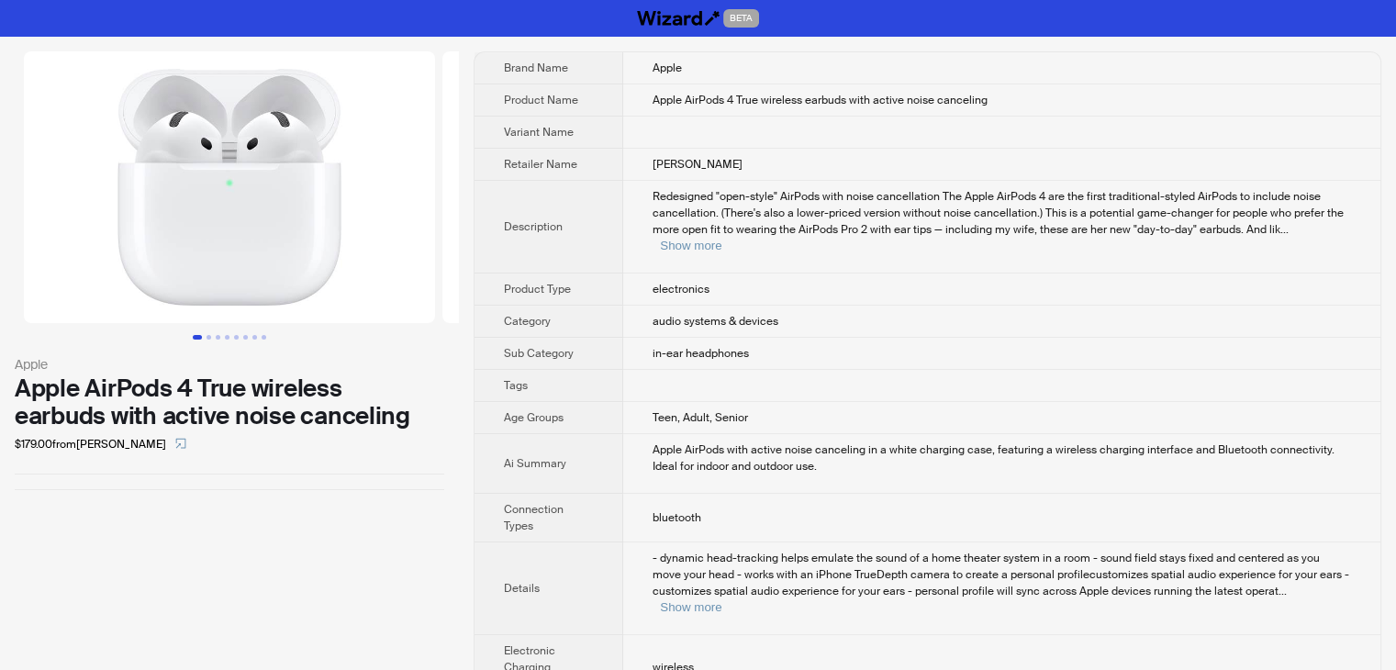
scroll to position [390, 0]
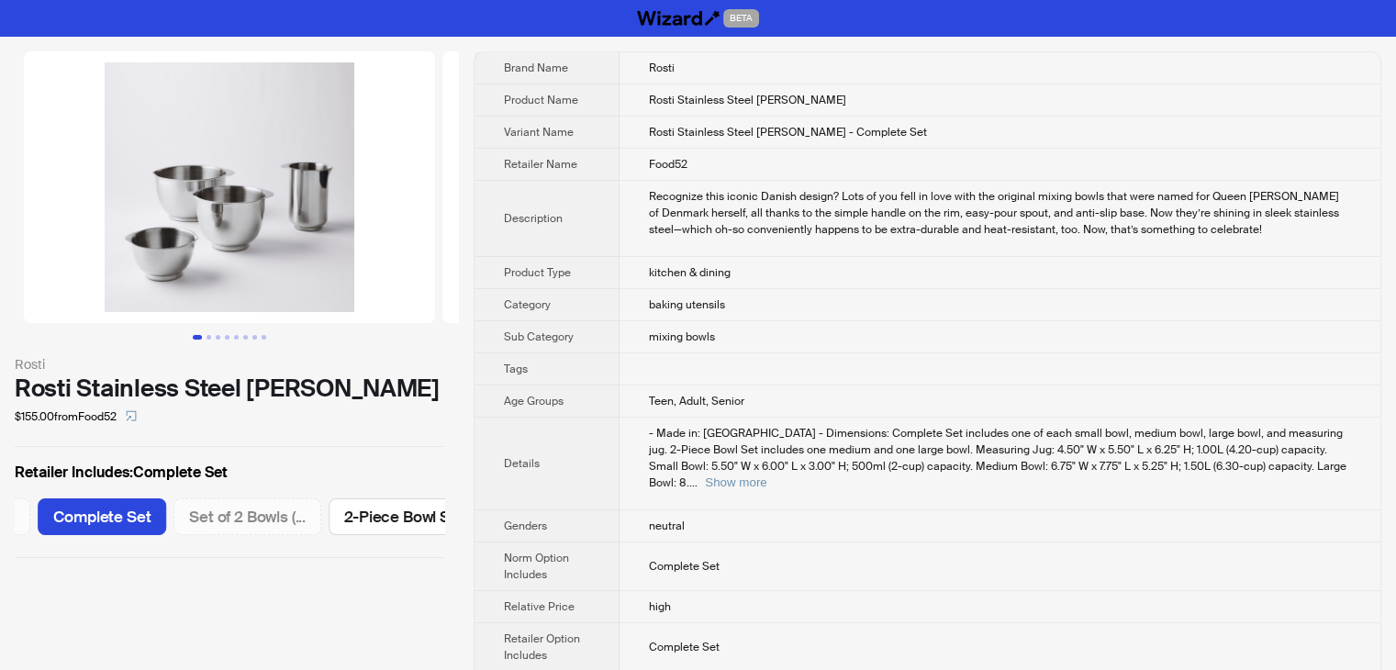
scroll to position [0, 1270]
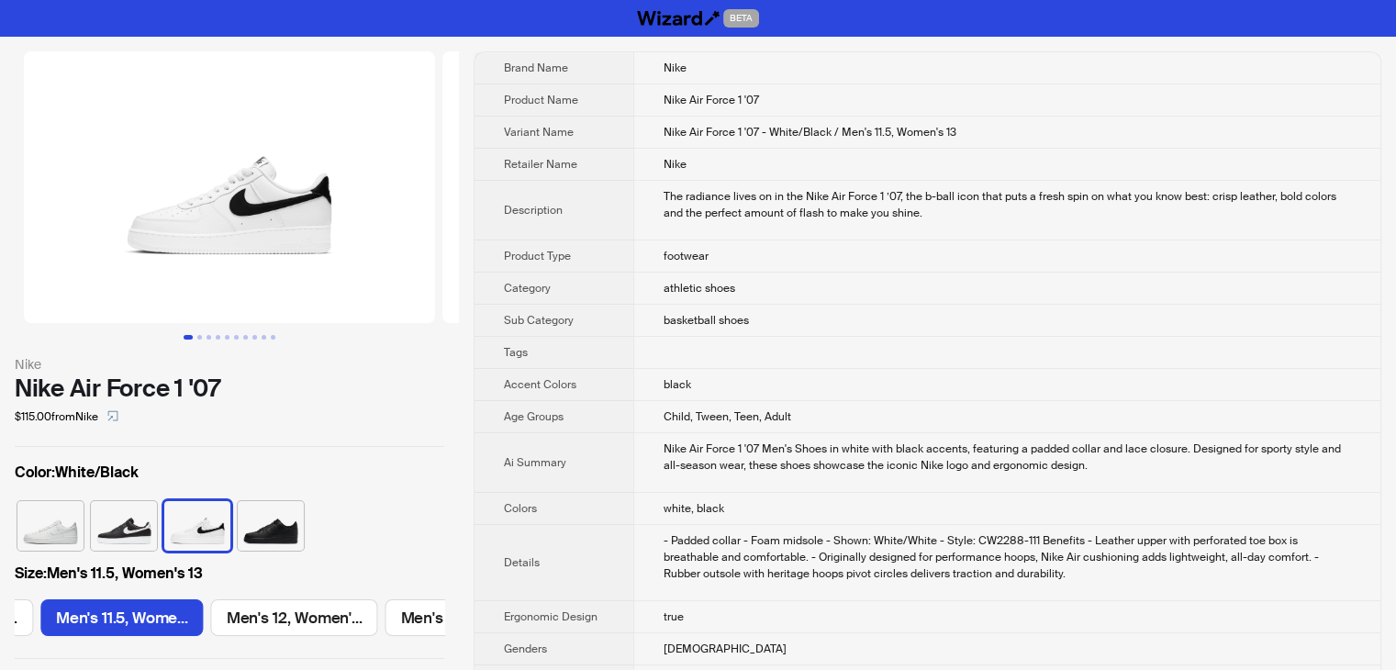
scroll to position [0, 2793]
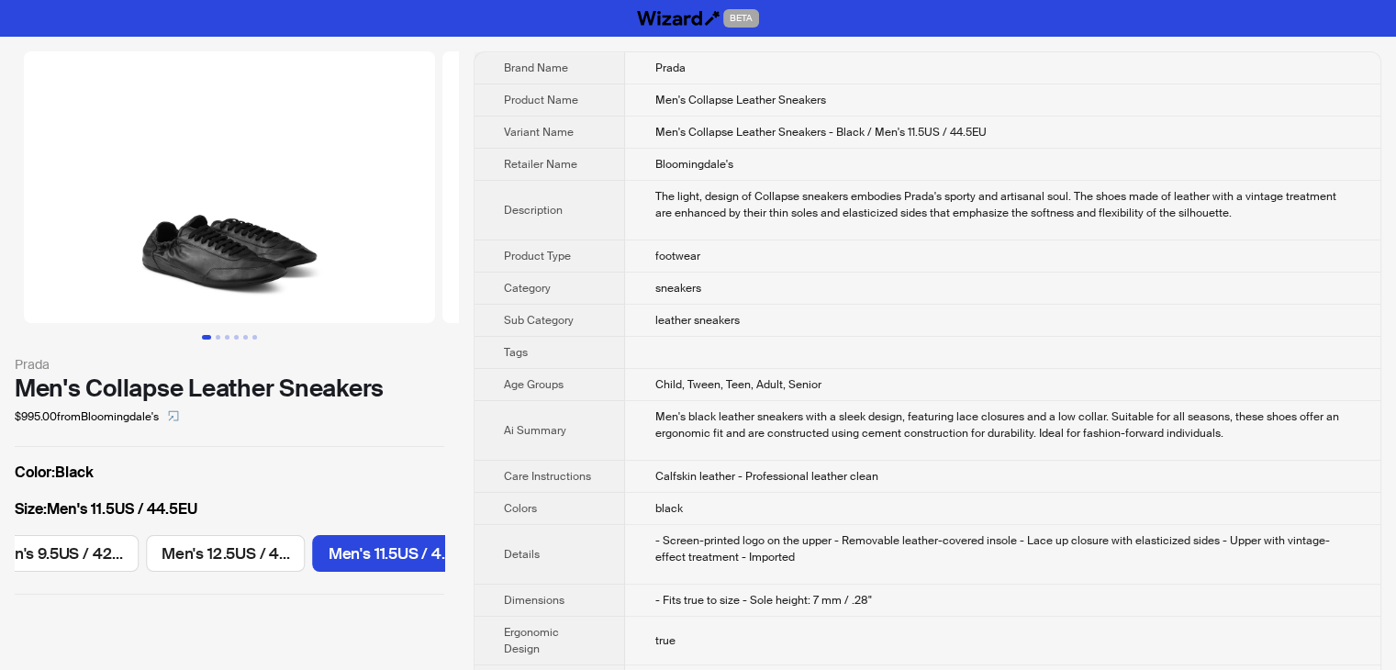
scroll to position [0, 1795]
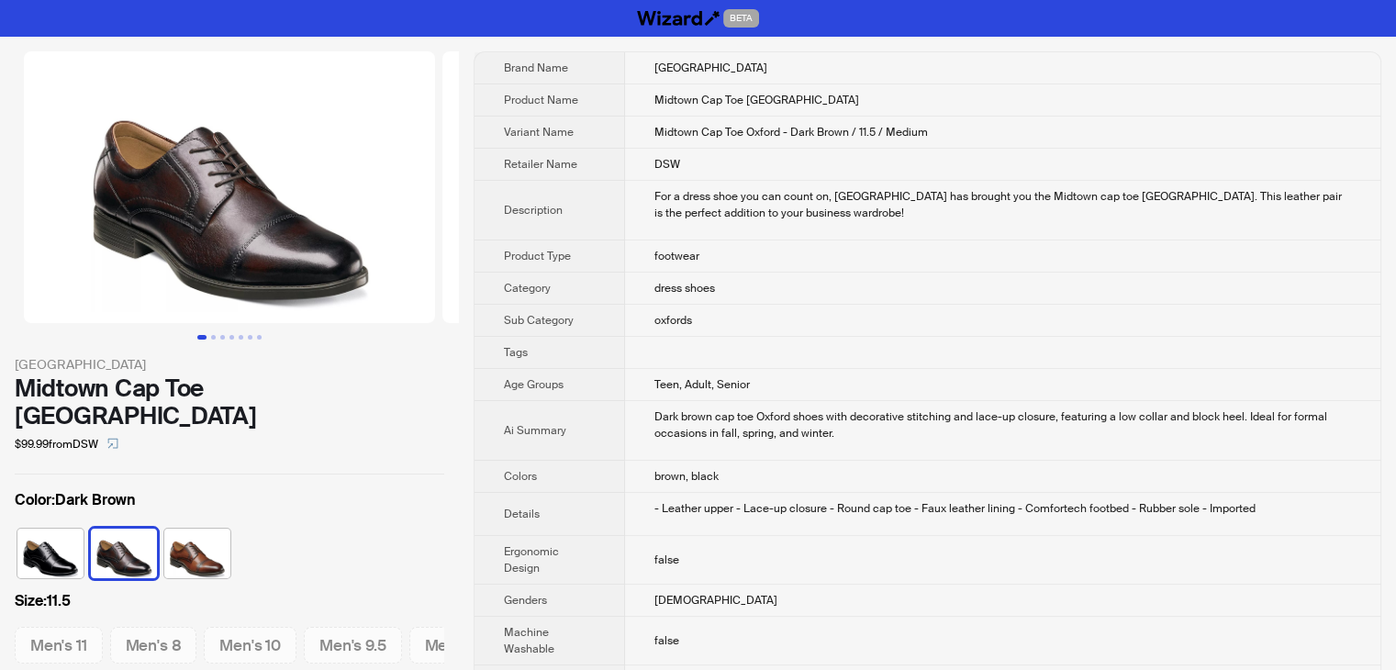
scroll to position [0, 96]
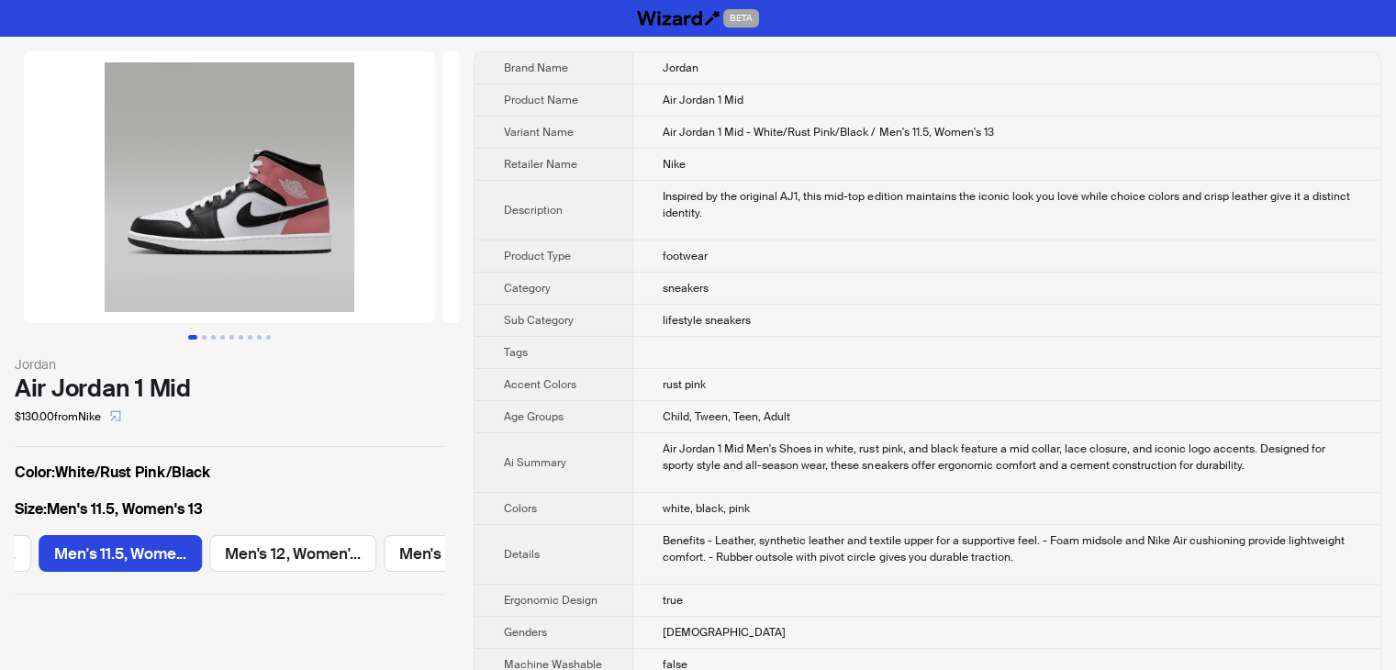
scroll to position [0, 1556]
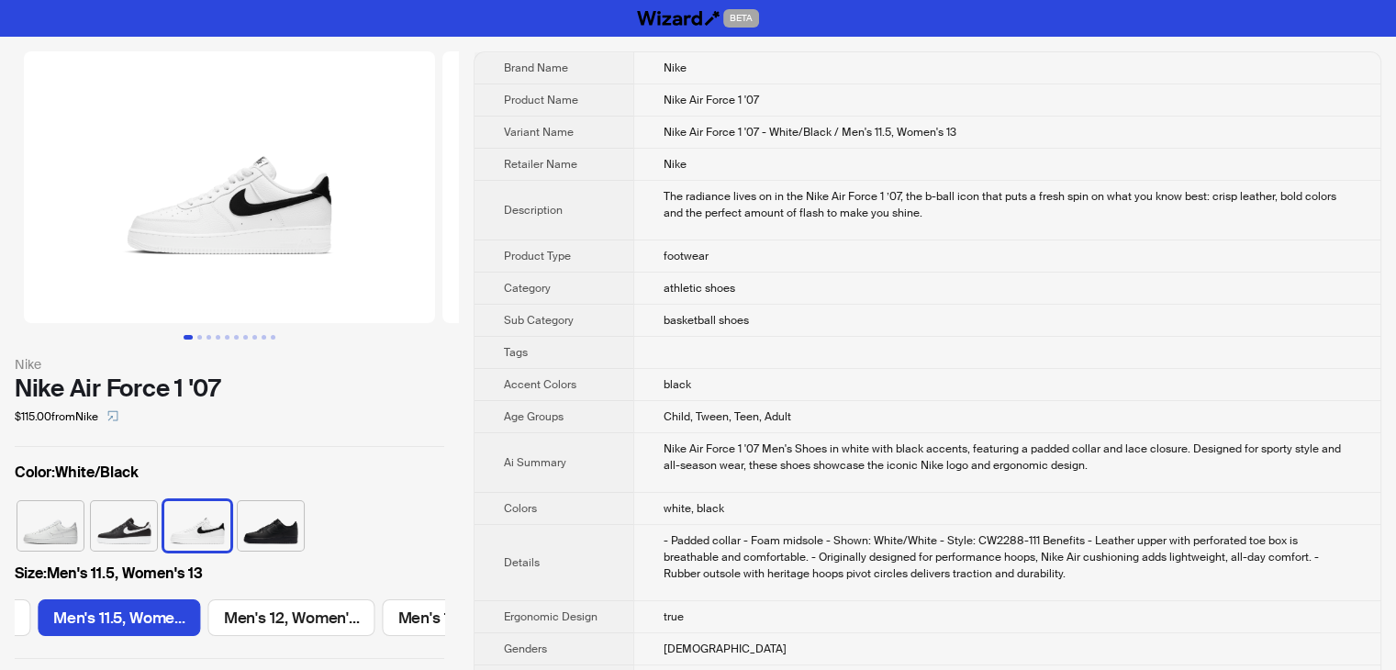
scroll to position [0, 2793]
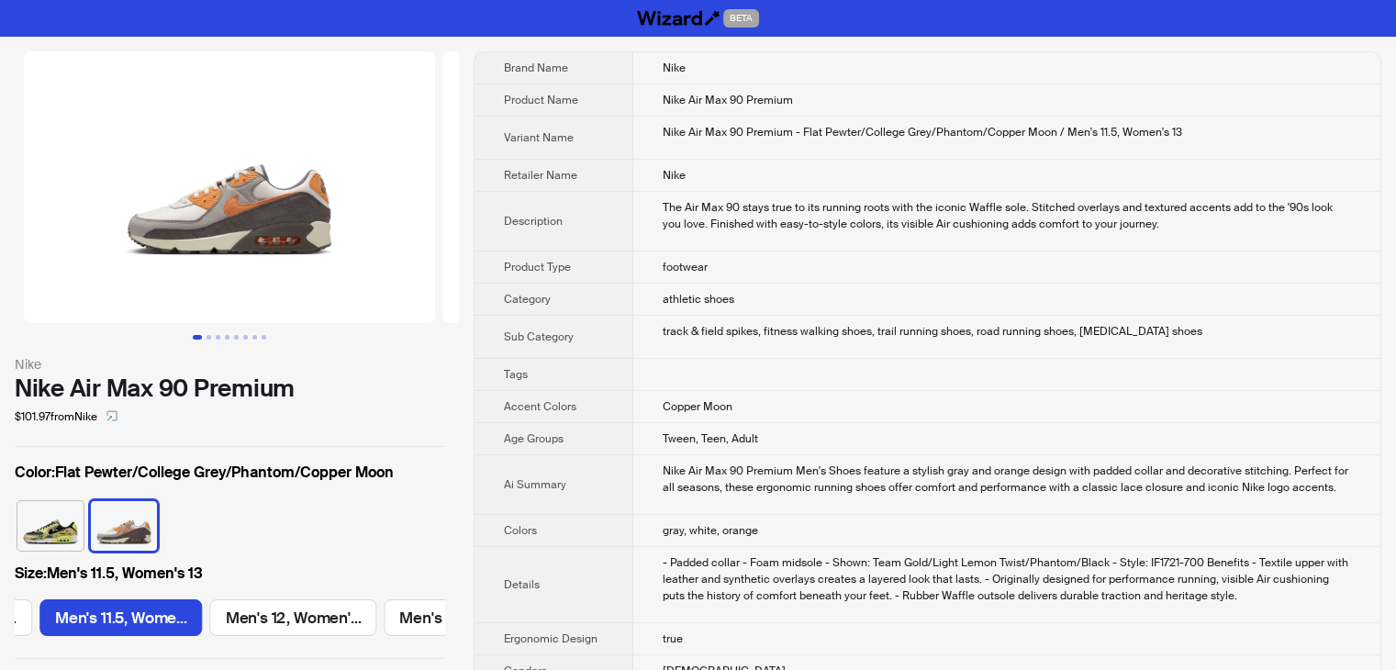
scroll to position [0, 1910]
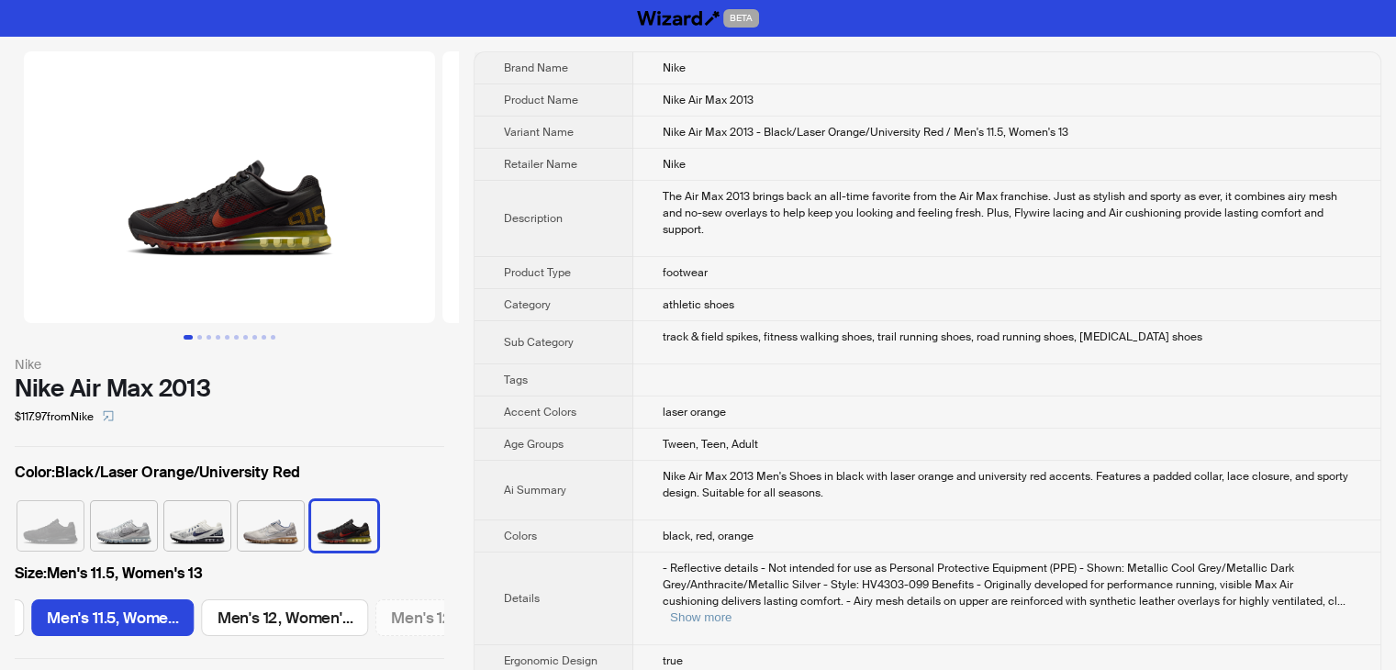
scroll to position [0, 1910]
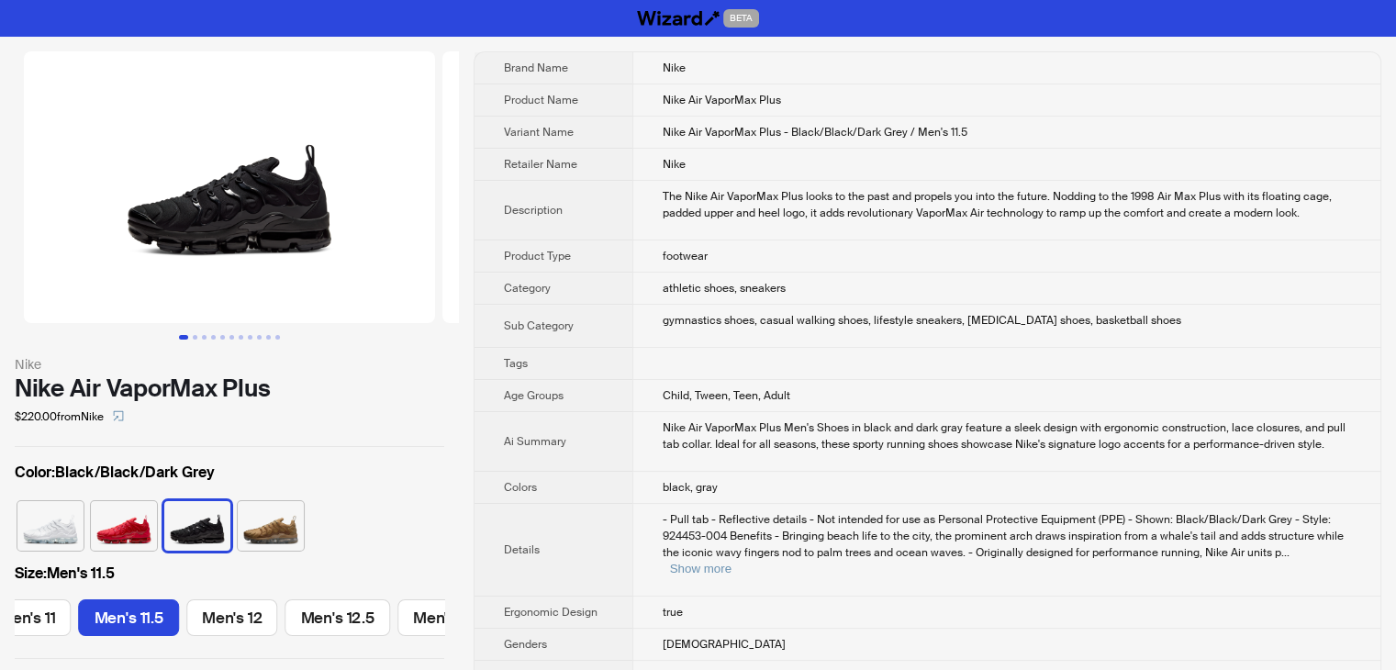
scroll to position [0, 1453]
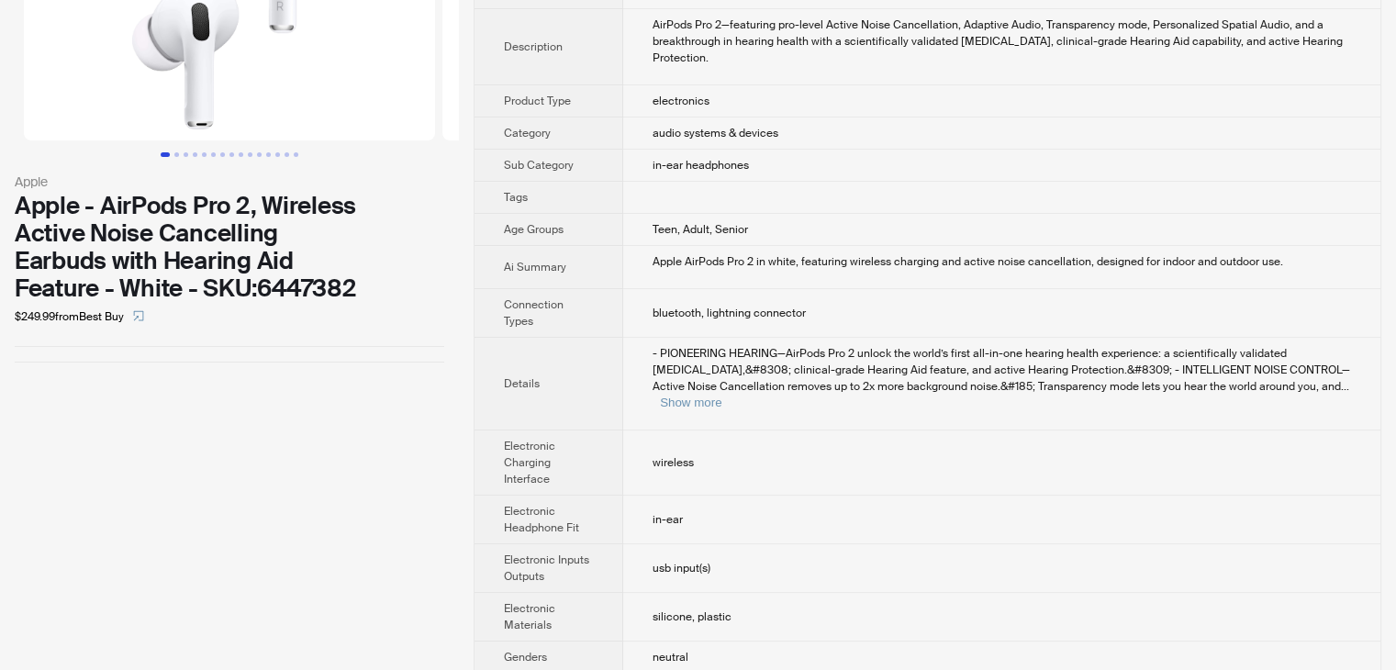
scroll to position [352, 0]
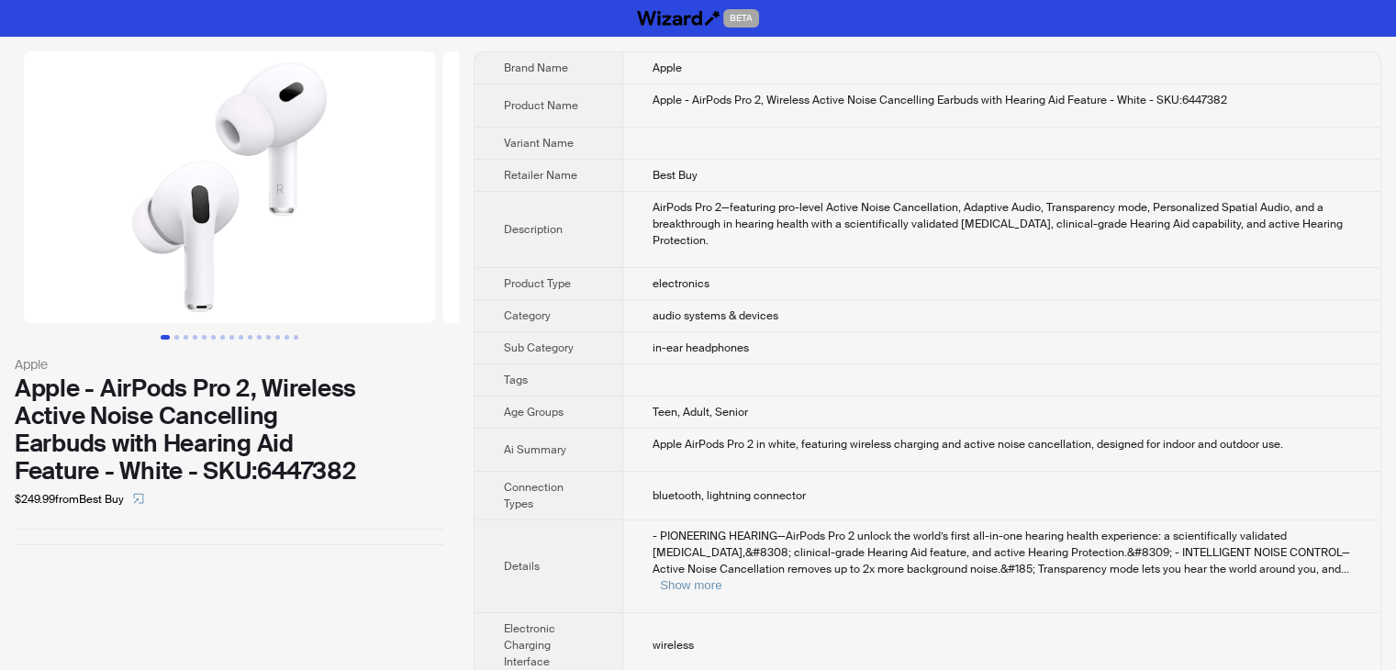
click at [778, 136] on td at bounding box center [1001, 144] width 757 height 32
click at [862, 371] on td at bounding box center [1001, 380] width 757 height 32
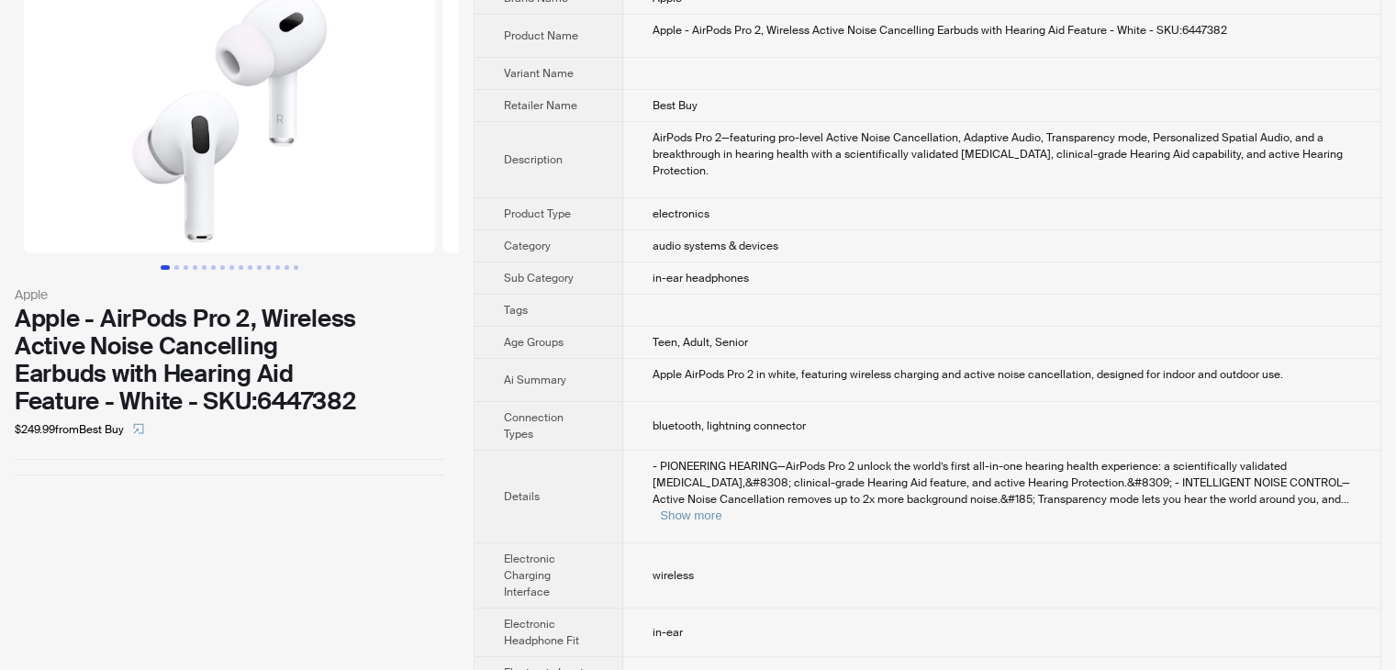
scroll to position [184, 0]
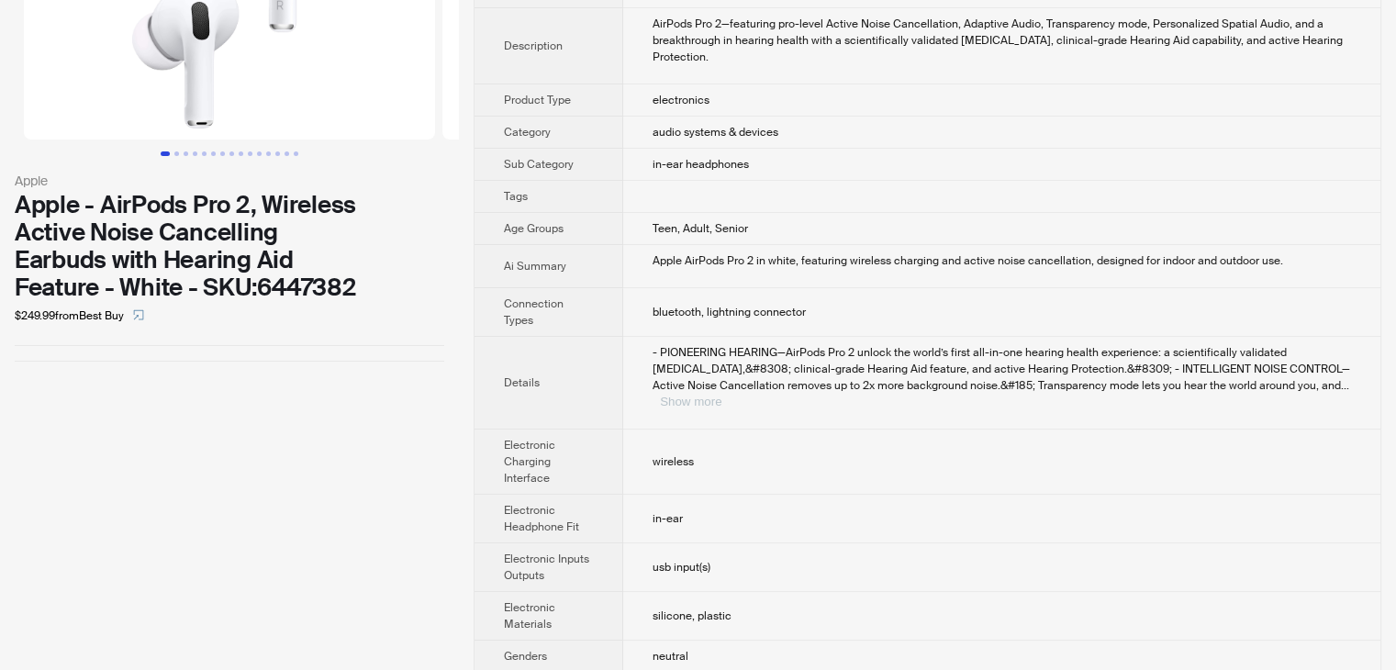
click at [721, 395] on button "Show more" at bounding box center [690, 402] width 61 height 14
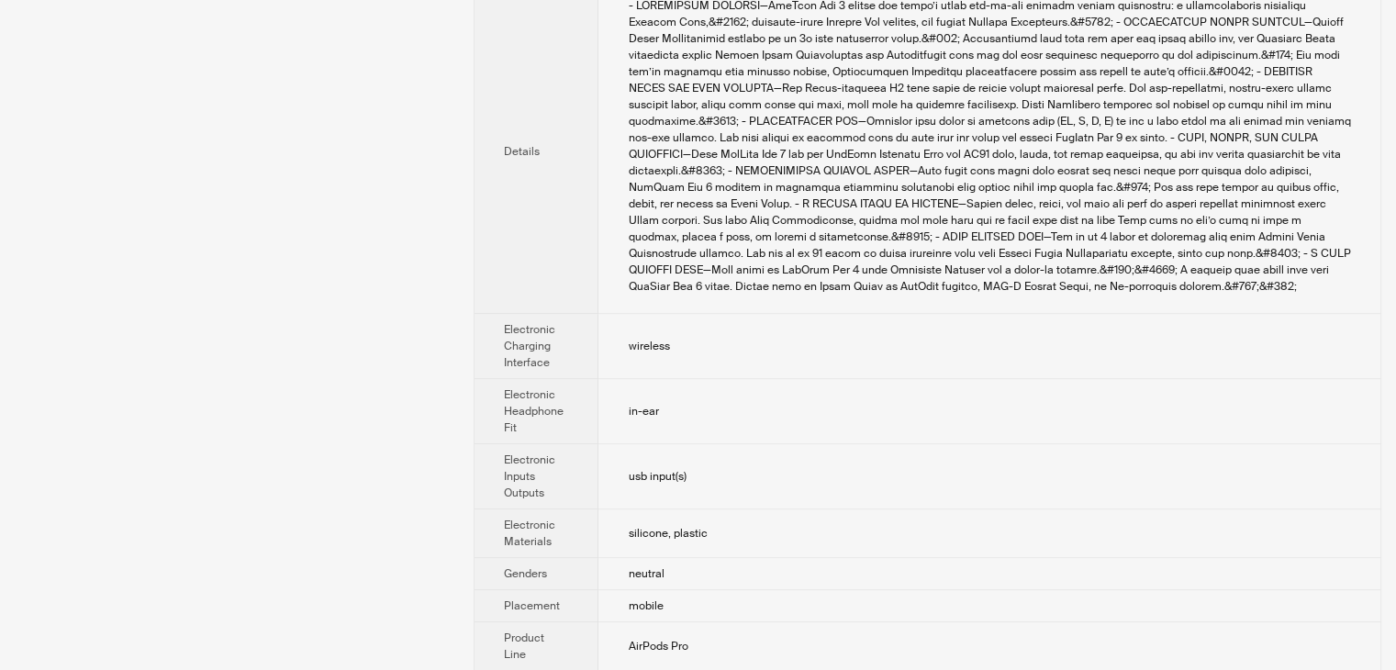
scroll to position [689, 0]
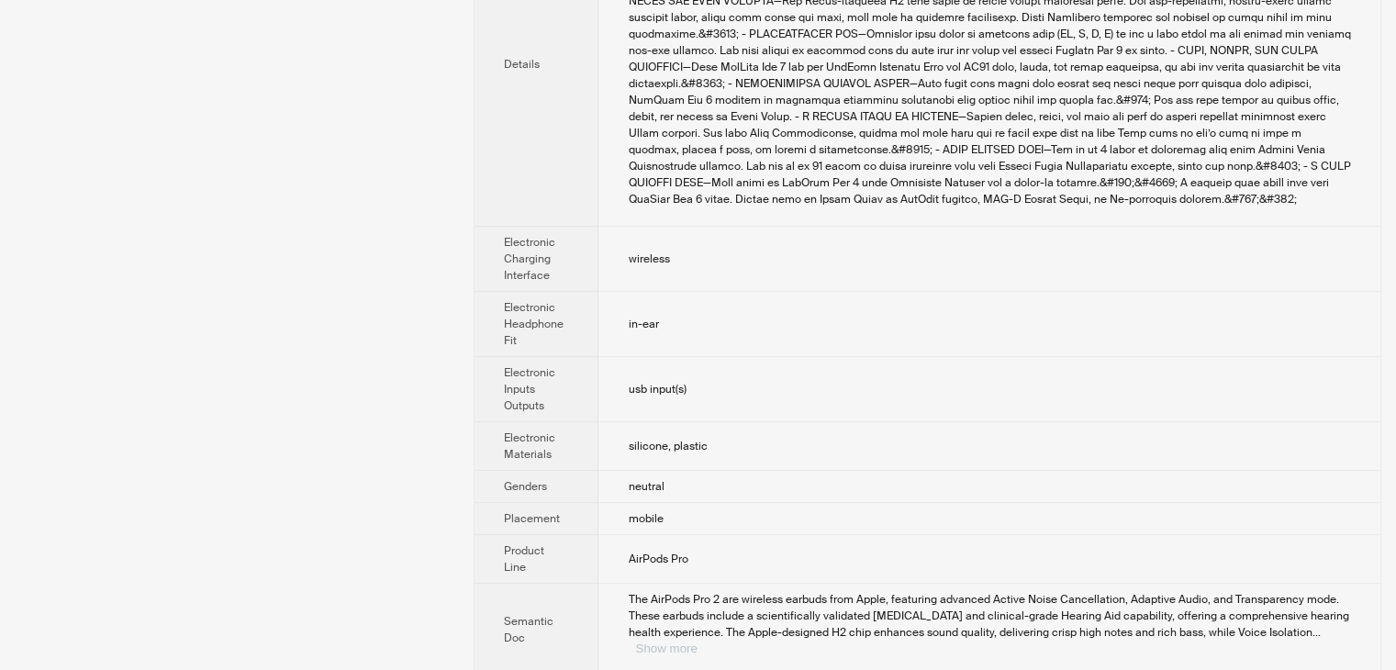
click at [696, 641] on button "Show more" at bounding box center [665, 648] width 61 height 14
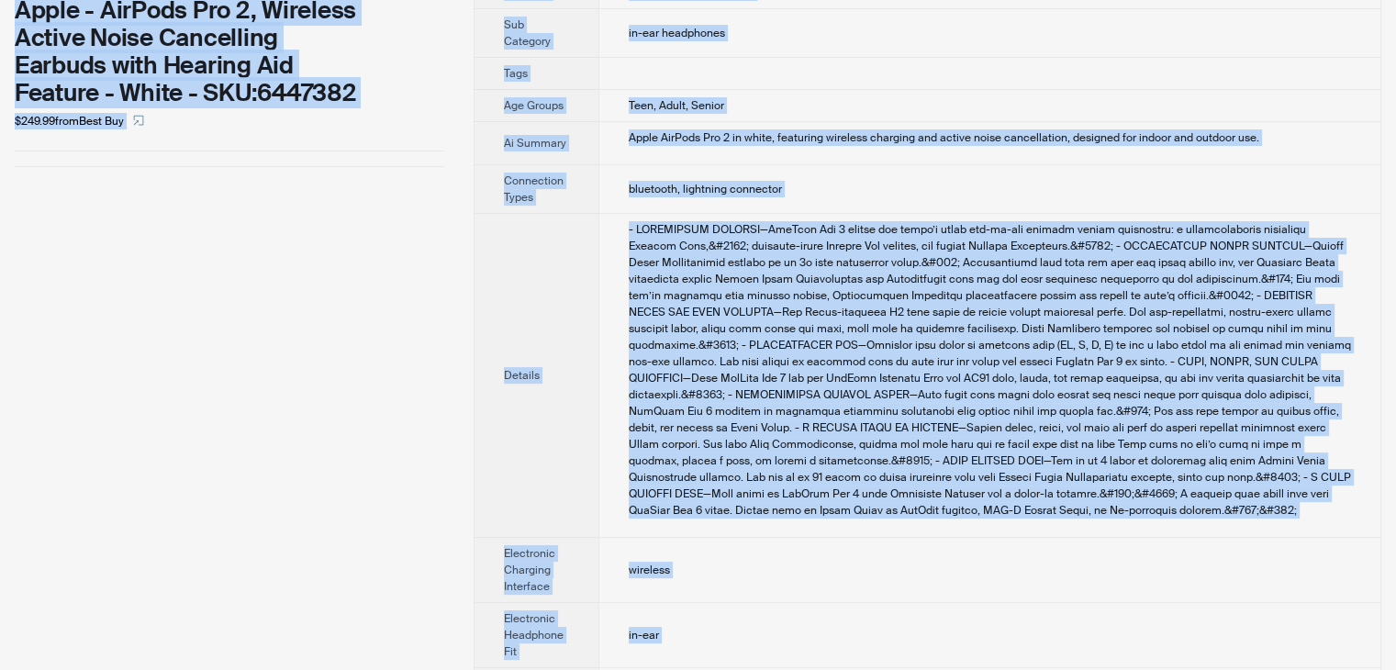
scroll to position [0, 0]
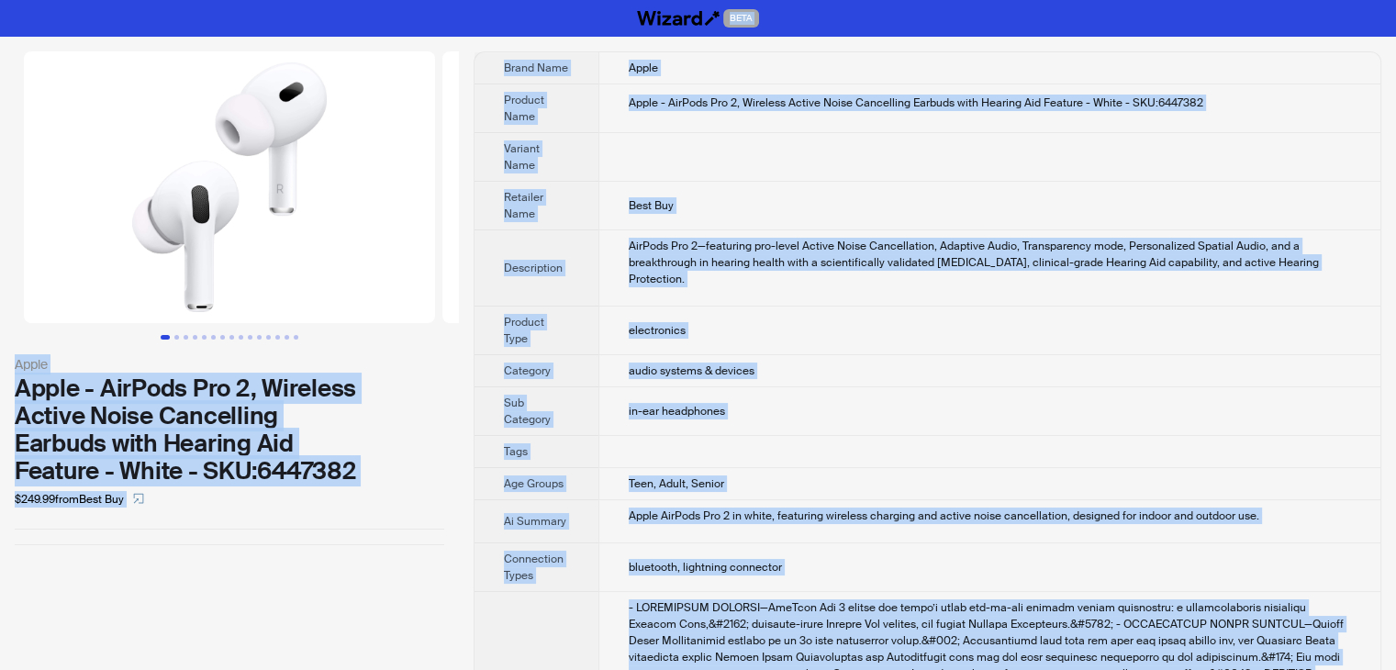
drag, startPoint x: 715, startPoint y: 646, endPoint x: 391, endPoint y: -80, distance: 794.8
copy div "BETA Apple Apple - AirPods Pro 2, Wireless Active Noise Cancelling Earbuds with…"
click at [451, 189] on img at bounding box center [647, 187] width 411 height 272
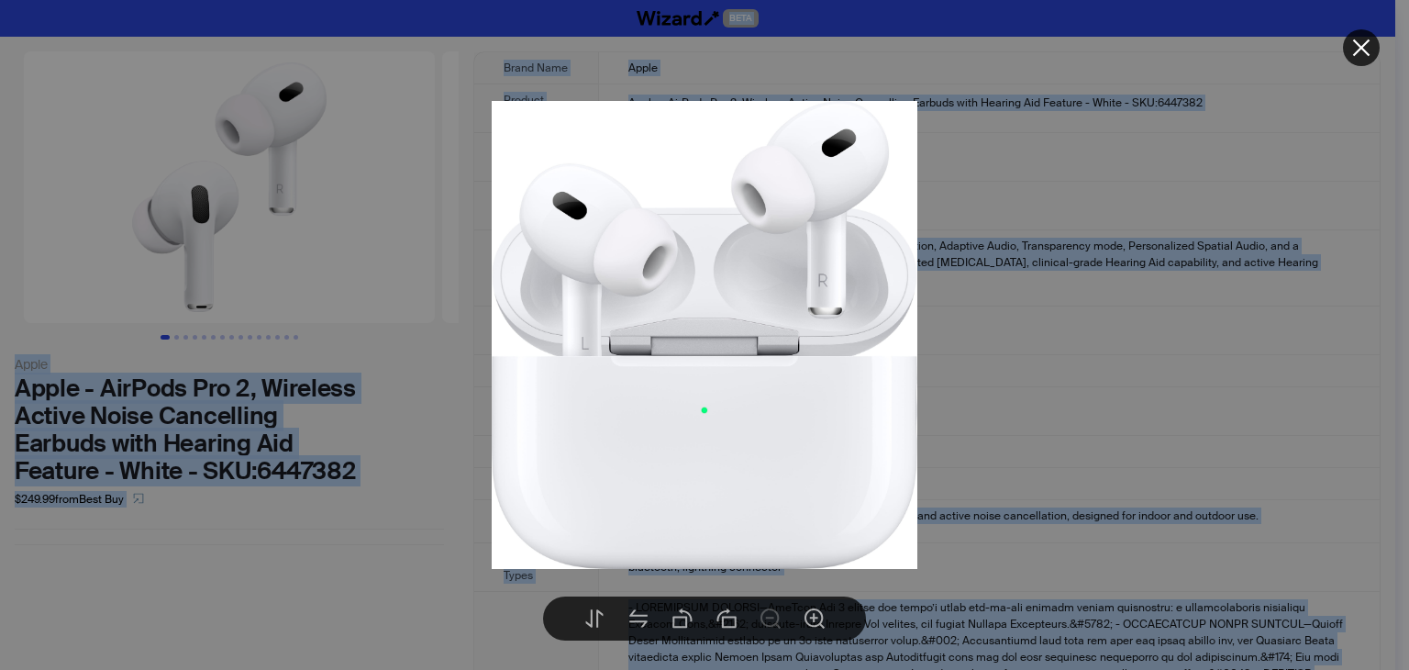
click at [1355, 45] on icon "close" at bounding box center [1362, 48] width 22 height 22
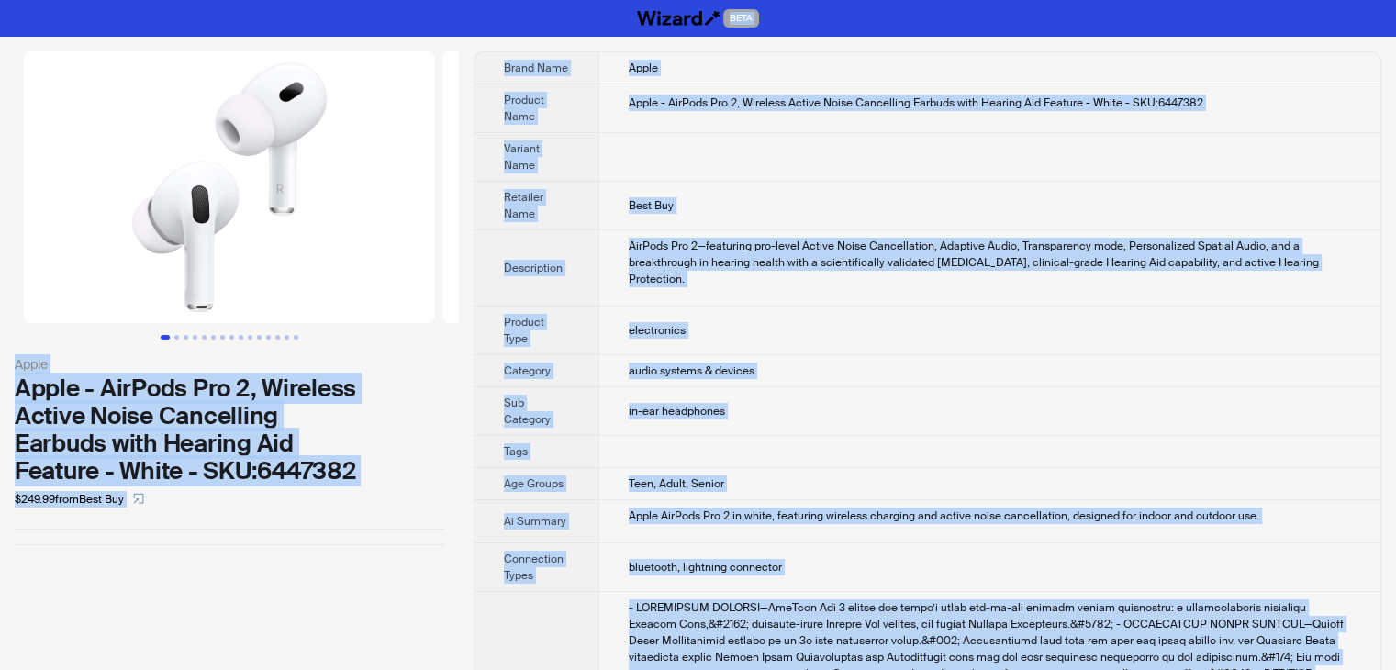
click at [1032, 158] on td at bounding box center [989, 157] width 782 height 49
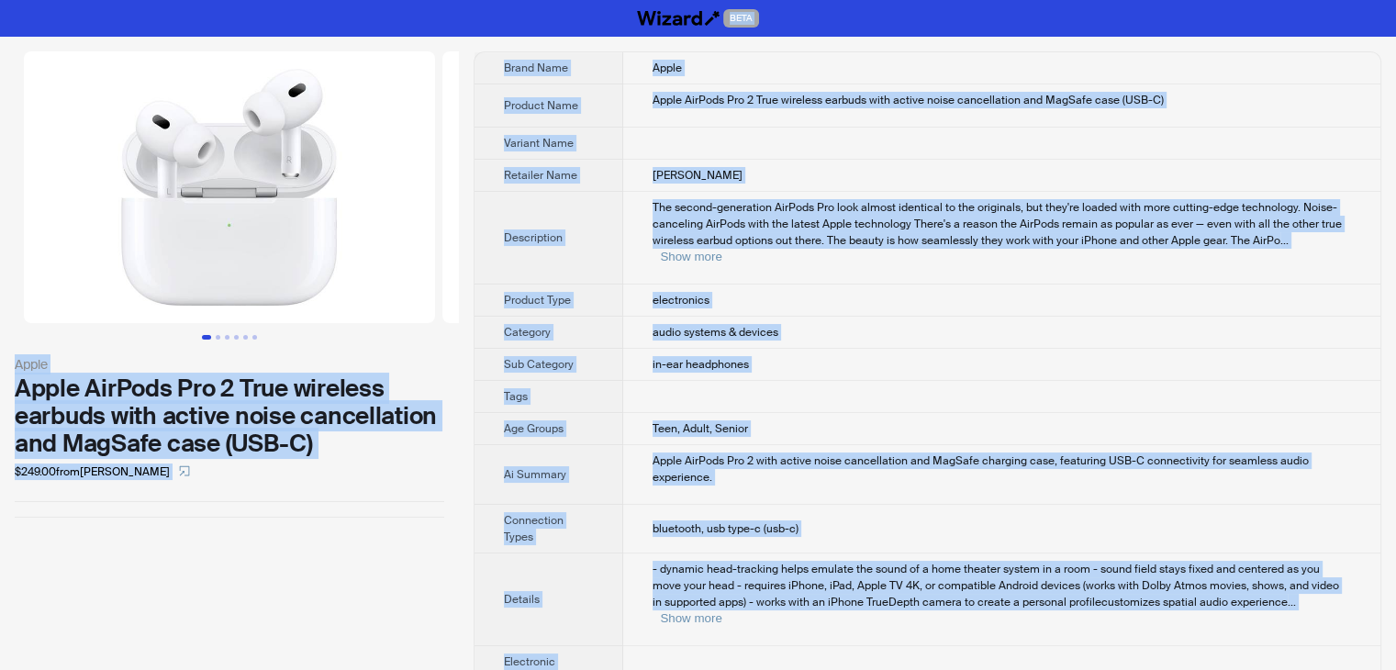
drag, startPoint x: 756, startPoint y: 651, endPoint x: 326, endPoint y: -80, distance: 848.5
click at [326, 0] on html "BETA Apple Apple AirPods Pro 2 True wireless earbuds with active noise cancella…" at bounding box center [698, 562] width 1396 height 1125
copy div "LORE Ipsum Dolor SitAmet Con 4 Adip elitsedd eiusmod temp incidi utlab etdolore…"
click at [932, 349] on td "in-ear headphones" at bounding box center [1001, 365] width 757 height 32
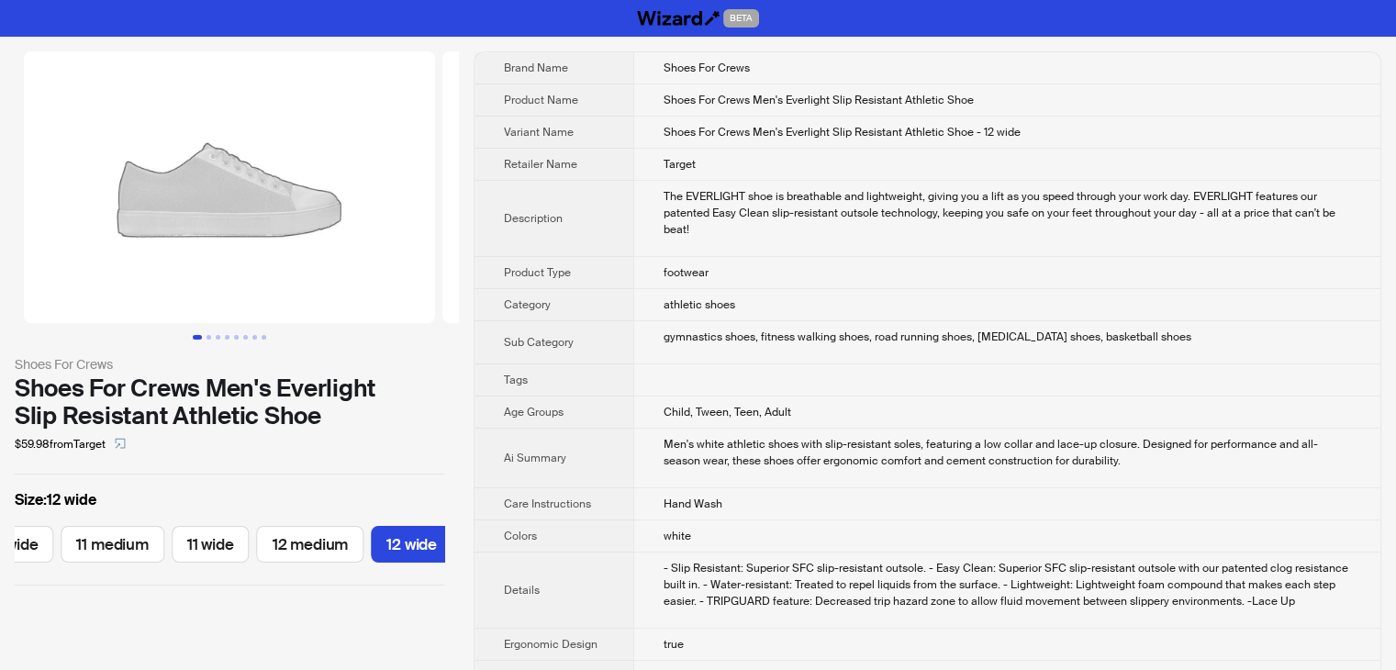
scroll to position [0, 1927]
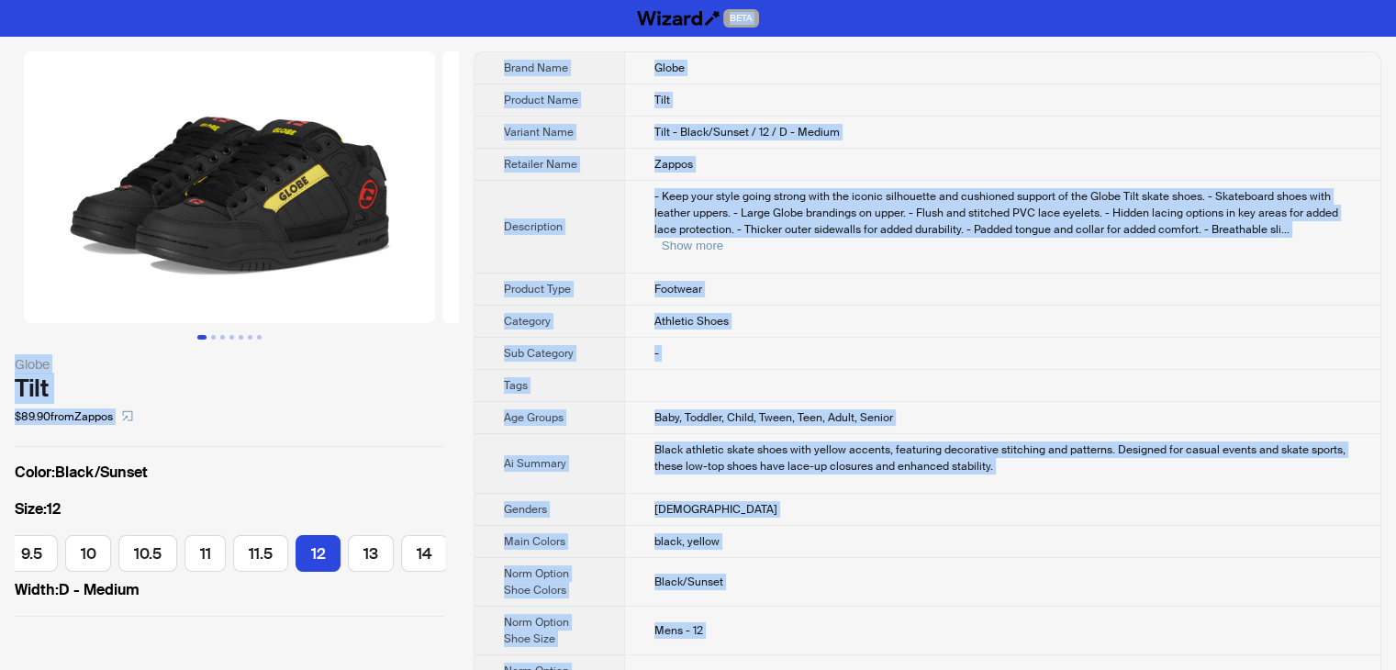
drag, startPoint x: 708, startPoint y: 643, endPoint x: 357, endPoint y: -80, distance: 803.9
copy div "BETA Globe Tilt $89.90 from Zappos Color : Black/Sunset Size : 12 5 6 7 7.5 8 8…"
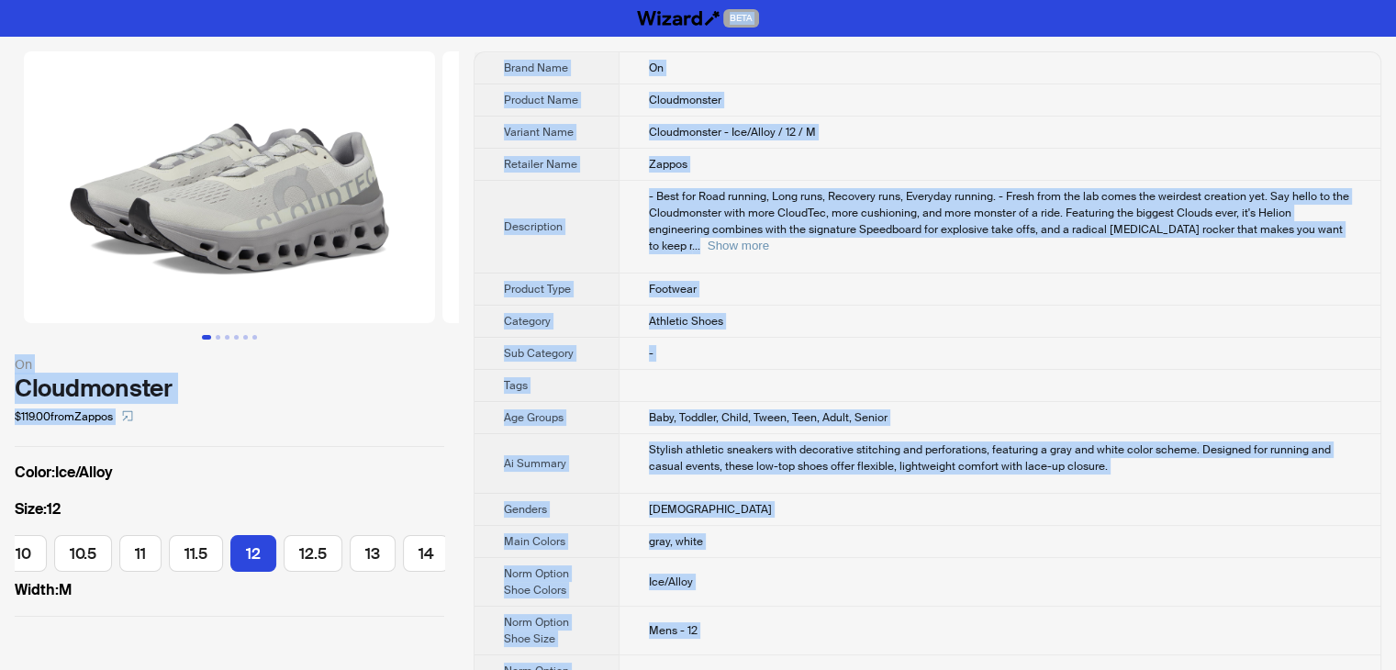
drag, startPoint x: 719, startPoint y: 651, endPoint x: 319, endPoint y: -80, distance: 832.8
copy div "BETA On Cloudmonster $119.00 from Zappos Color : Ice/Alloy Size : 12 7 7.5 8 8.…"
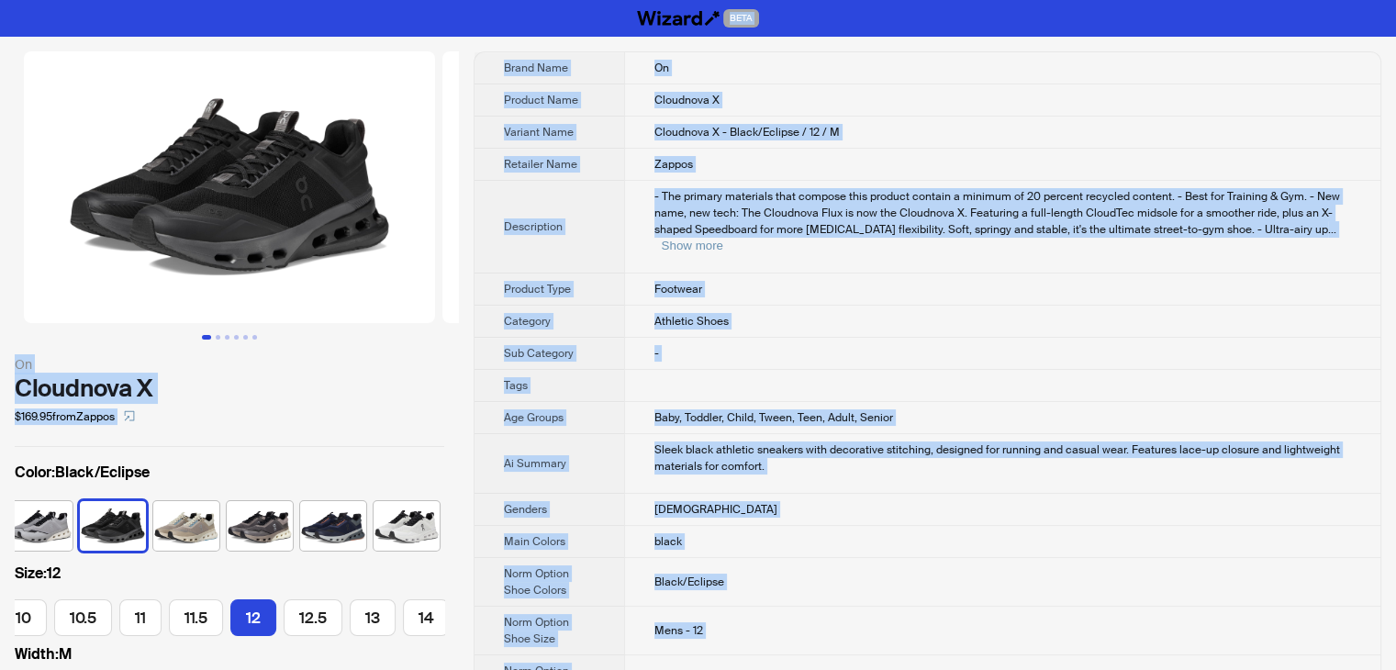
drag, startPoint x: 710, startPoint y: 643, endPoint x: 257, endPoint y: -77, distance: 851.1
copy div "BETA On Cloudnova X $169.95 from Zappos Color : Black/Eclipse Size : 12 7 7.5 8…"
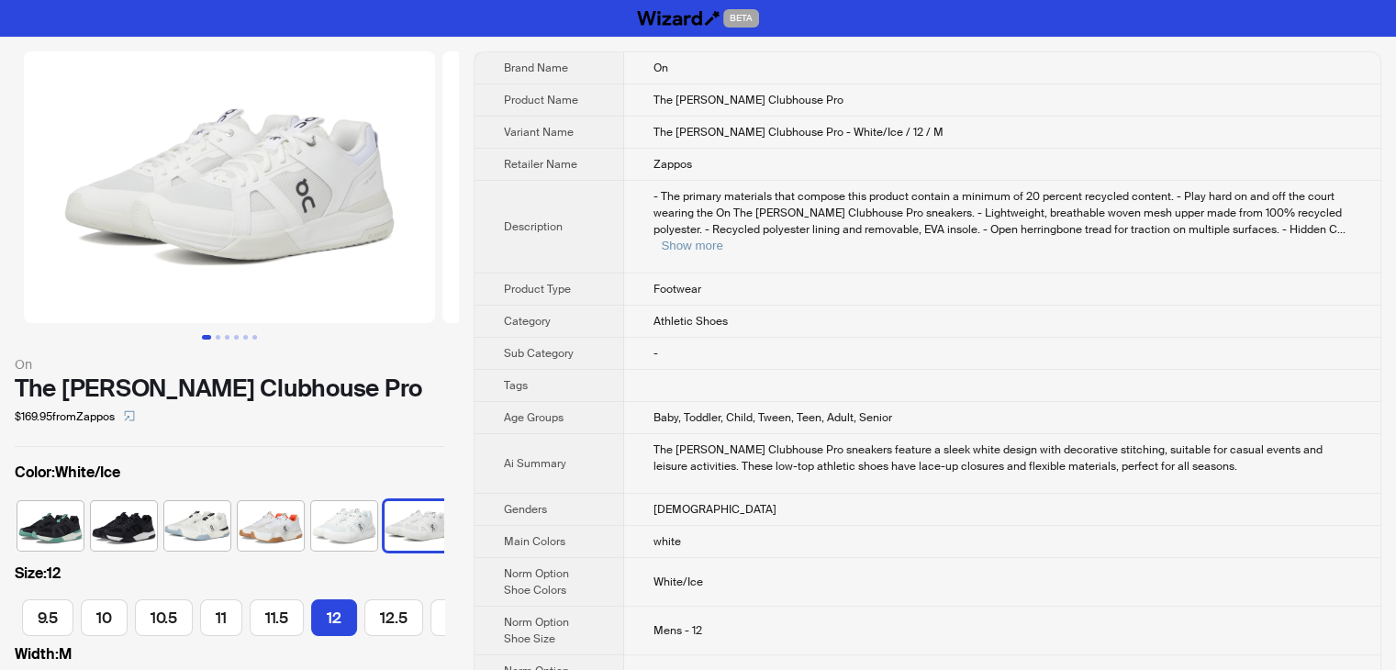
scroll to position [0, 11]
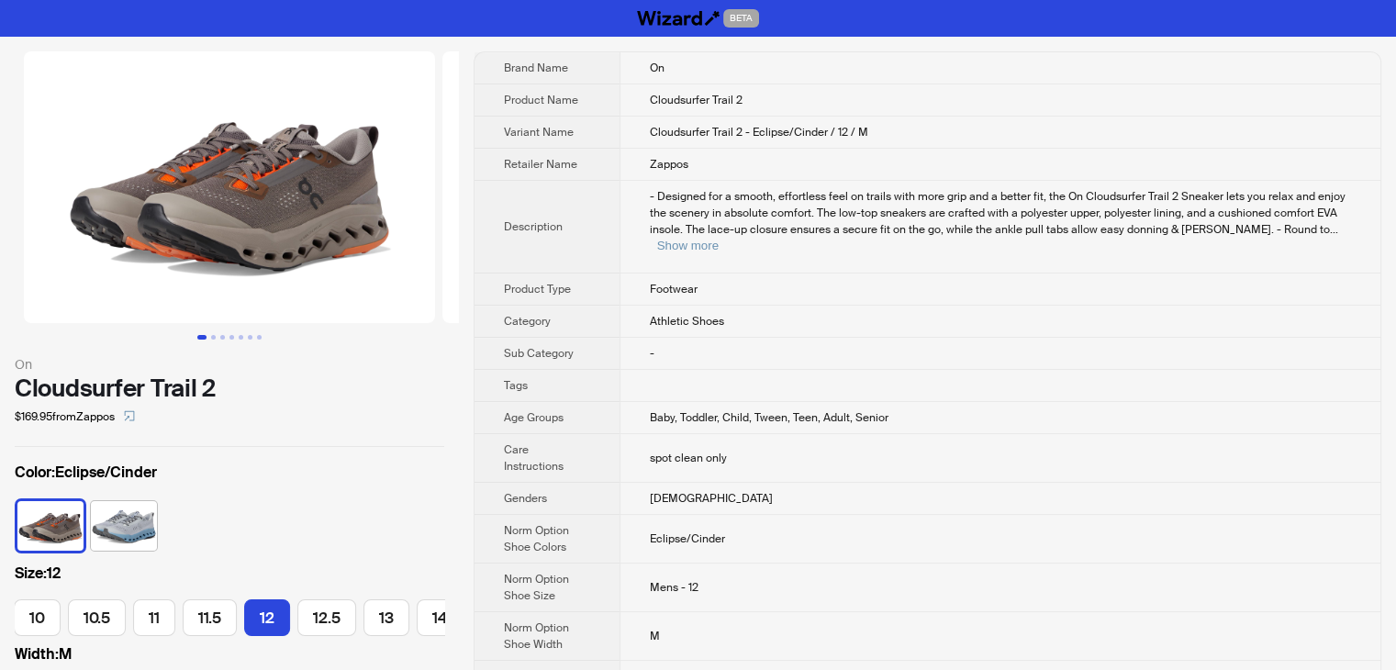
scroll to position [0, 333]
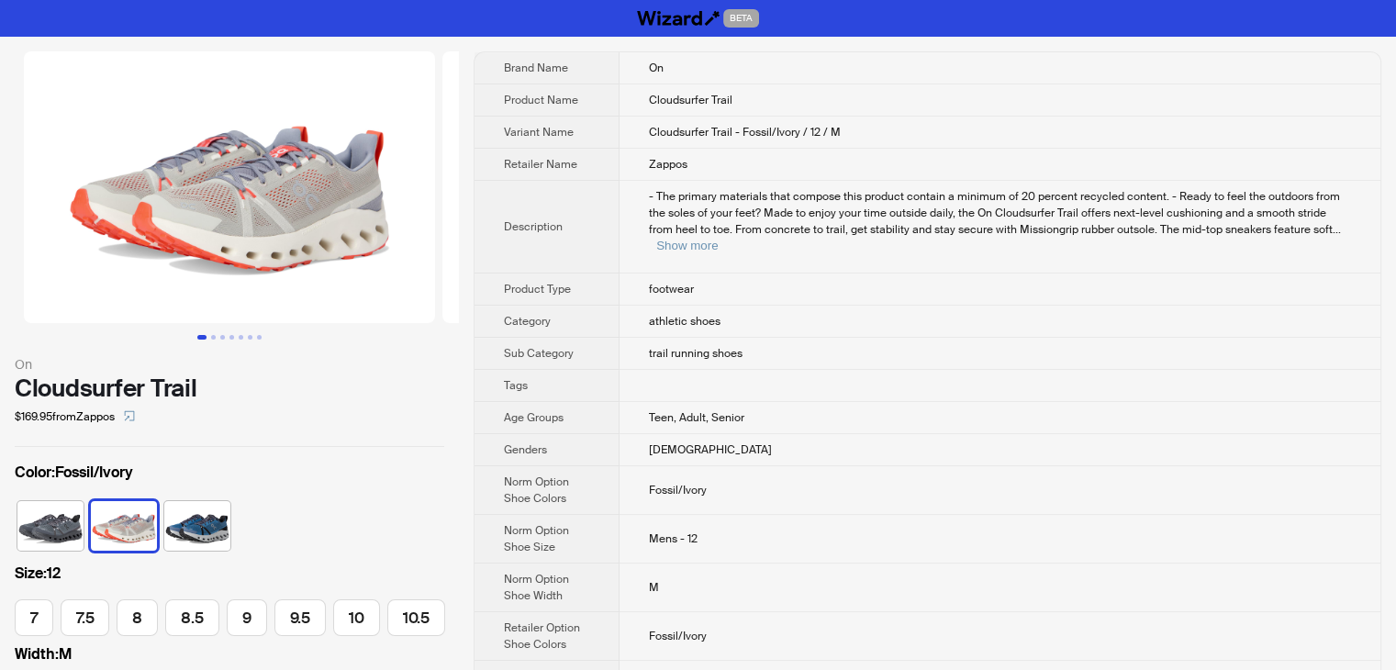
scroll to position [0, 333]
